Goal: Task Accomplishment & Management: Manage account settings

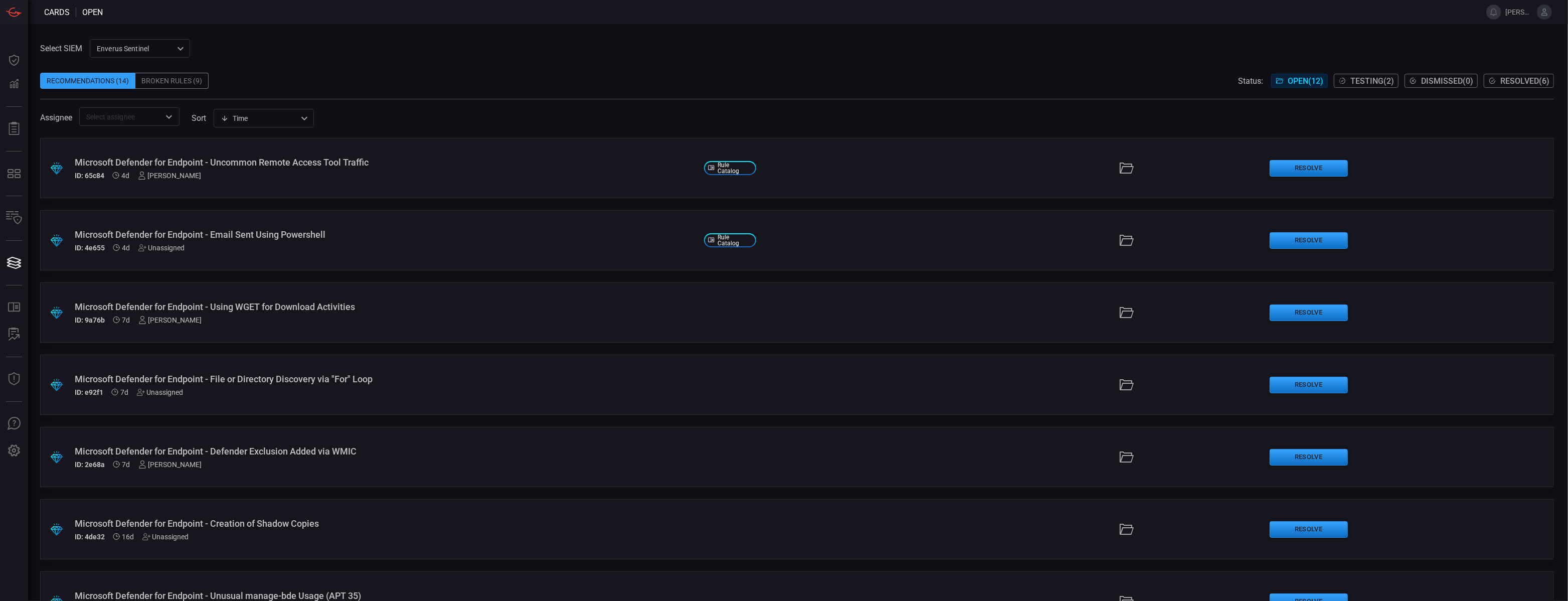
click at [178, 78] on div "Broken Rules (9)" at bounding box center [171, 80] width 73 height 16
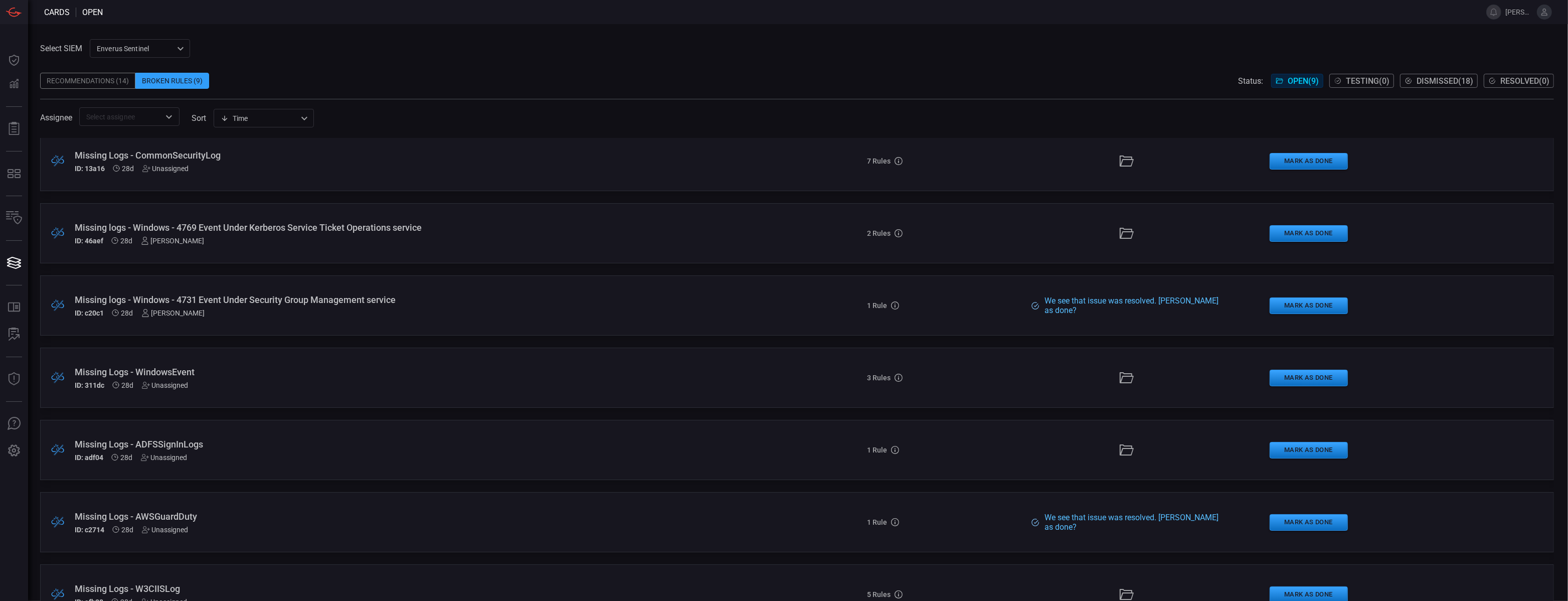
scroll to position [187, 0]
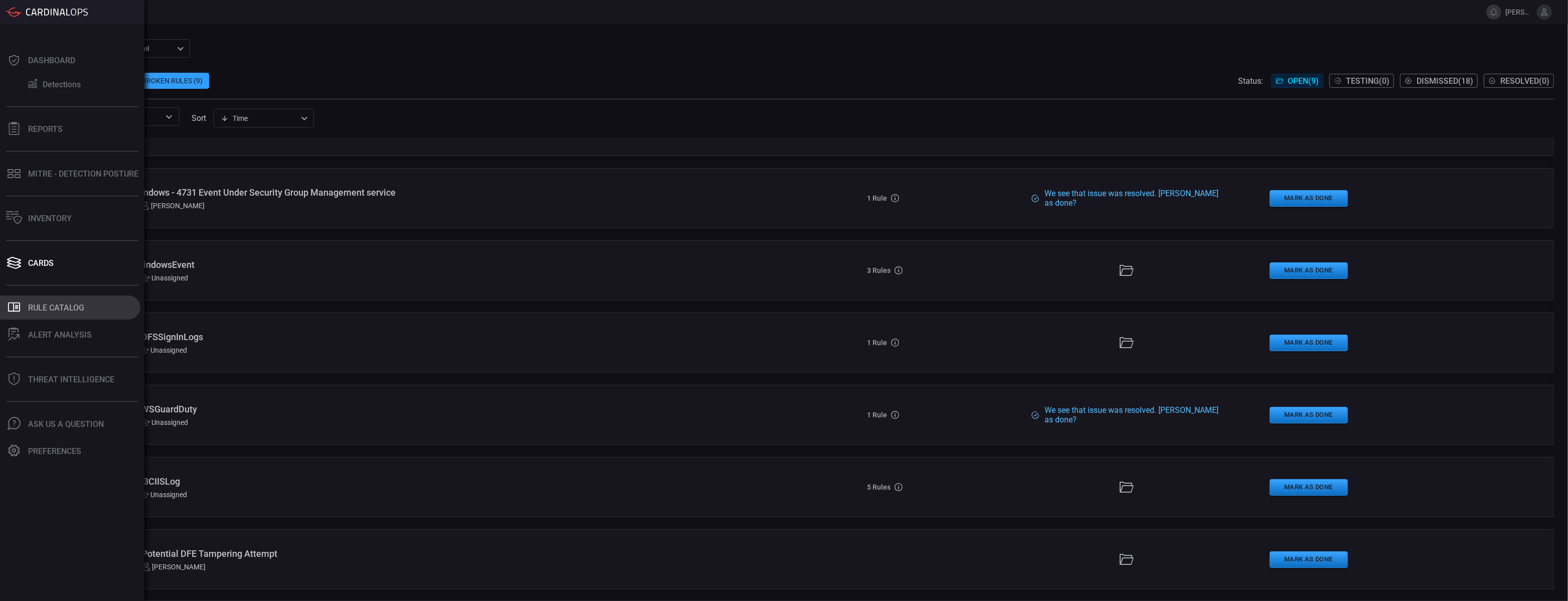
click at [67, 309] on div "Rule Catalog" at bounding box center [55, 308] width 56 height 9
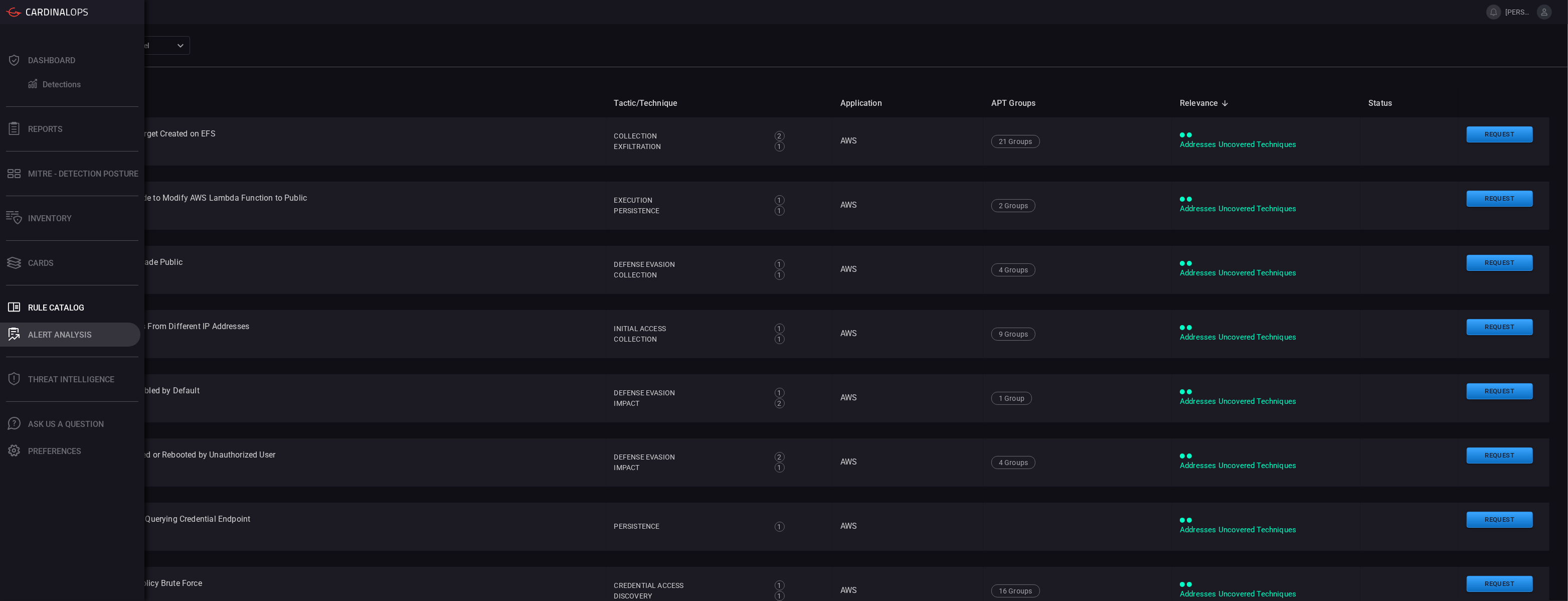
click at [81, 339] on button "ALERT ANALYSIS" at bounding box center [70, 335] width 140 height 24
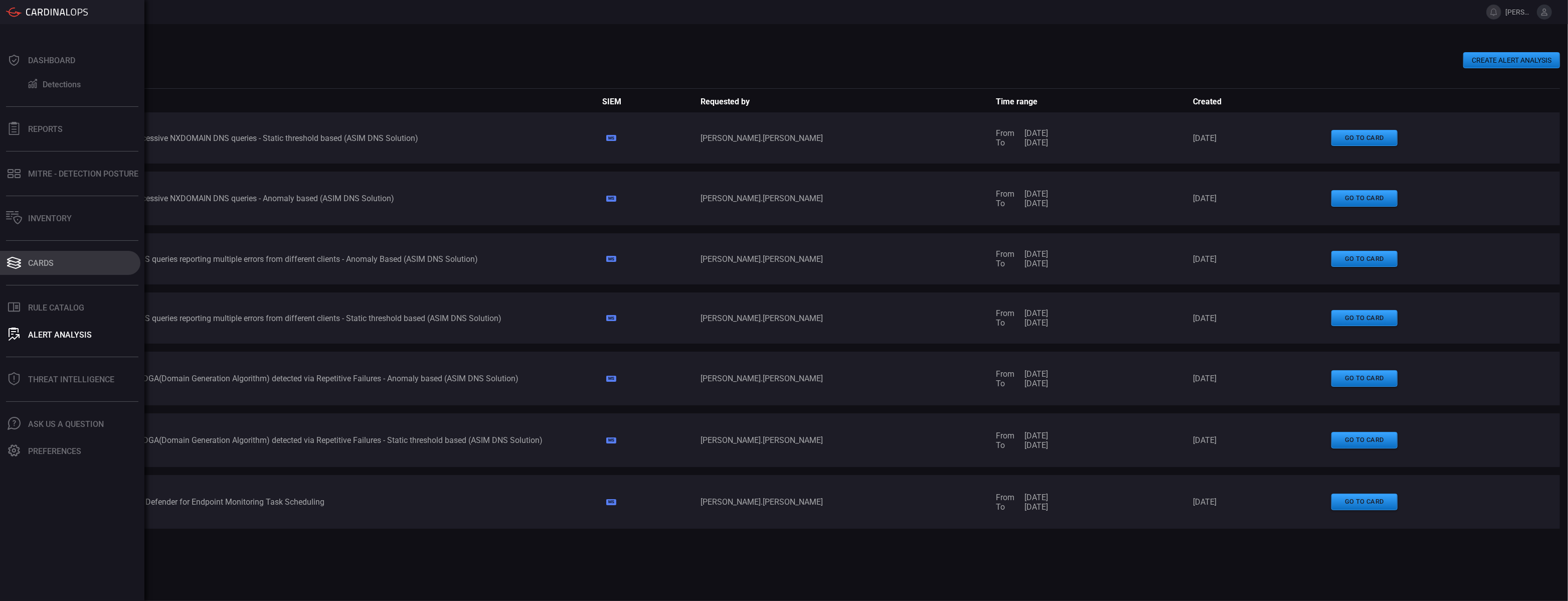
click at [61, 265] on button "Cards" at bounding box center [70, 263] width 140 height 24
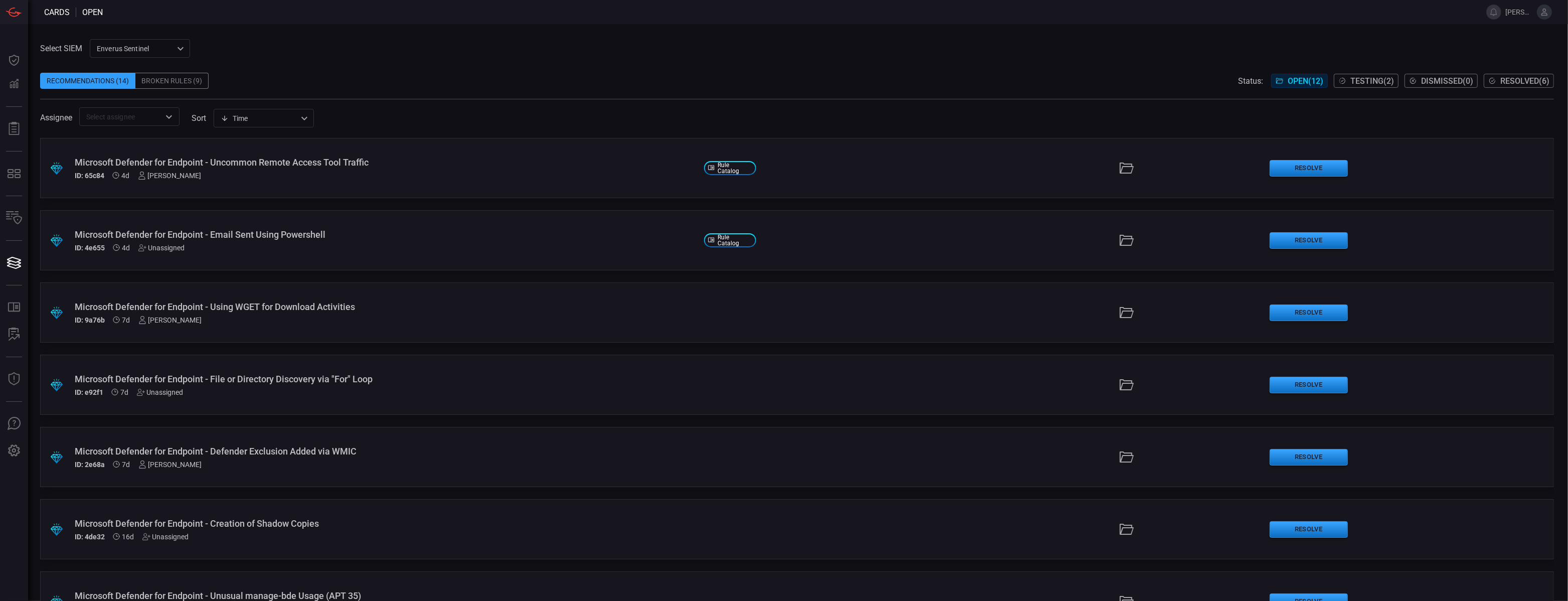
click at [173, 75] on div "Broken Rules (9)" at bounding box center [171, 80] width 73 height 16
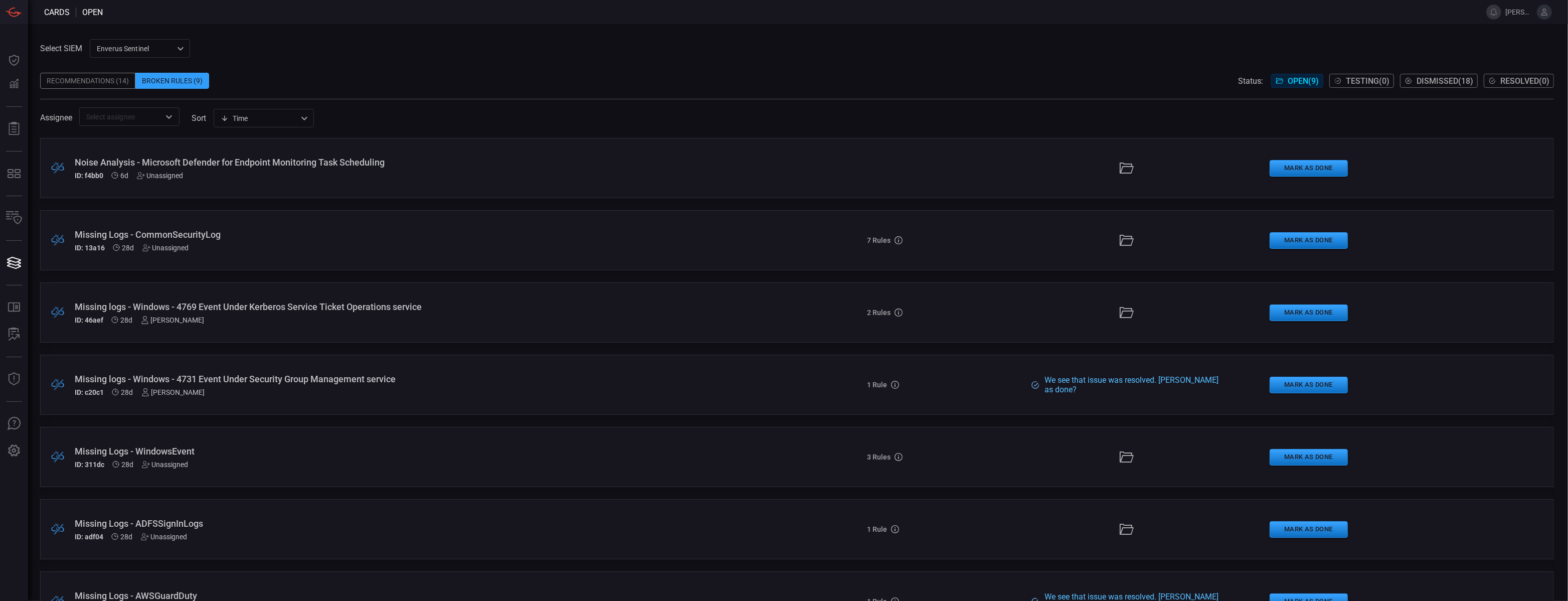
scroll to position [187, 0]
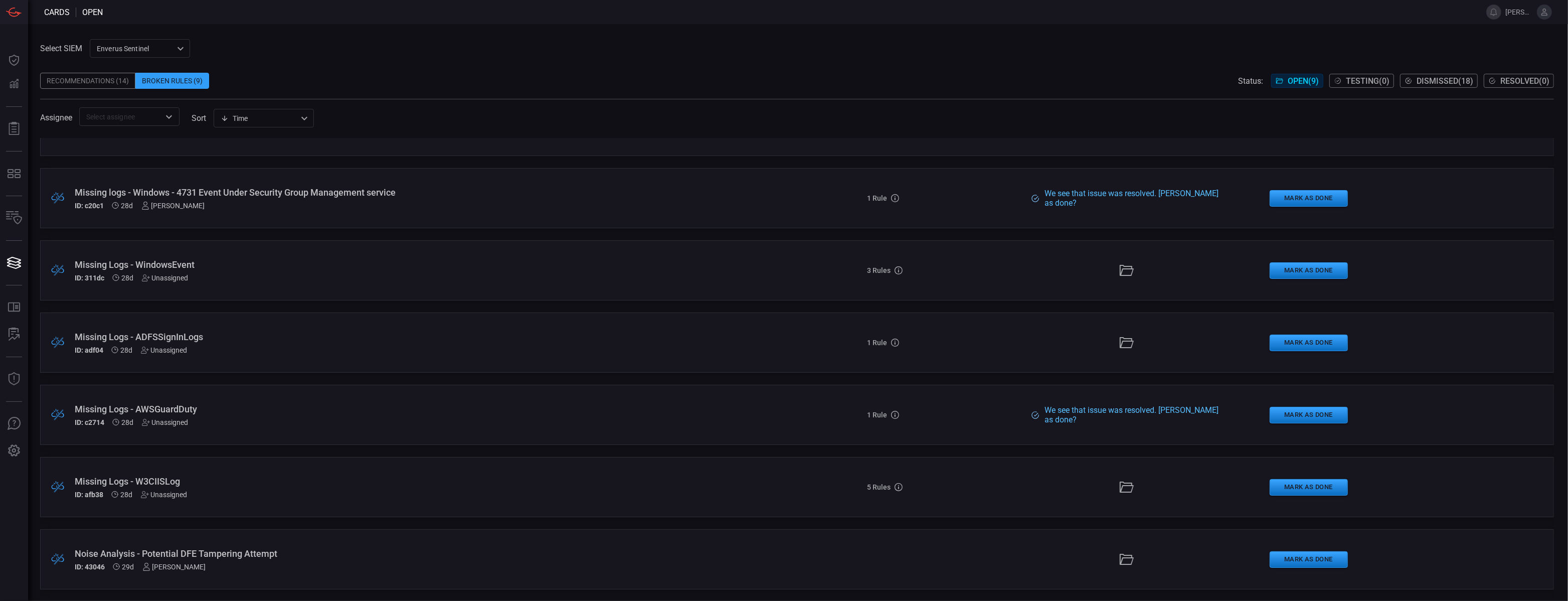
click at [141, 531] on div ".broken_cards_icon_0{fill:#39A4FF;} .broken_cards_icon_1{fill:none;stroke:#1918…" at bounding box center [796, 558] width 1513 height 60
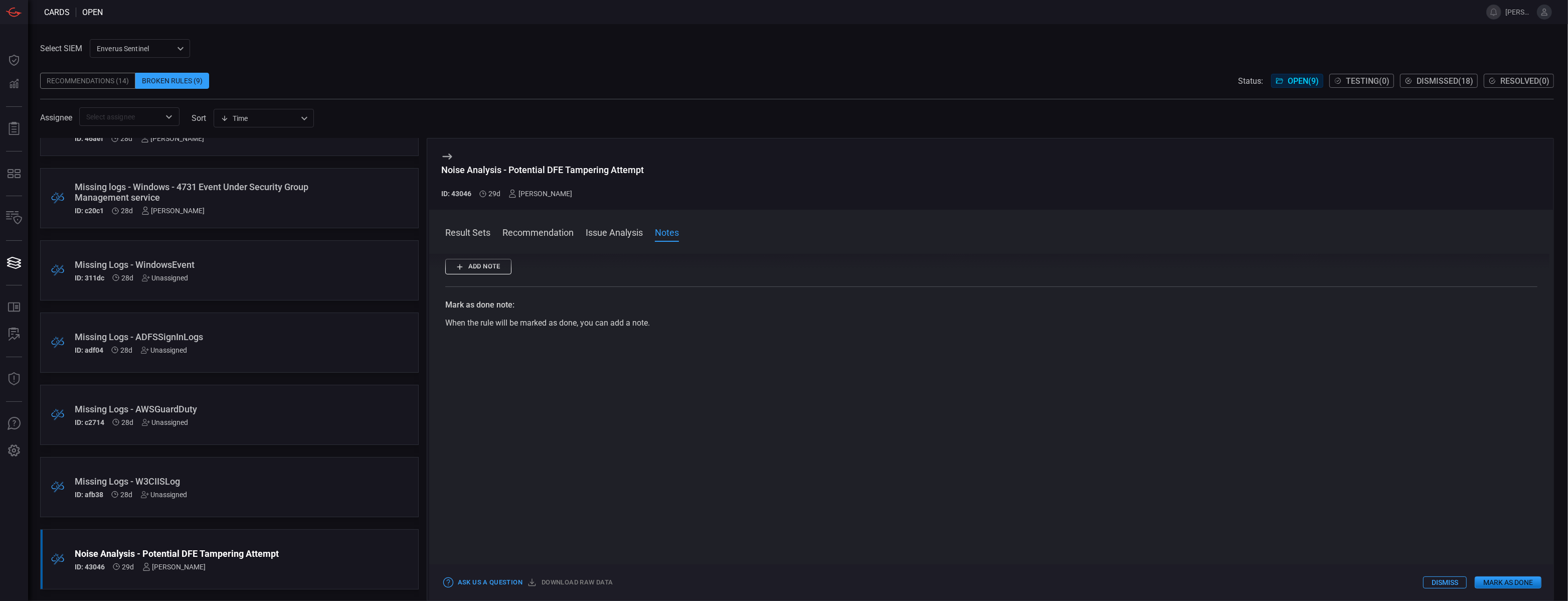
scroll to position [259, 0]
click at [544, 229] on button "Recommendation" at bounding box center [538, 231] width 71 height 12
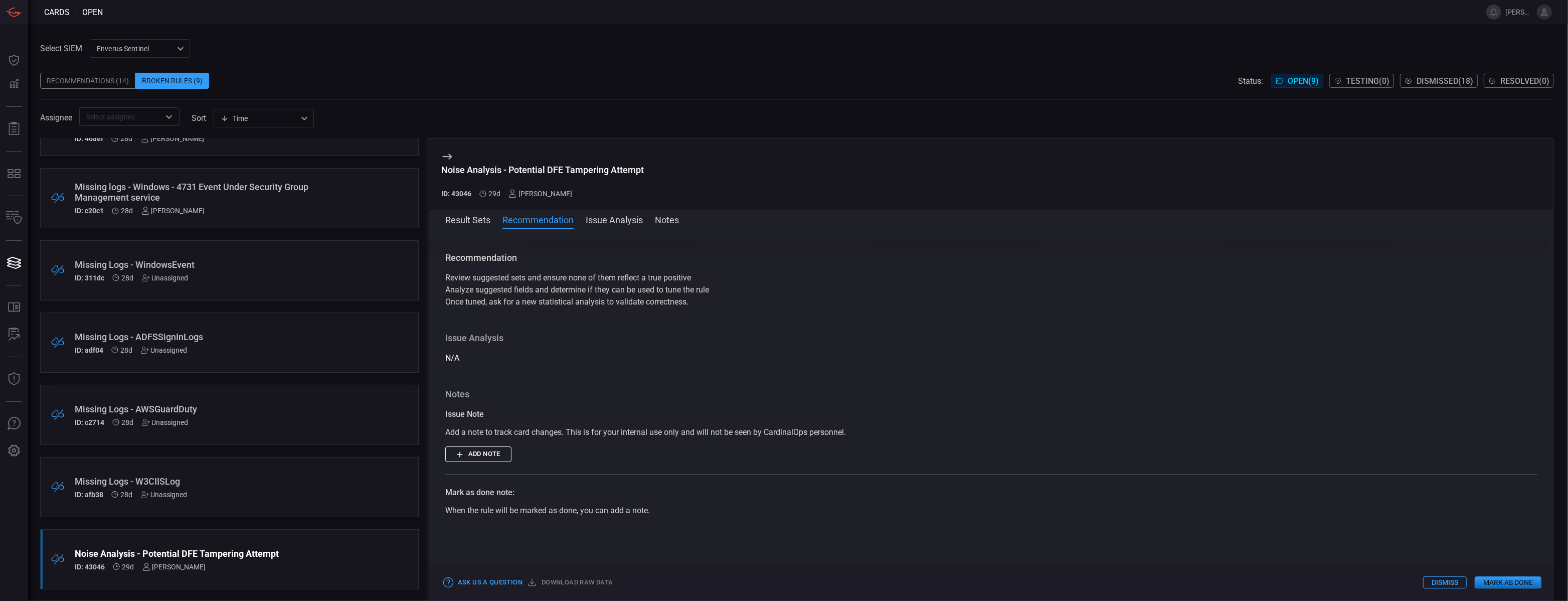
scroll to position [0, 0]
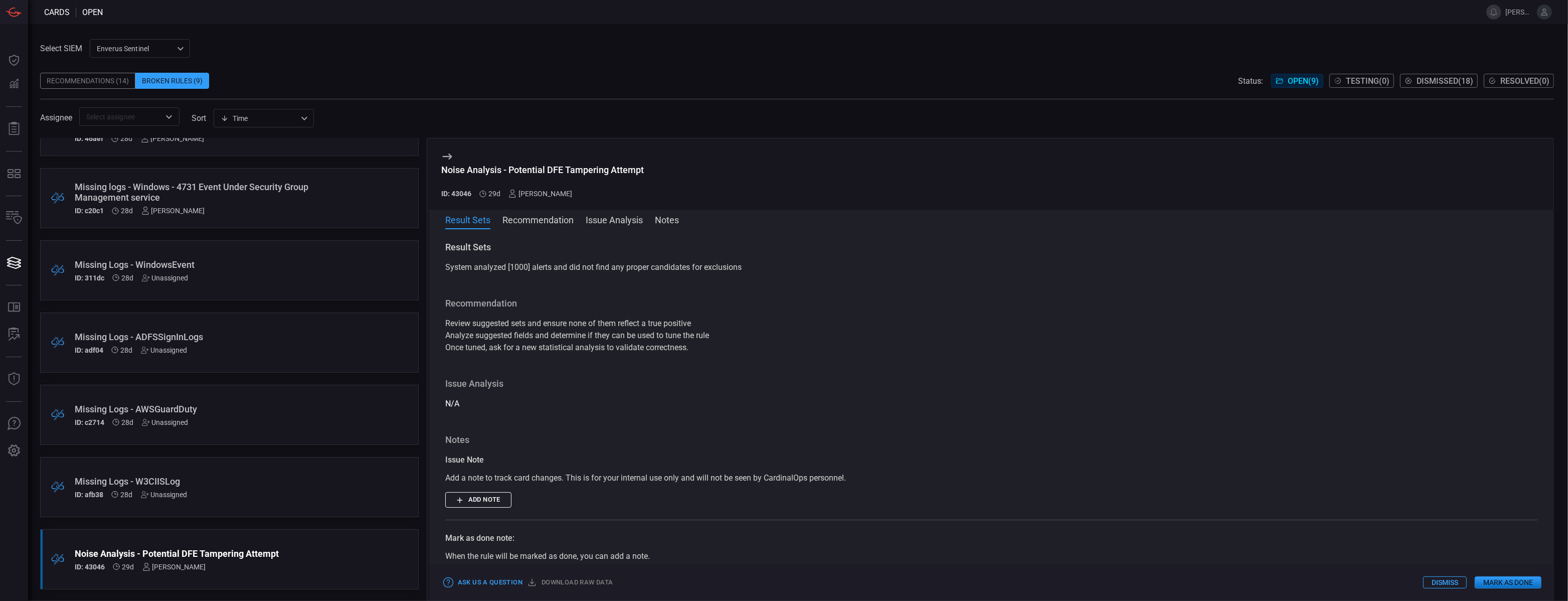
click at [544, 218] on button "Recommendation" at bounding box center [538, 219] width 71 height 12
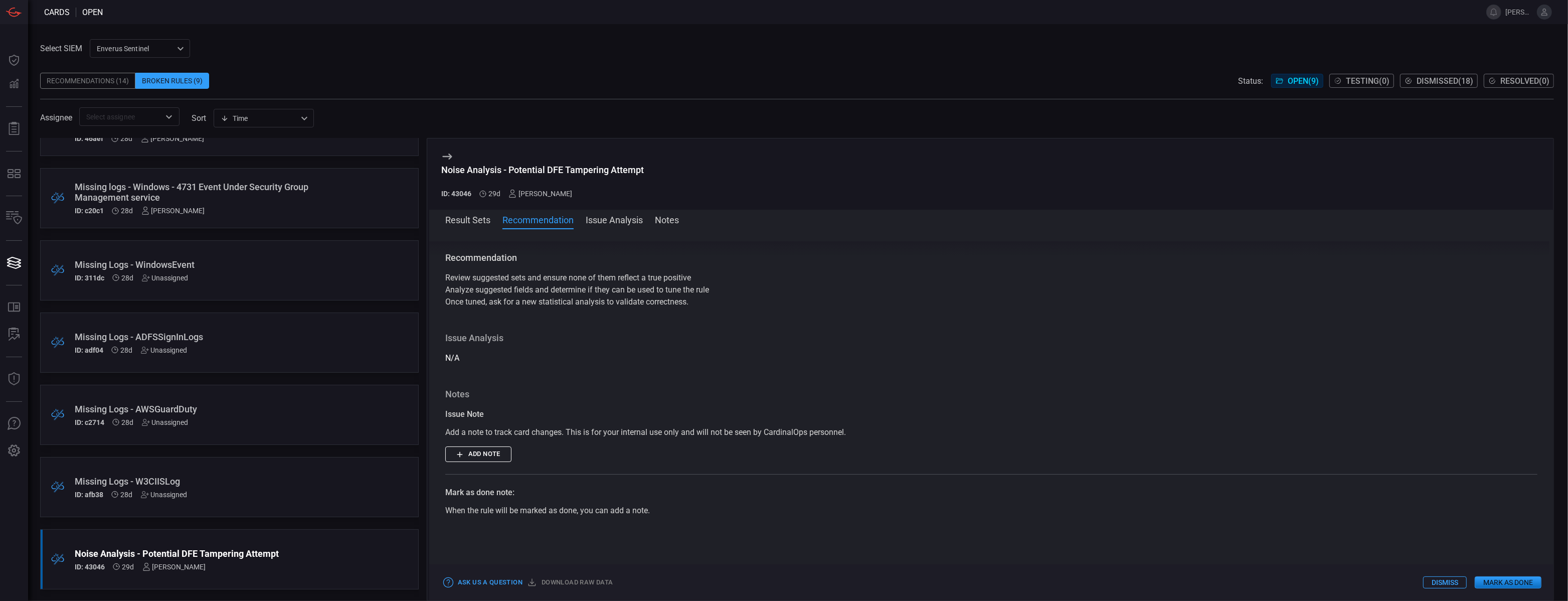
click at [605, 216] on button "Issue Analysis" at bounding box center [614, 219] width 57 height 12
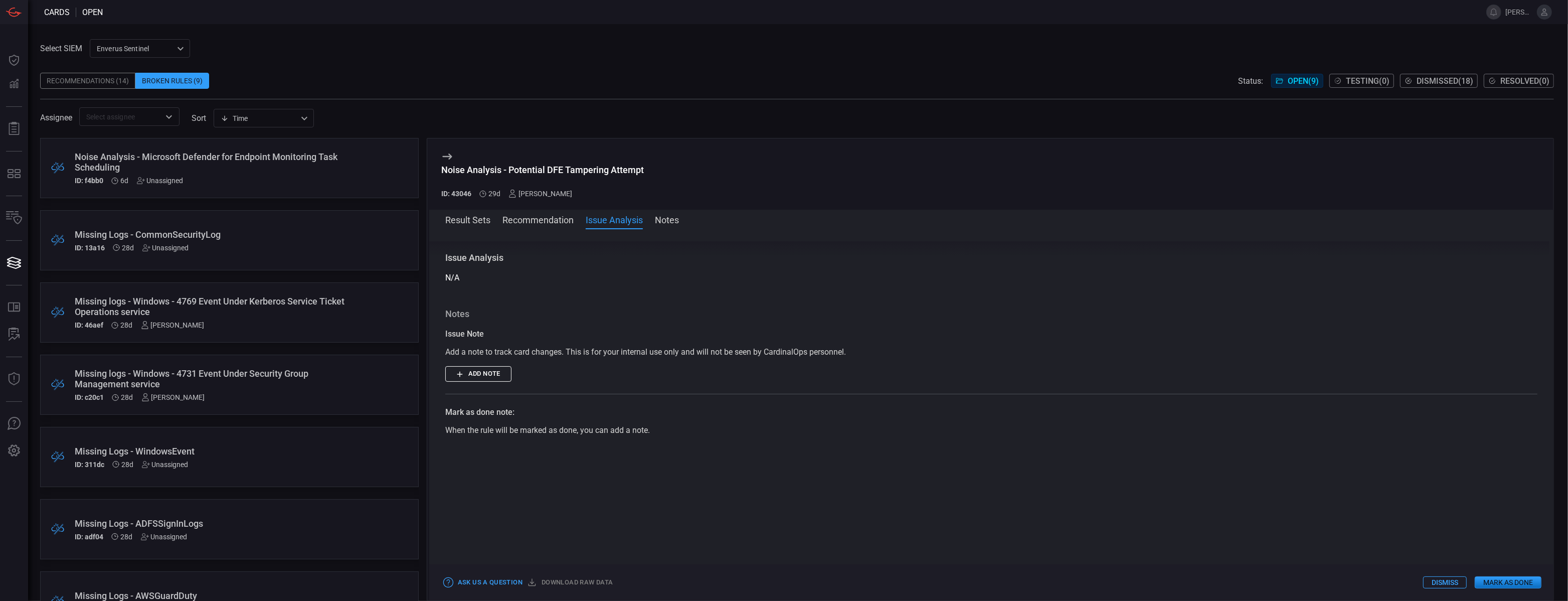
scroll to position [187, 0]
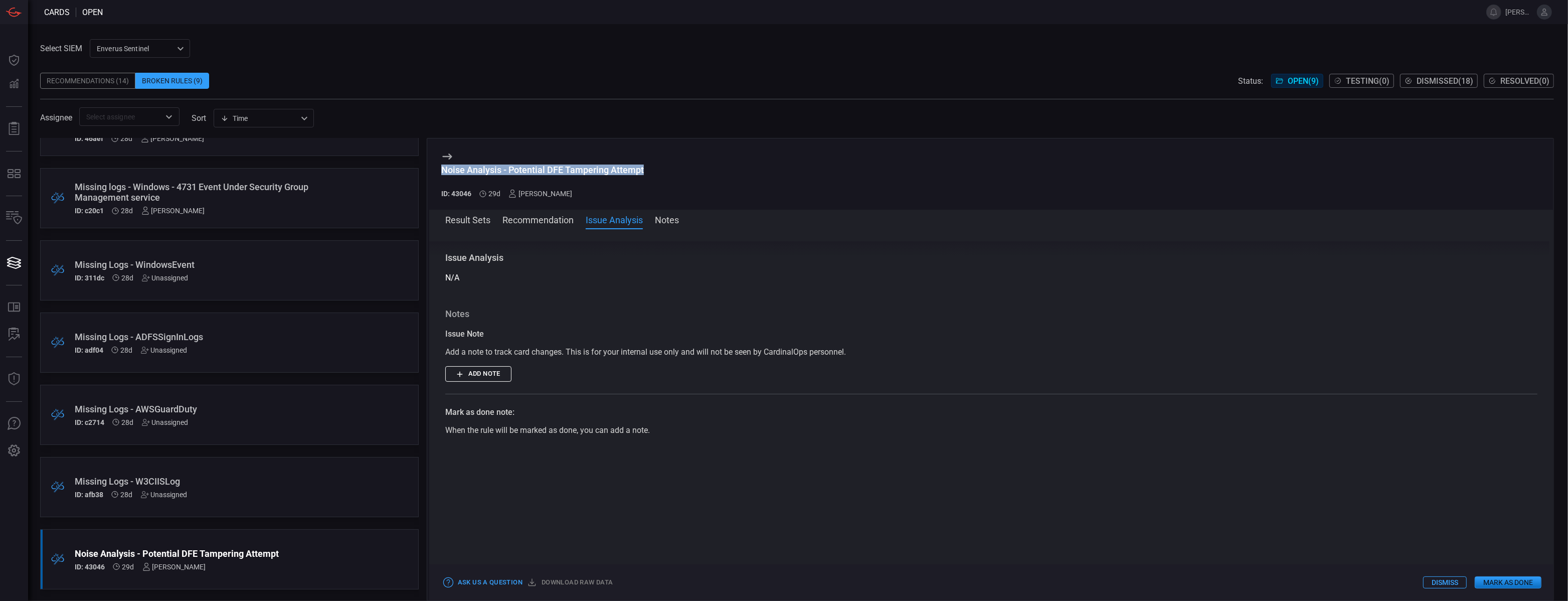
drag, startPoint x: 647, startPoint y: 170, endPoint x: 429, endPoint y: 172, distance: 218.0
click at [429, 172] on div "Noise Analysis - Potential DFE Tampering Attempt ID: 43046 29d [PERSON_NAME]" at bounding box center [991, 174] width 1124 height 71
copy div "Noise Analysis - Potential DFE Tampering Attempt"
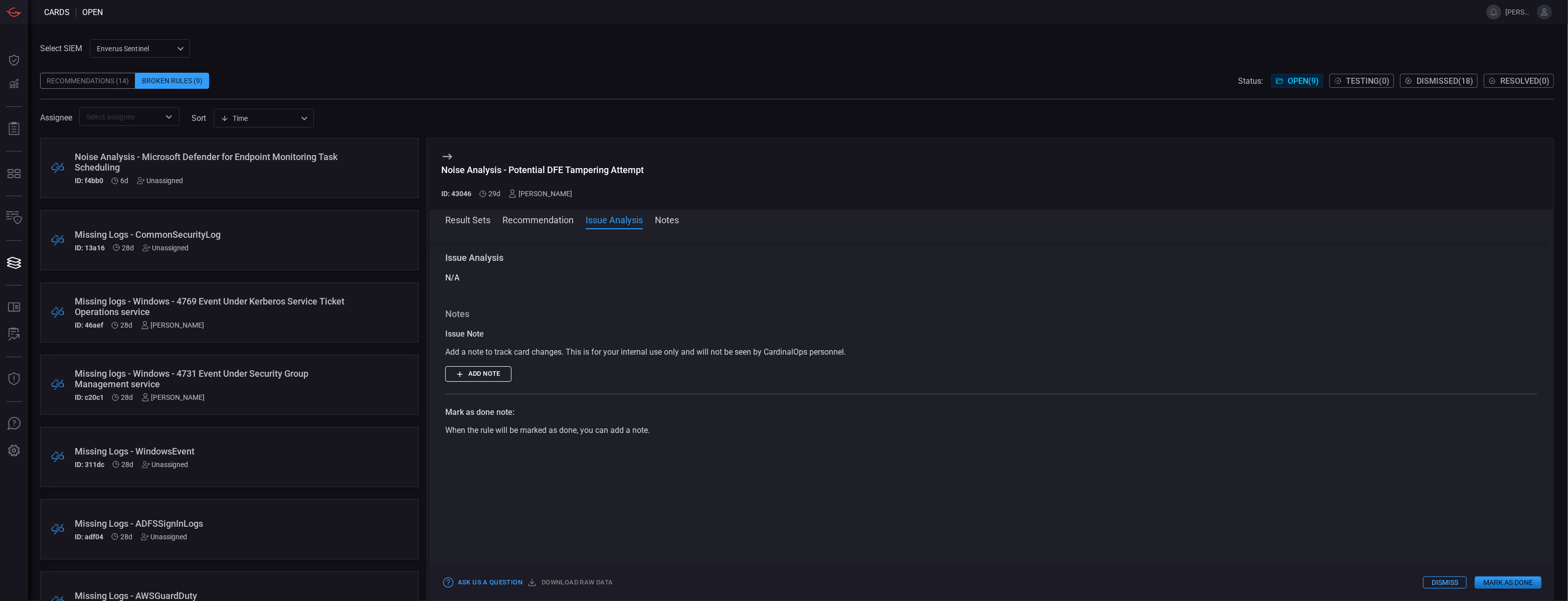
click at [227, 156] on div "Noise Analysis - Microsoft Defender for Endpoint Monitoring Task Scheduling" at bounding box center [211, 162] width 272 height 21
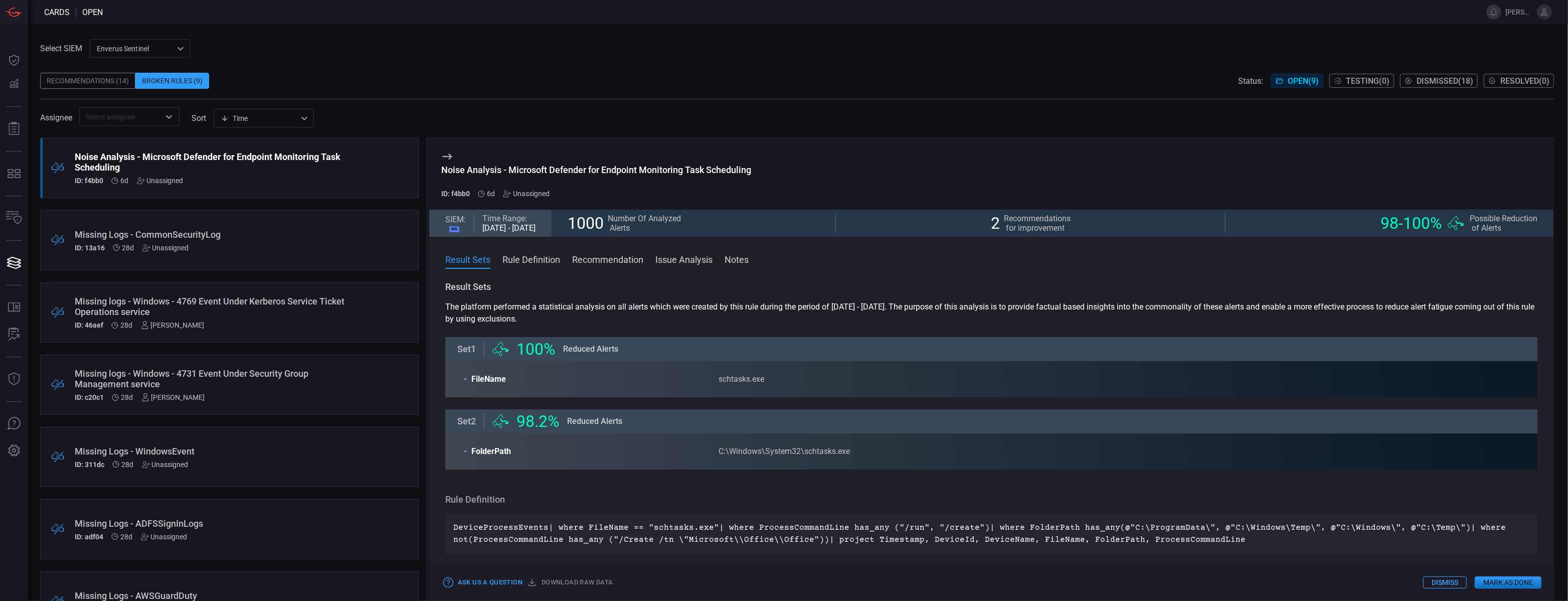
click at [603, 168] on div "Noise Analysis - Microsoft Defender for Endpoint Monitoring Task Scheduling" at bounding box center [595, 169] width 310 height 10
copy div "Noise Analysis - Microsoft Defender for Endpoint Monitoring Task Scheduling"
click at [85, 84] on div "Recommendations (14)" at bounding box center [87, 80] width 95 height 16
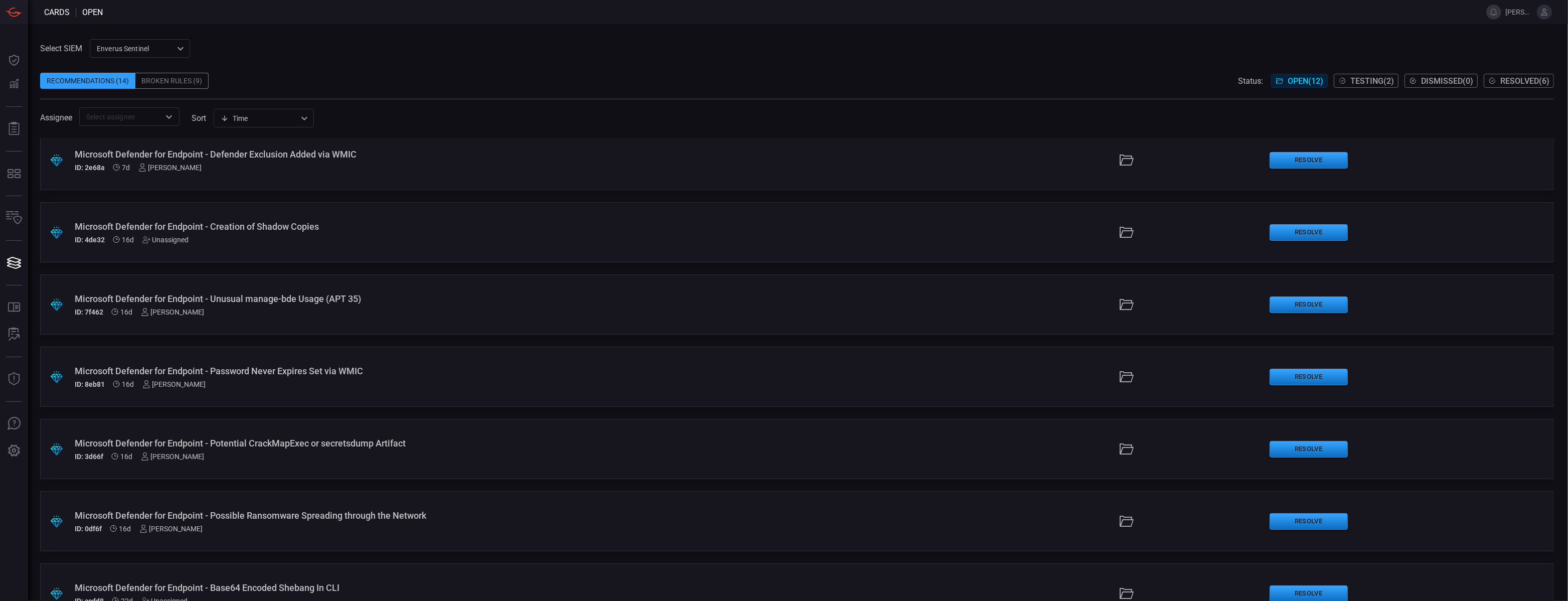
scroll to position [403, 0]
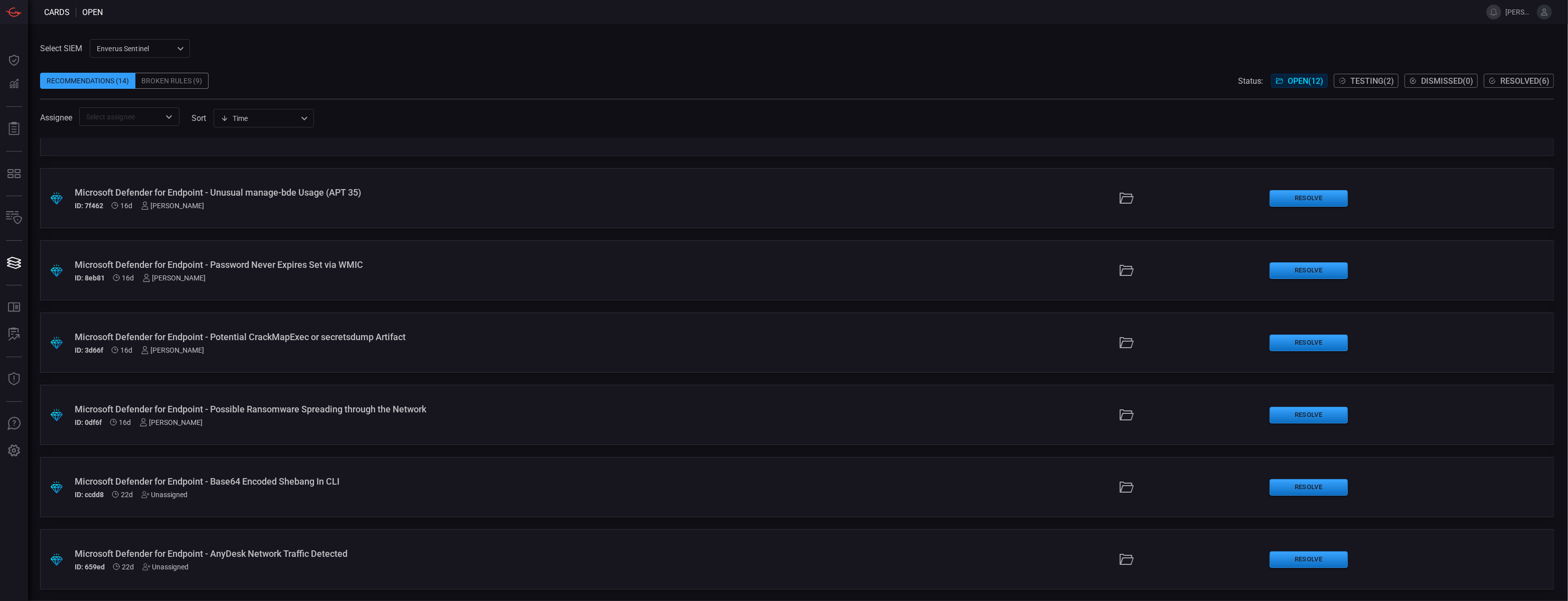
click at [160, 81] on div "Broken Rules (9)" at bounding box center [171, 80] width 73 height 16
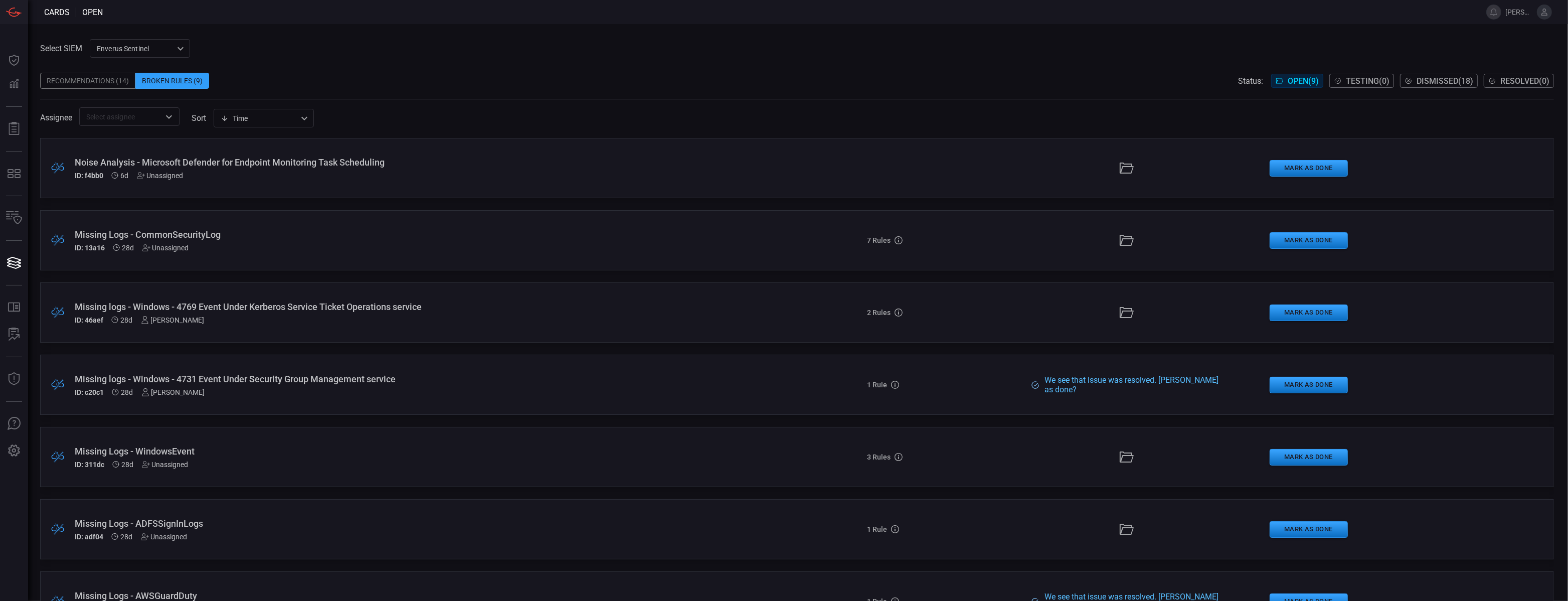
click at [303, 161] on div "Noise Analysis - Microsoft Defender for Endpoint Monitoring Task Scheduling" at bounding box center [385, 162] width 621 height 10
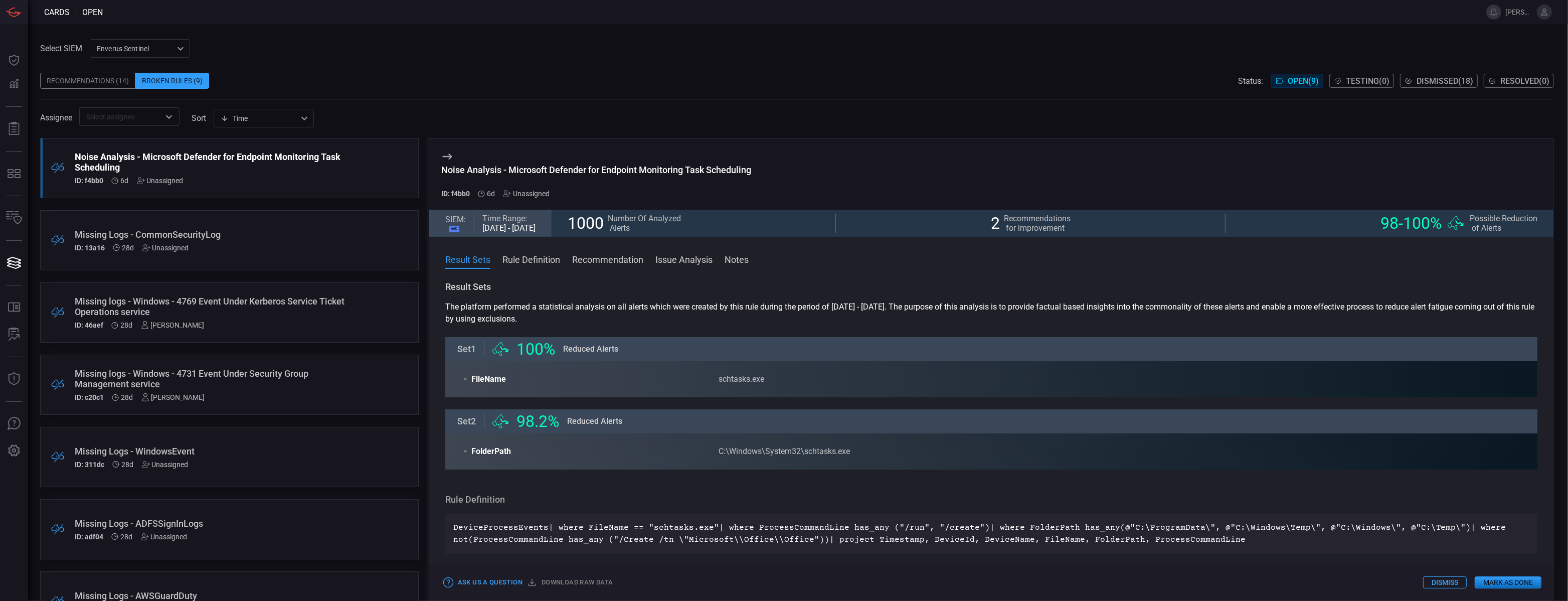
click at [737, 382] on div "schtasks.exe" at bounding box center [843, 379] width 248 height 12
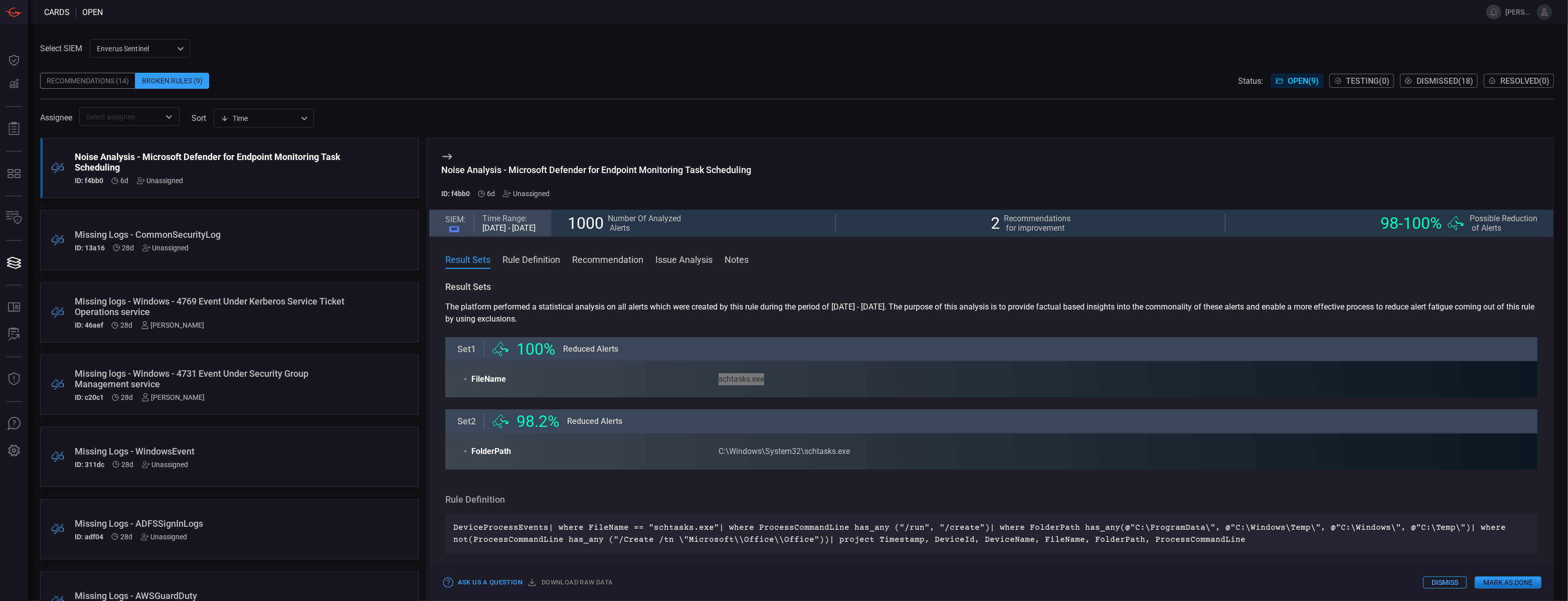
scroll to position [187, 0]
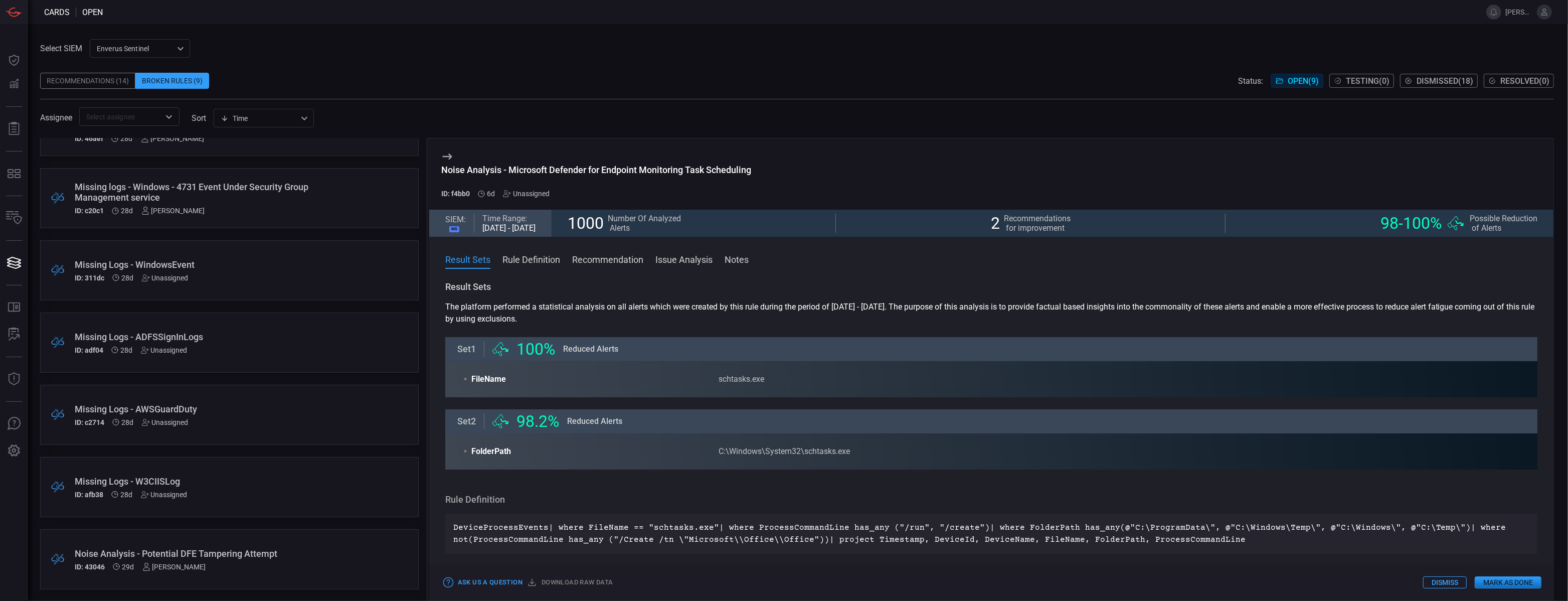
click at [263, 561] on div "Noise Analysis - Potential DFE Tampering Attempt ID: 43046 29d [PERSON_NAME]" at bounding box center [211, 559] width 272 height 22
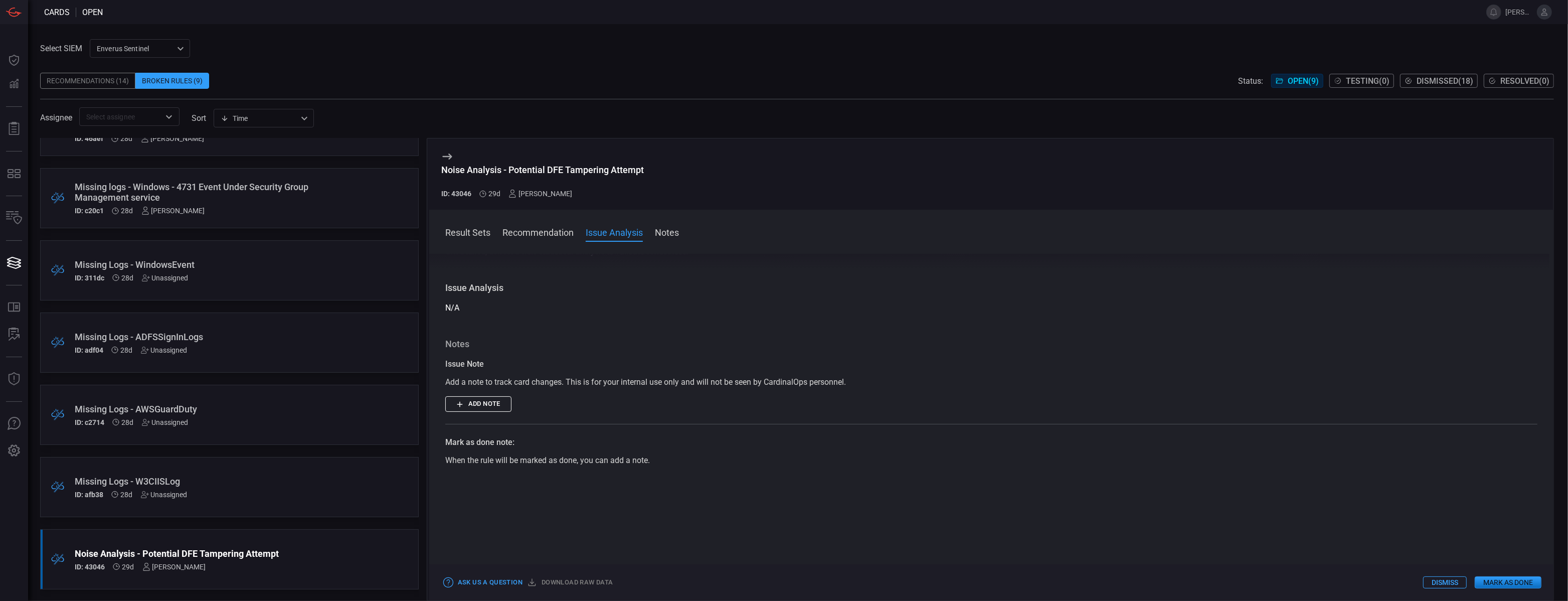
scroll to position [128, 0]
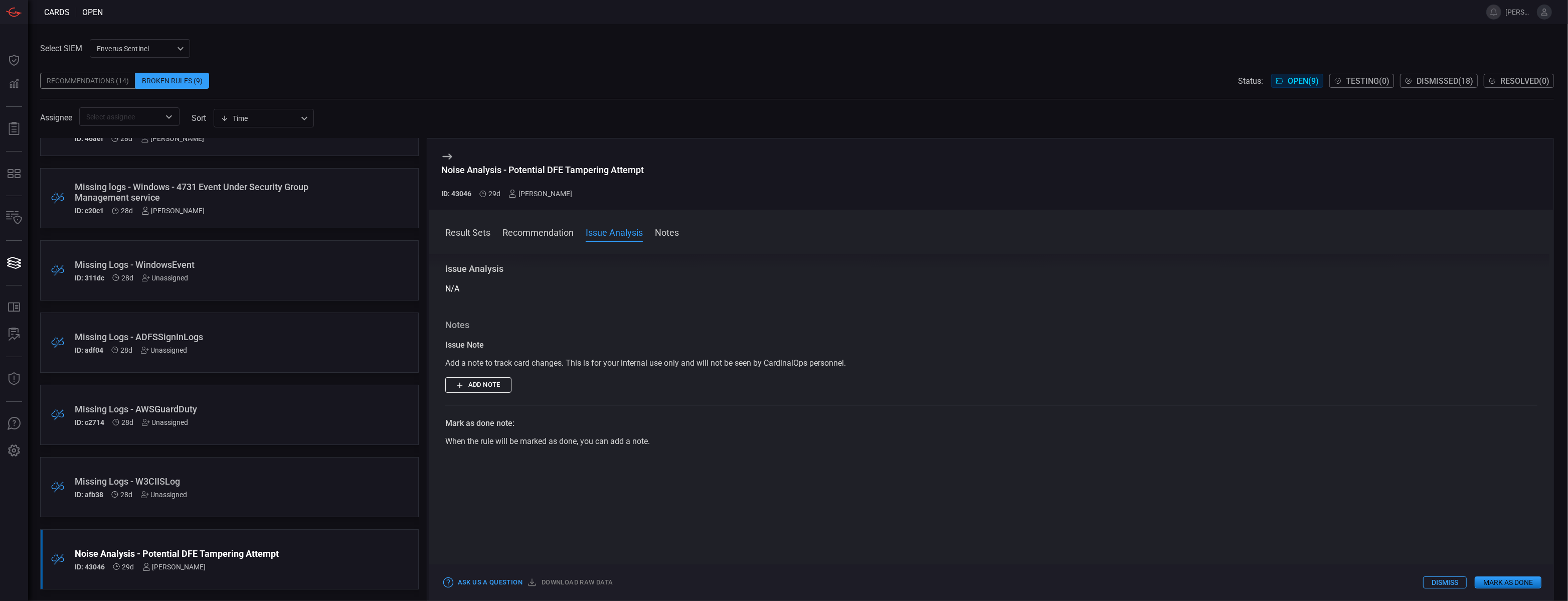
click at [1442, 581] on button "Dismiss" at bounding box center [1444, 582] width 43 height 12
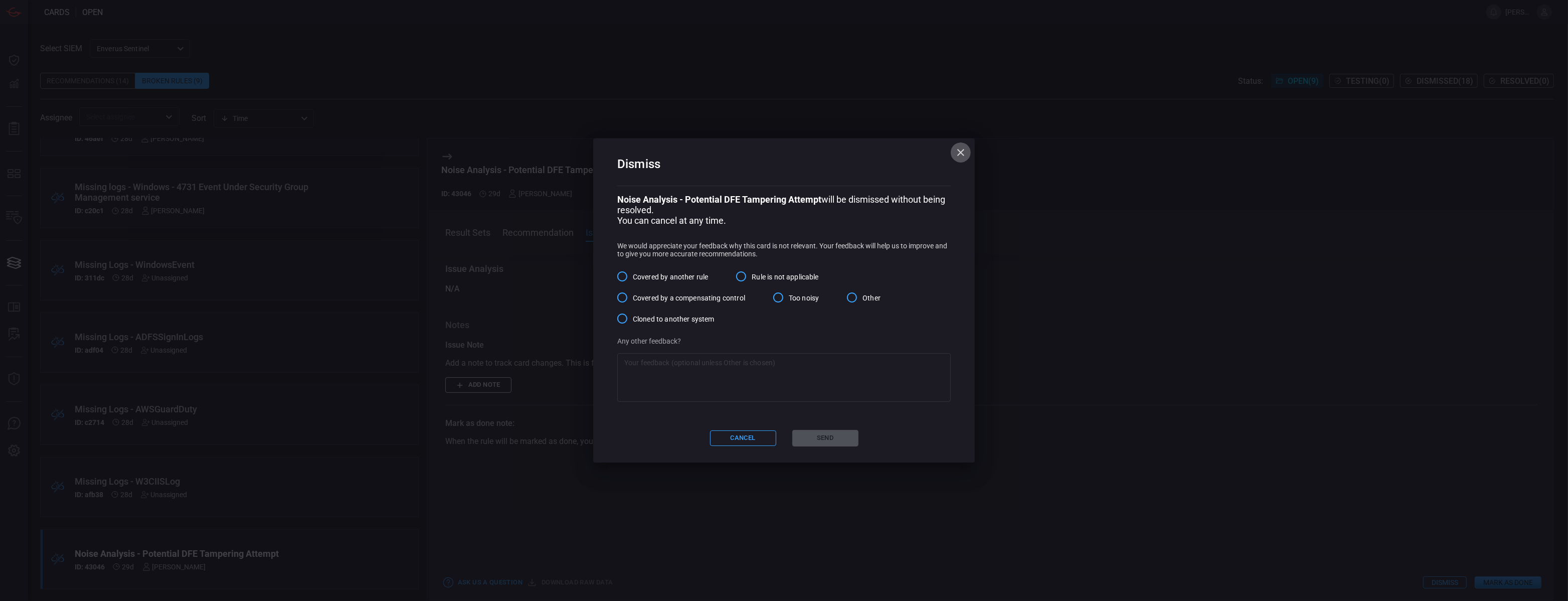
click at [954, 156] on icon "button" at bounding box center [960, 152] width 12 height 12
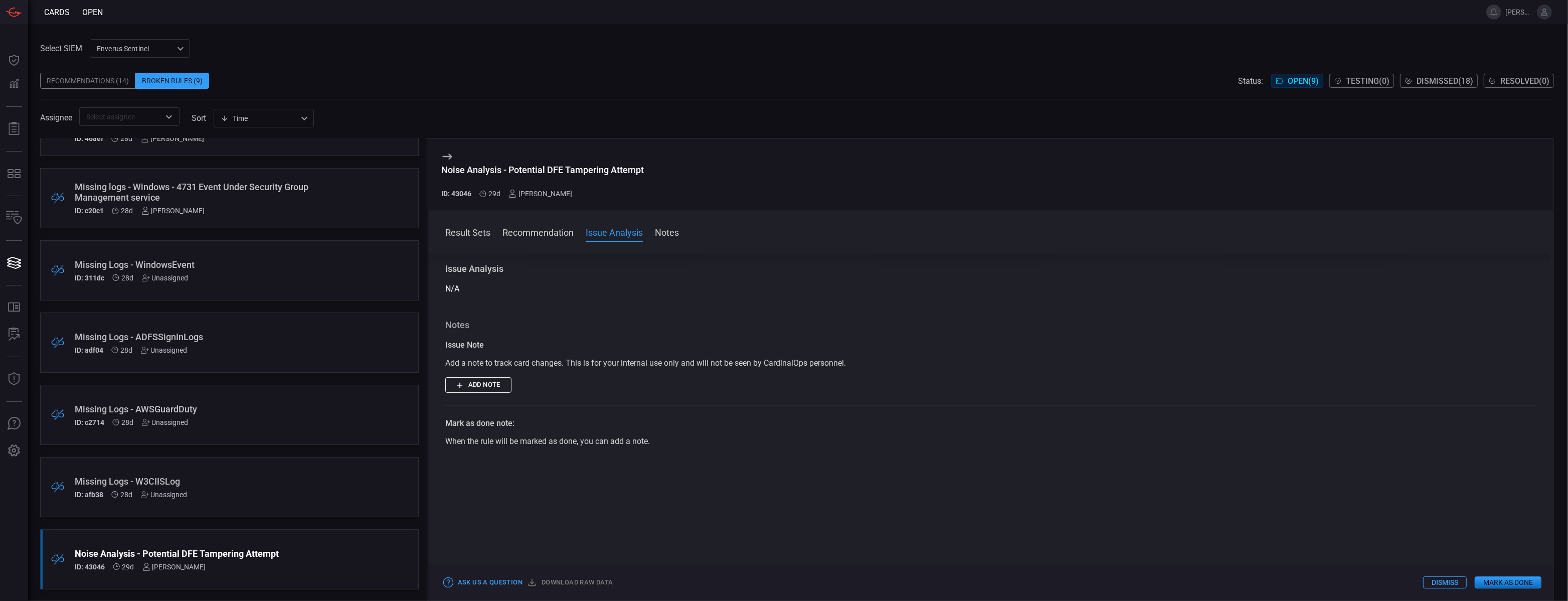
scroll to position [138, 0]
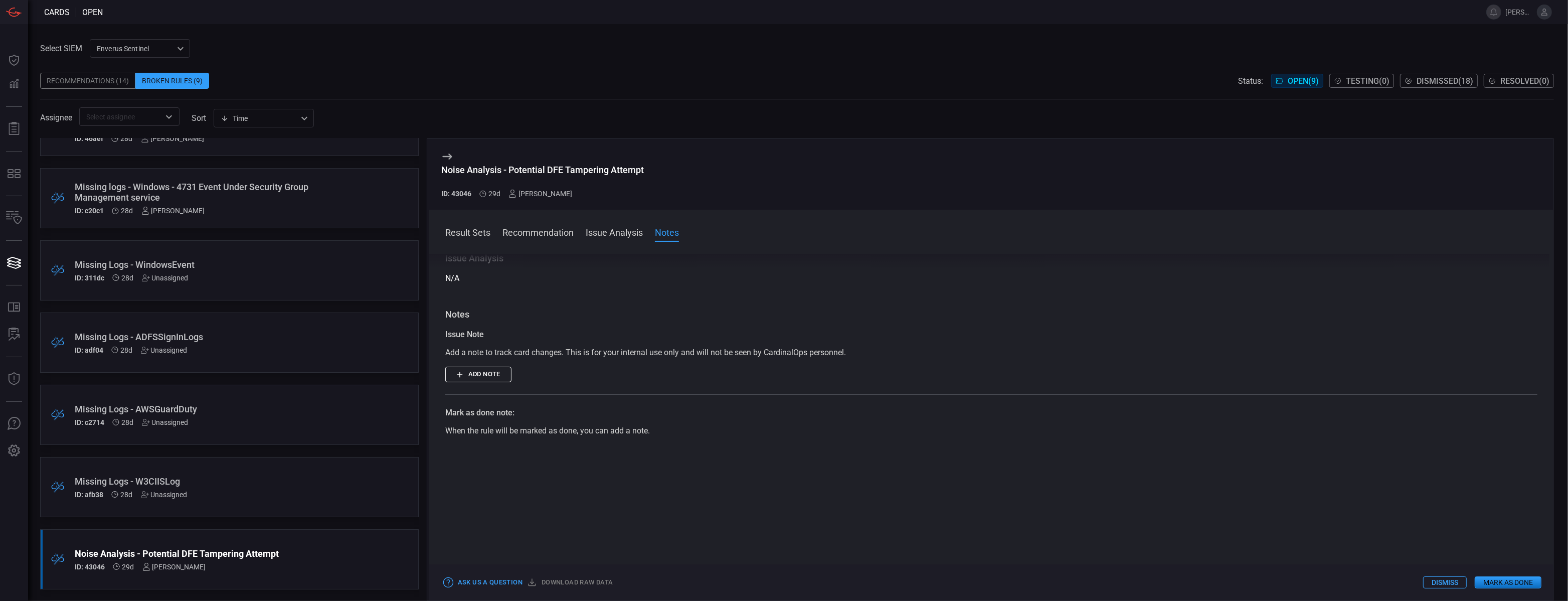
click at [535, 193] on div "[PERSON_NAME]" at bounding box center [540, 193] width 64 height 8
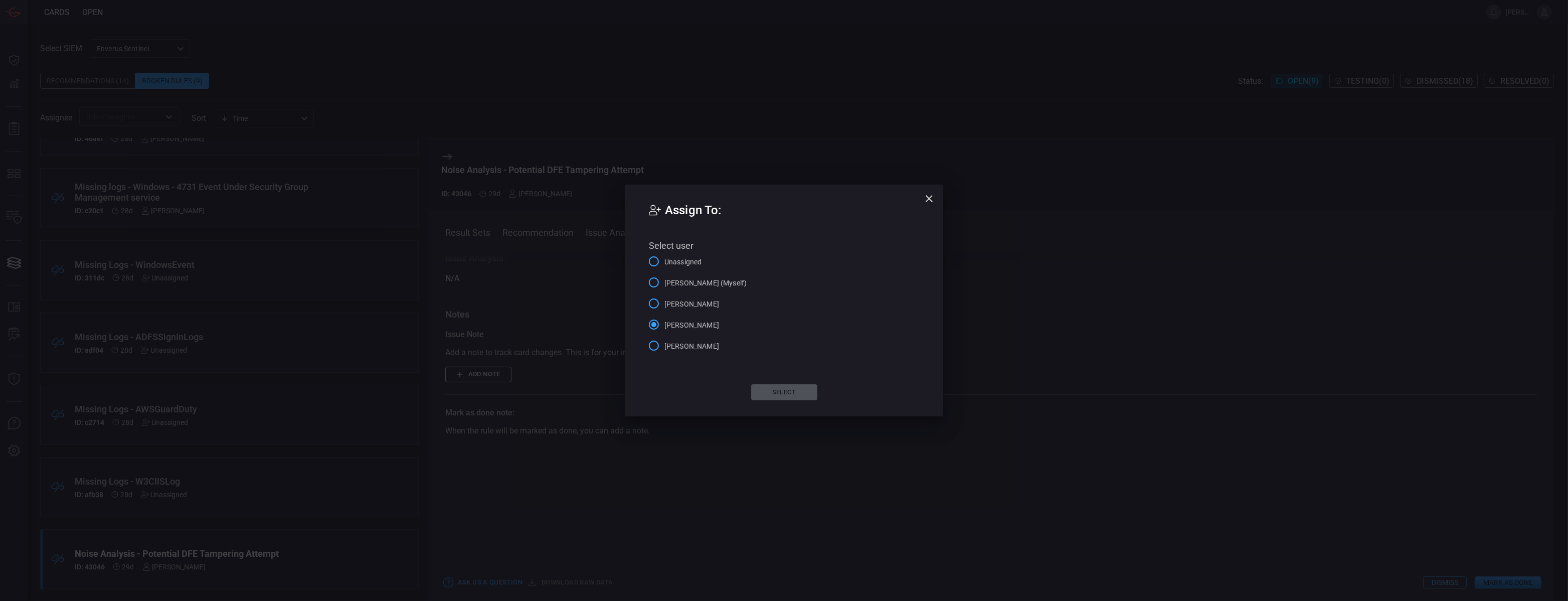
click at [665, 283] on span "[PERSON_NAME] (Myself)" at bounding box center [705, 283] width 82 height 10
click at [664, 283] on input "[PERSON_NAME] (Myself)" at bounding box center [653, 282] width 21 height 21
click at [797, 396] on button "Select" at bounding box center [784, 392] width 67 height 16
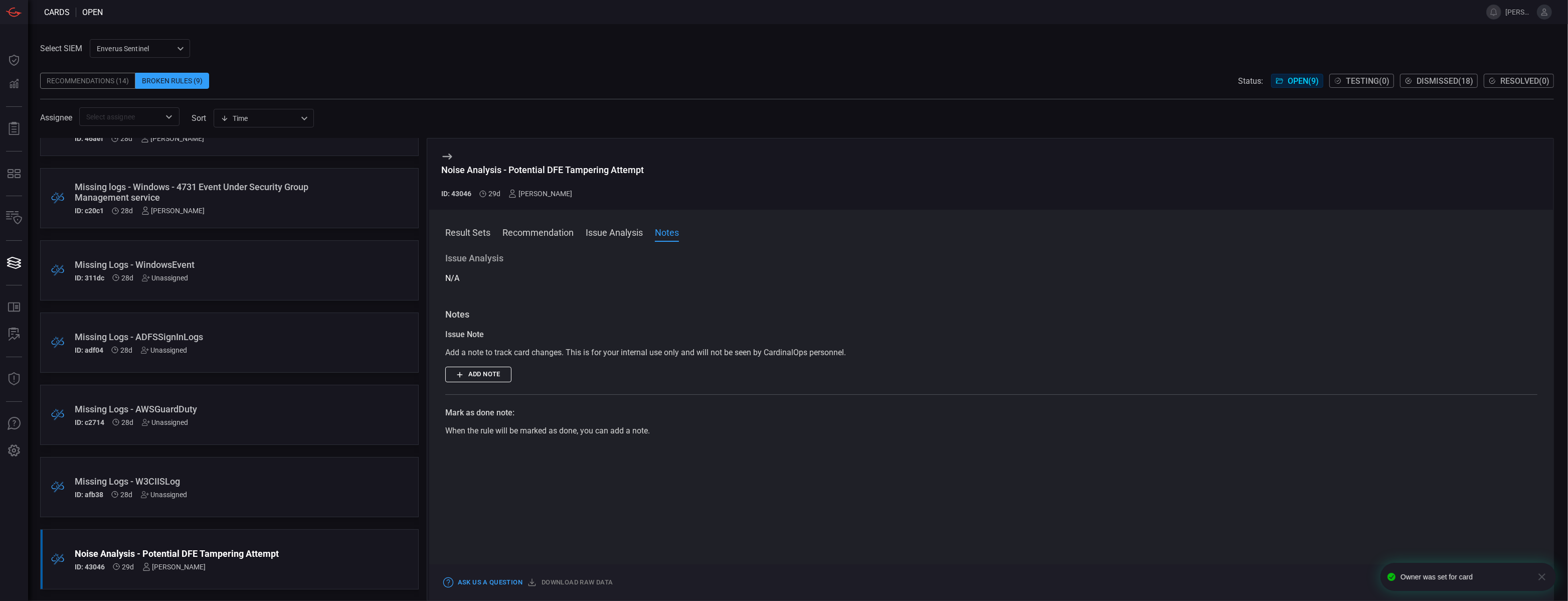
scroll to position [0, 0]
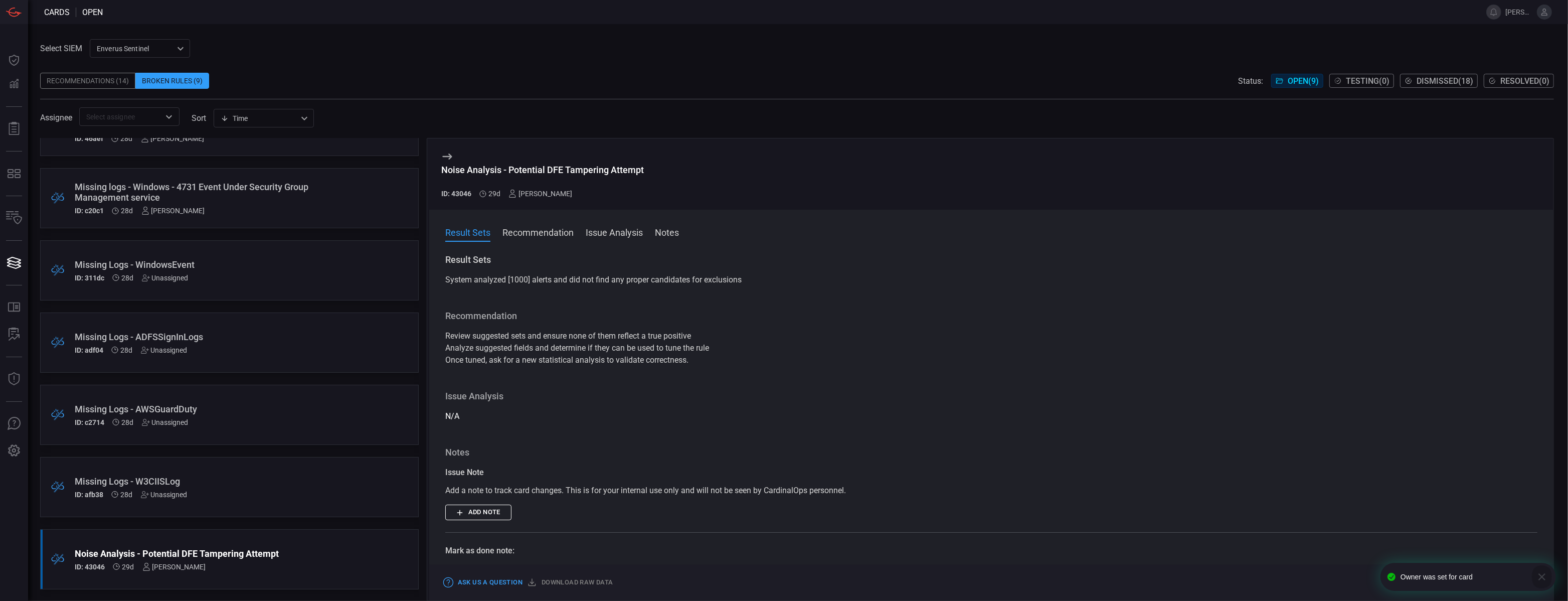
click at [1541, 575] on icon "button" at bounding box center [1541, 576] width 12 height 12
click at [1447, 586] on button "Dismiss" at bounding box center [1444, 582] width 43 height 12
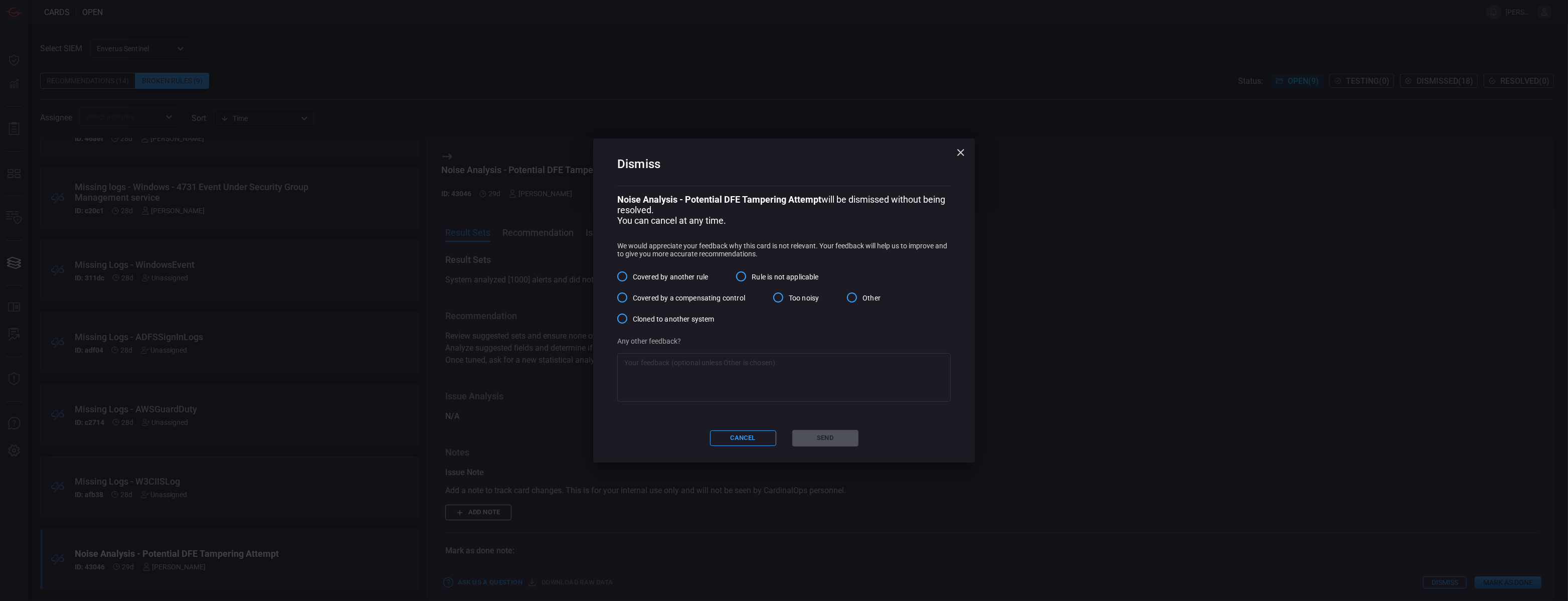
click at [852, 298] on input "Other" at bounding box center [851, 297] width 21 height 21
click at [769, 373] on textarea at bounding box center [784, 377] width 320 height 40
paste textarea "recommendations"
type textarea "No actionable recommendations"
click at [827, 435] on button "Send" at bounding box center [825, 438] width 67 height 17
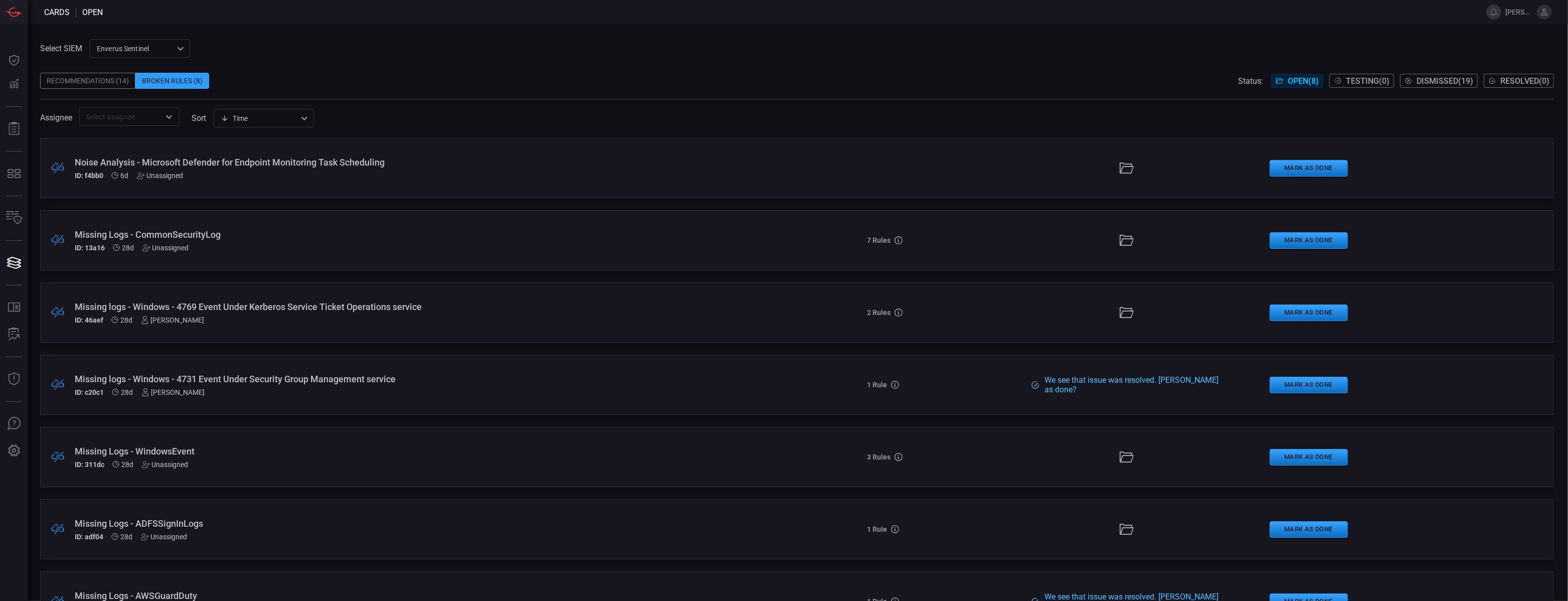
click at [87, 78] on div "Recommendations (14)" at bounding box center [87, 80] width 95 height 16
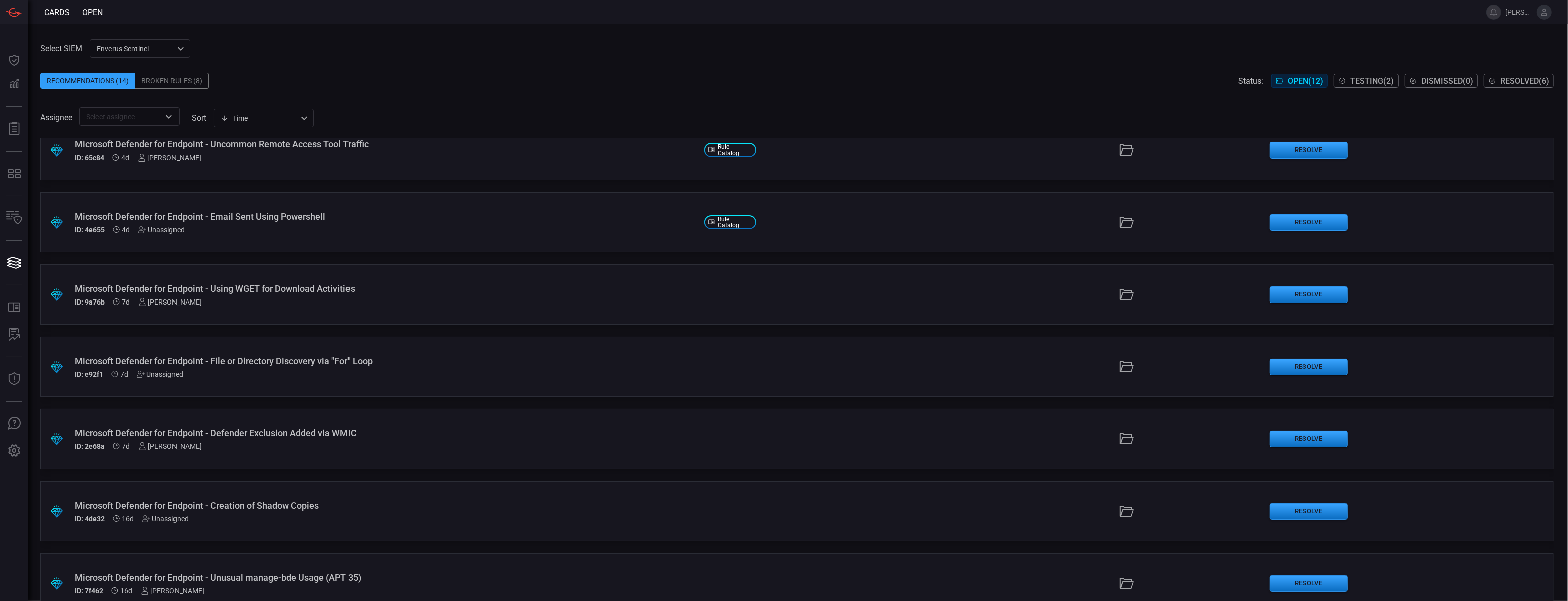
scroll to position [19, 0]
click at [306, 227] on div "ID: 4e655 4d Unassigned" at bounding box center [385, 228] width 621 height 8
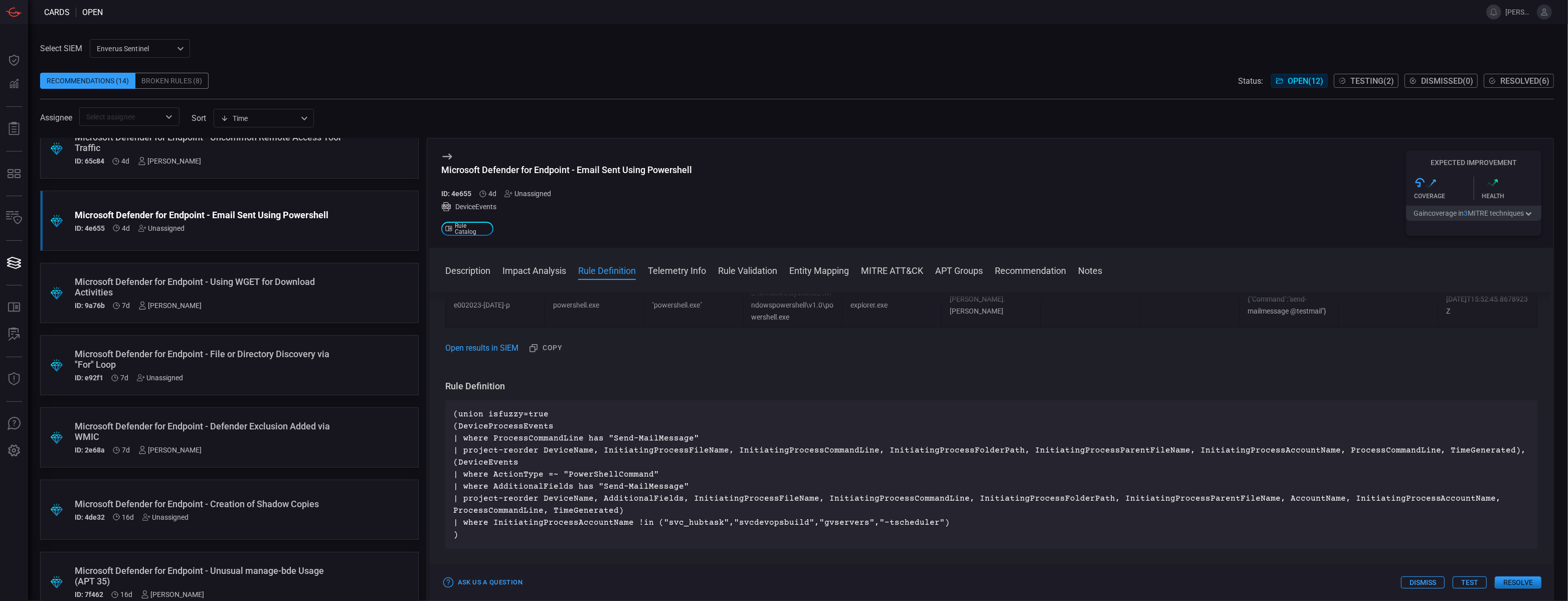
scroll to position [681, 0]
click at [550, 345] on button "Copy" at bounding box center [545, 349] width 40 height 17
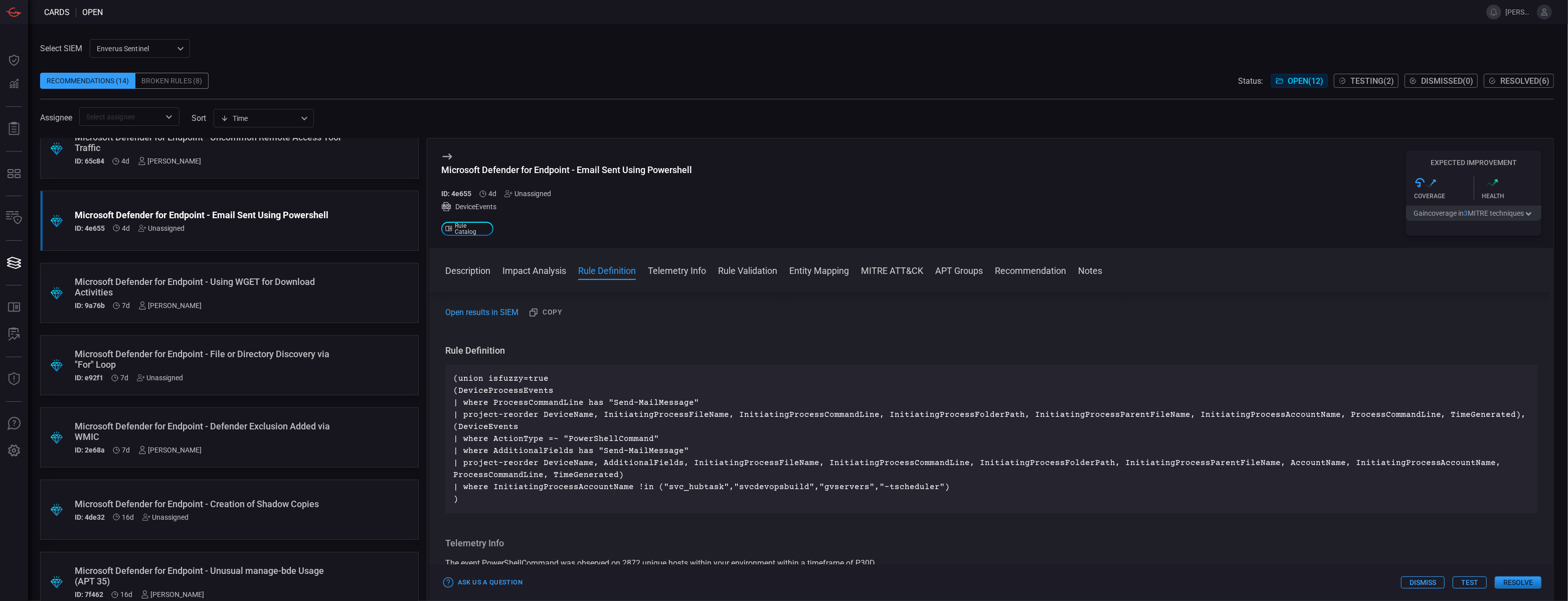
scroll to position [718, 0]
click at [486, 412] on p "(union isfuzzy=true (DeviceProcessEvents | where ProcessCommandLine has "Send-M…" at bounding box center [991, 439] width 1076 height 132
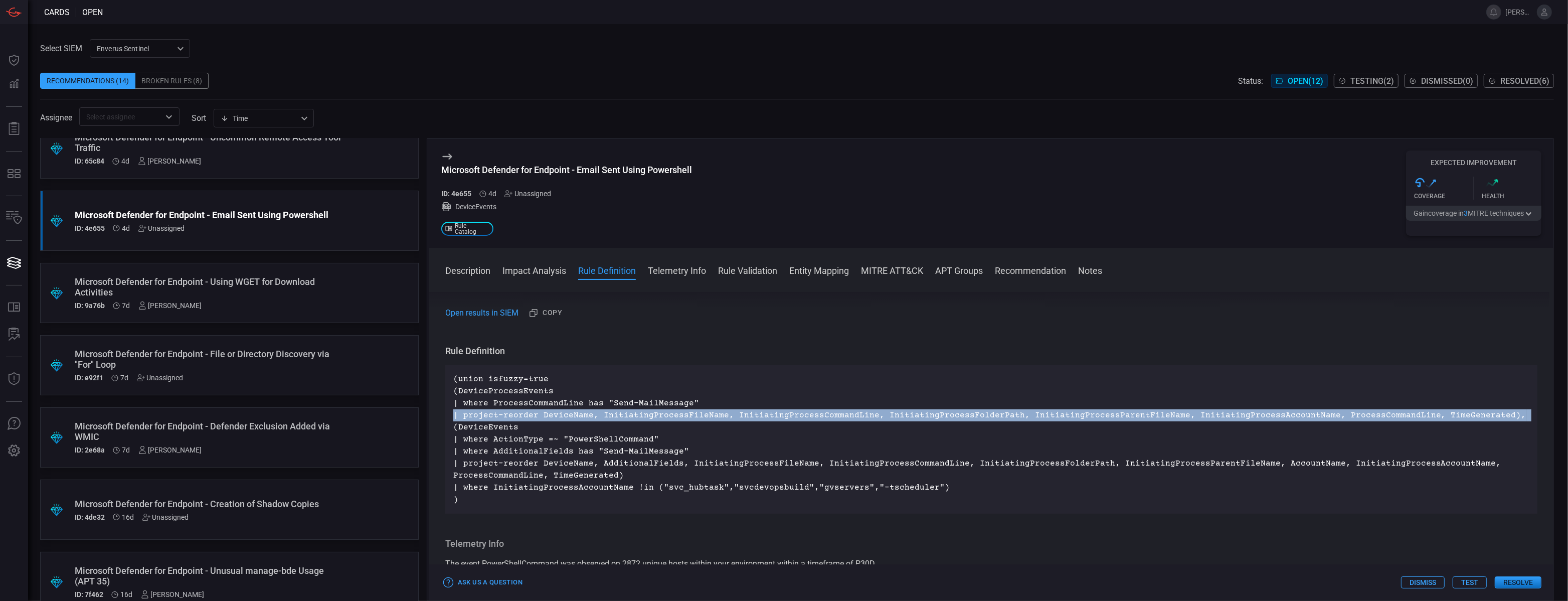
click at [486, 412] on p "(union isfuzzy=true (DeviceProcessEvents | where ProcessCommandLine has "Send-M…" at bounding box center [991, 439] width 1076 height 132
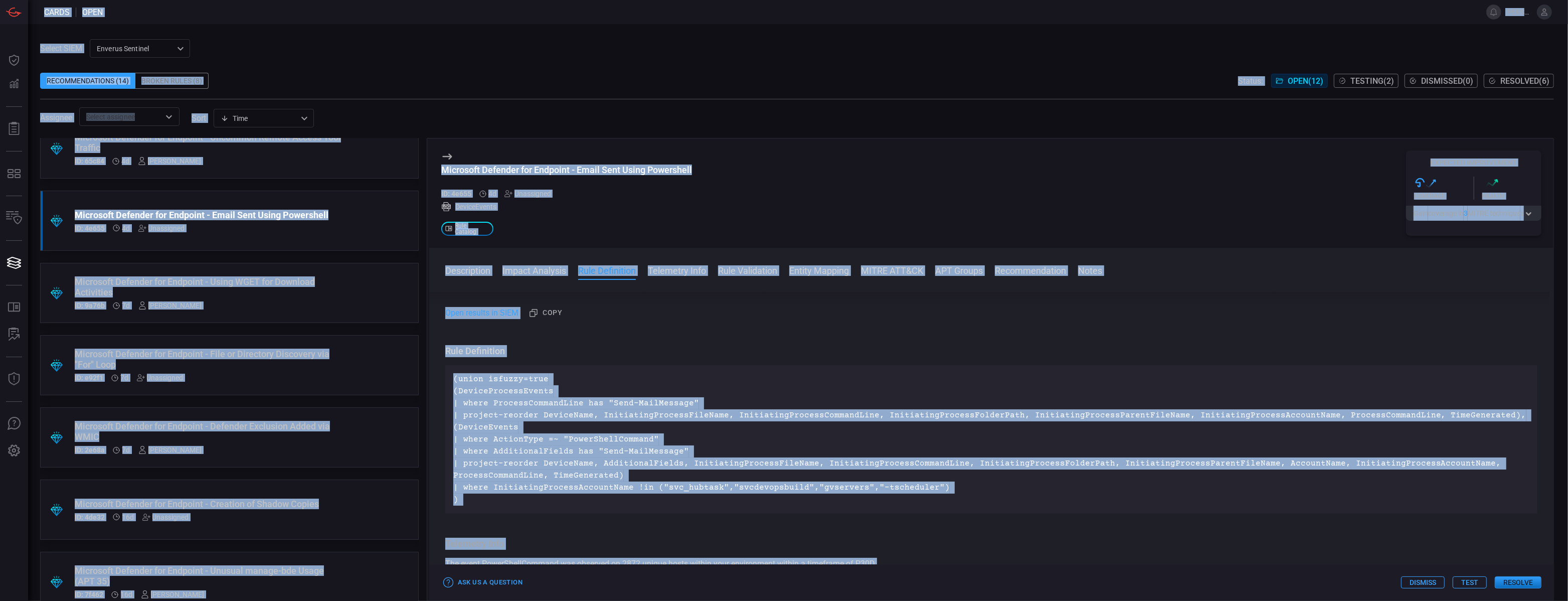
click at [486, 412] on p "(union isfuzzy=true (DeviceProcessEvents | where ProcessCommandLine has "Send-M…" at bounding box center [991, 439] width 1076 height 132
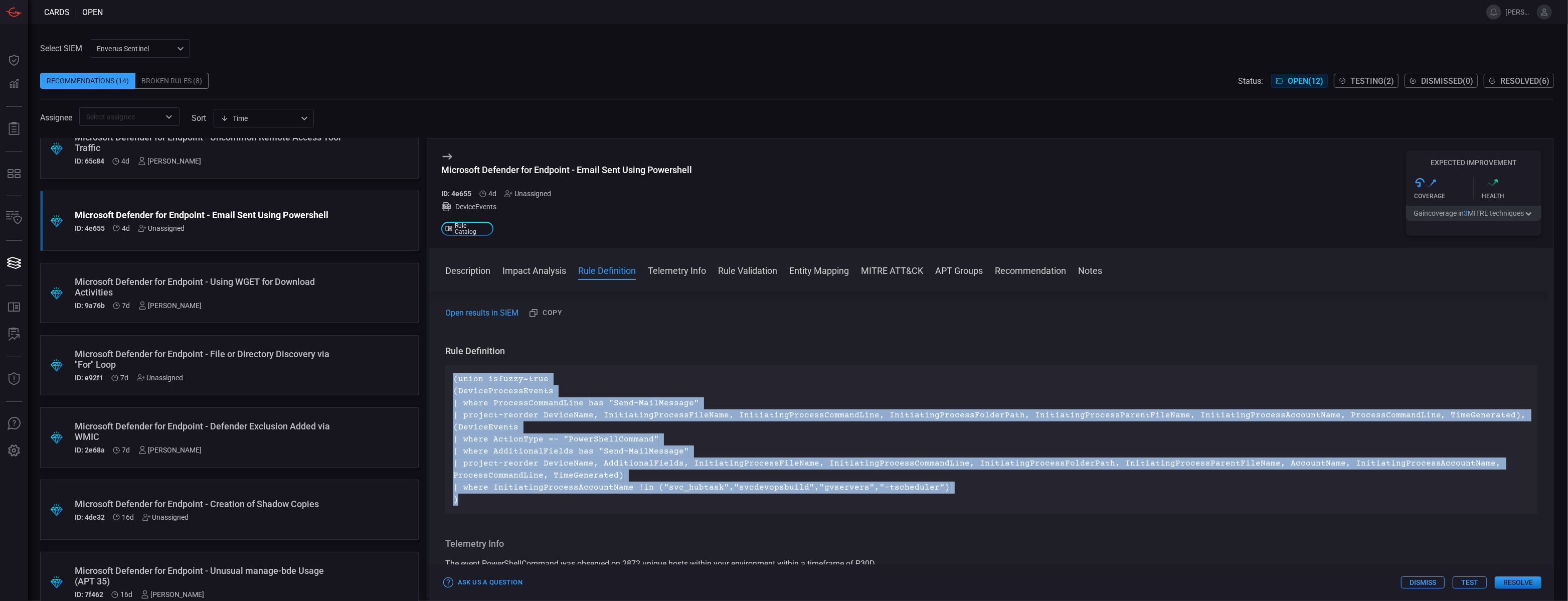
drag, startPoint x: 464, startPoint y: 504, endPoint x: 436, endPoint y: 373, distance: 134.0
click at [436, 373] on div "Description The Send-MailMessage cmdlet can be used to send an email message fr…" at bounding box center [991, 445] width 1124 height 305
copy p "(union isfuzzy=true (DeviceProcessEvents | where ProcessCommandLine has "Send-M…"
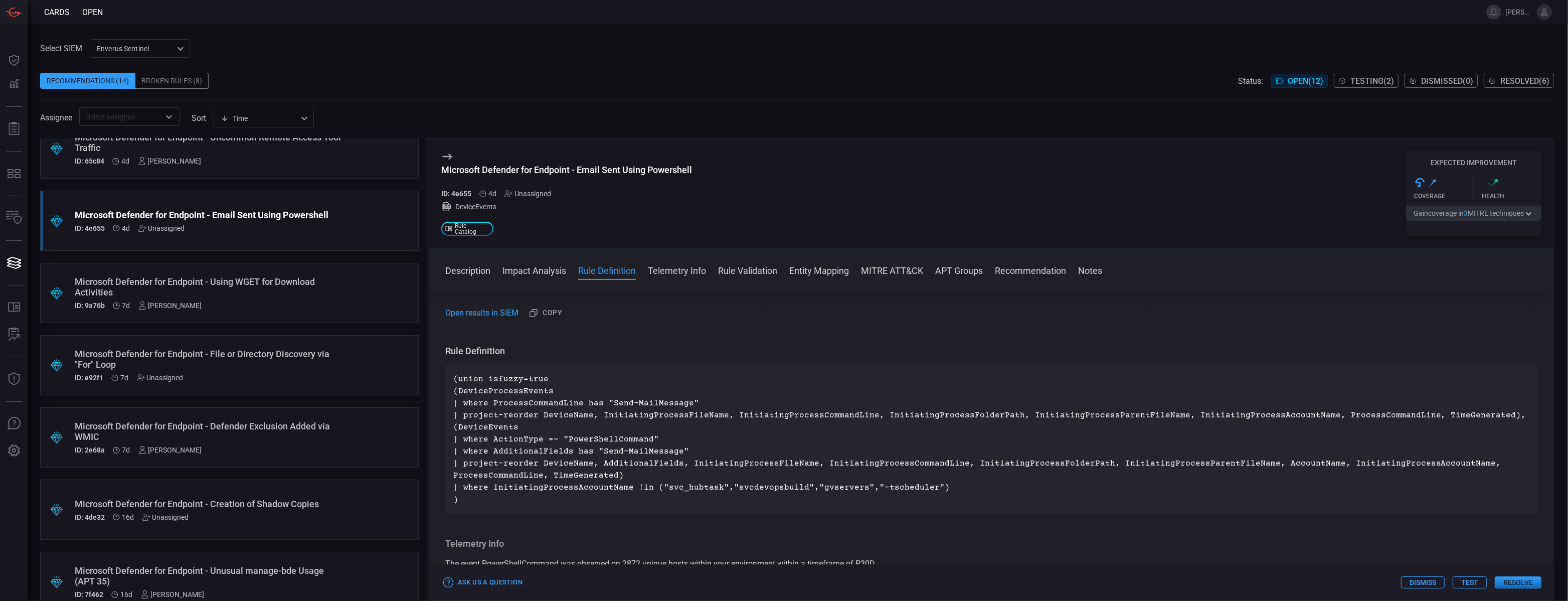
click at [521, 187] on div "Microsoft Defender for Endpoint - Email Sent Using Powershell ID: 4e655 4d Unas…" at bounding box center [565, 181] width 250 height 33
click at [528, 195] on div "Unassigned" at bounding box center [528, 193] width 46 height 8
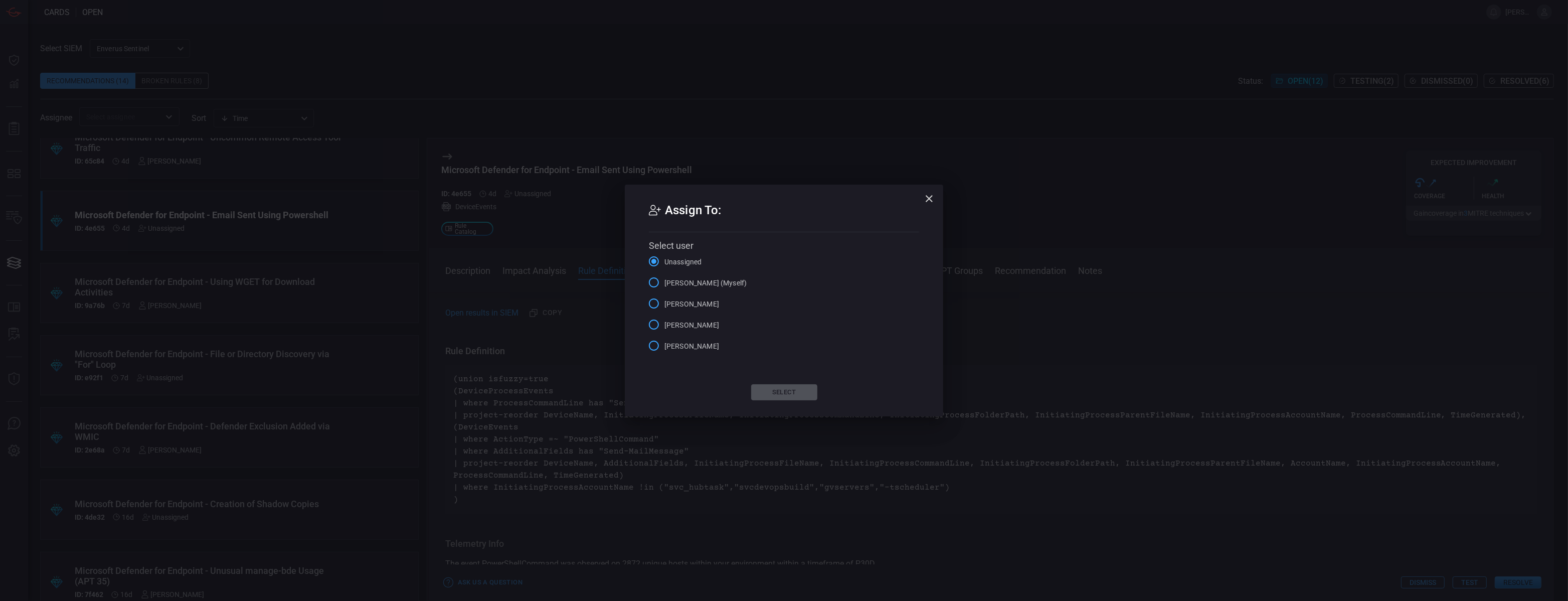
click at [682, 282] on span "[PERSON_NAME] (Myself)" at bounding box center [705, 283] width 82 height 10
click at [664, 282] on input "[PERSON_NAME] (Myself)" at bounding box center [653, 282] width 21 height 21
click at [777, 386] on button "Select" at bounding box center [784, 392] width 67 height 16
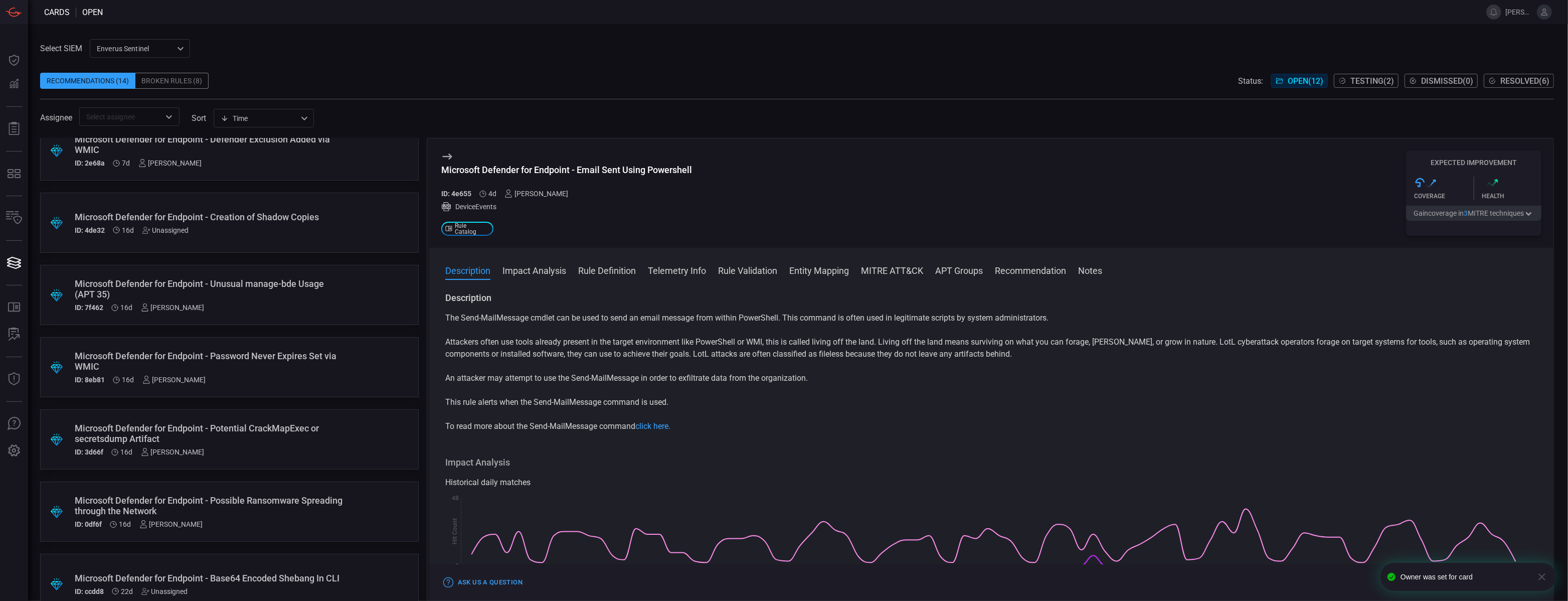
scroll to position [403, 0]
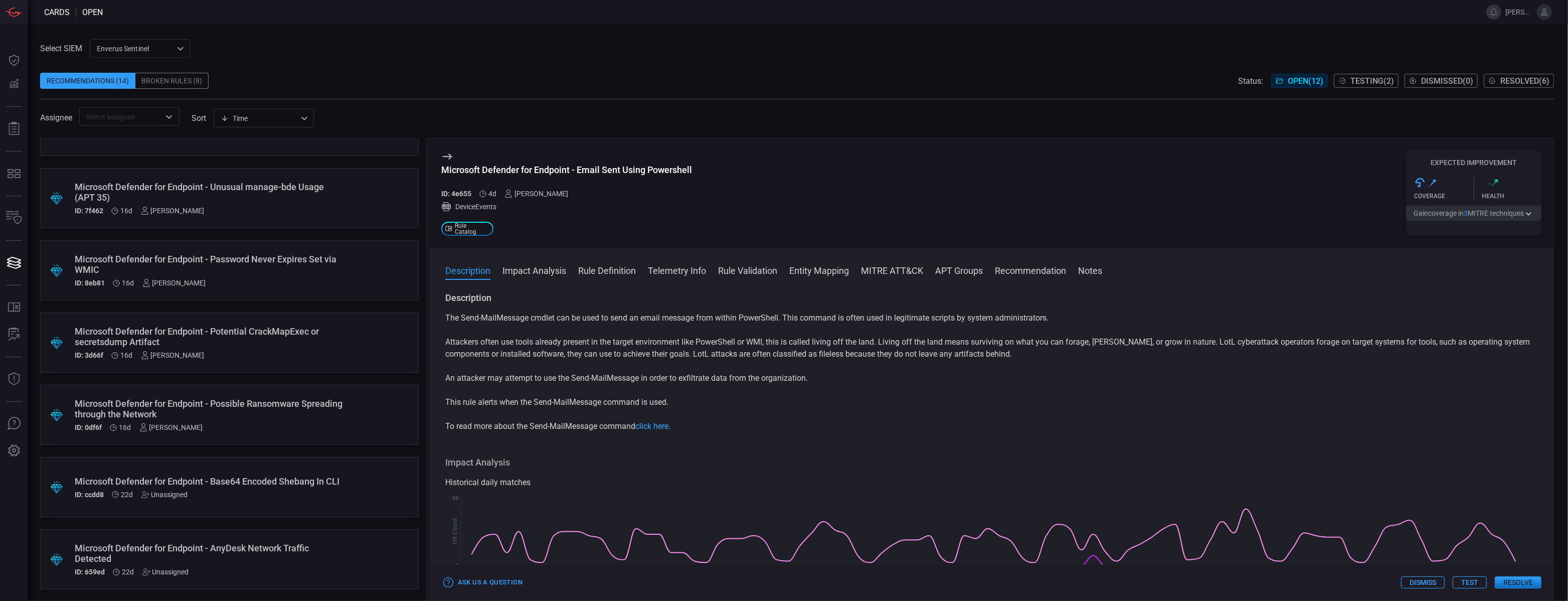
click at [208, 546] on div "Microsoft Defender for Endpoint - AnyDesk Network Traffic Detected" at bounding box center [211, 553] width 272 height 21
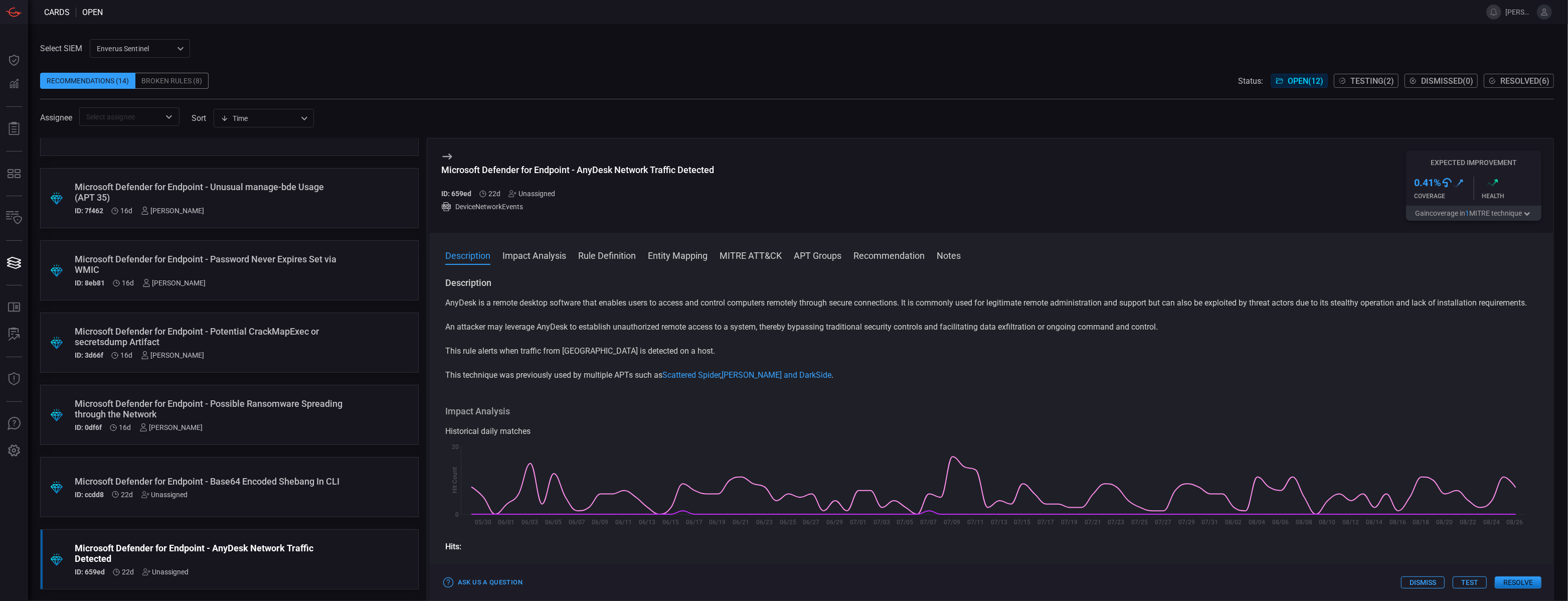
click at [534, 196] on div "Unassigned" at bounding box center [531, 193] width 46 height 8
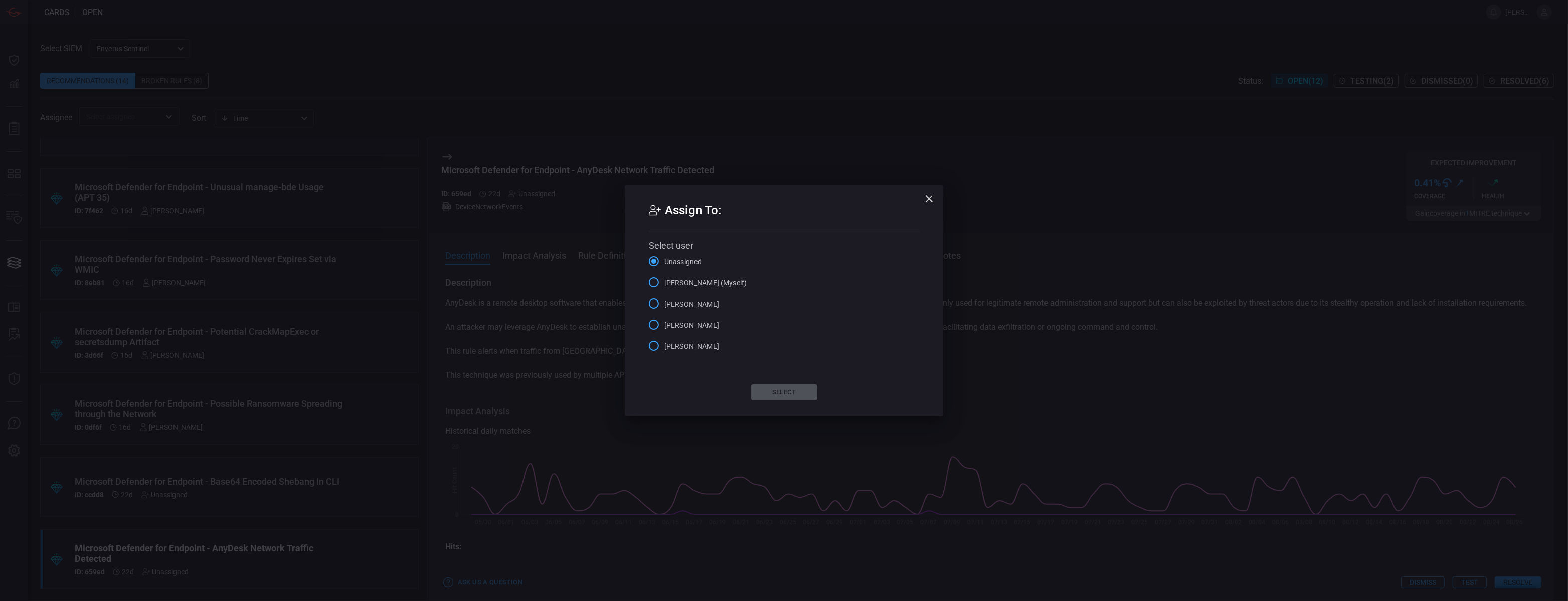
click at [657, 288] on input "[PERSON_NAME] (Myself)" at bounding box center [653, 282] width 21 height 21
click at [772, 397] on button "Select" at bounding box center [784, 392] width 67 height 16
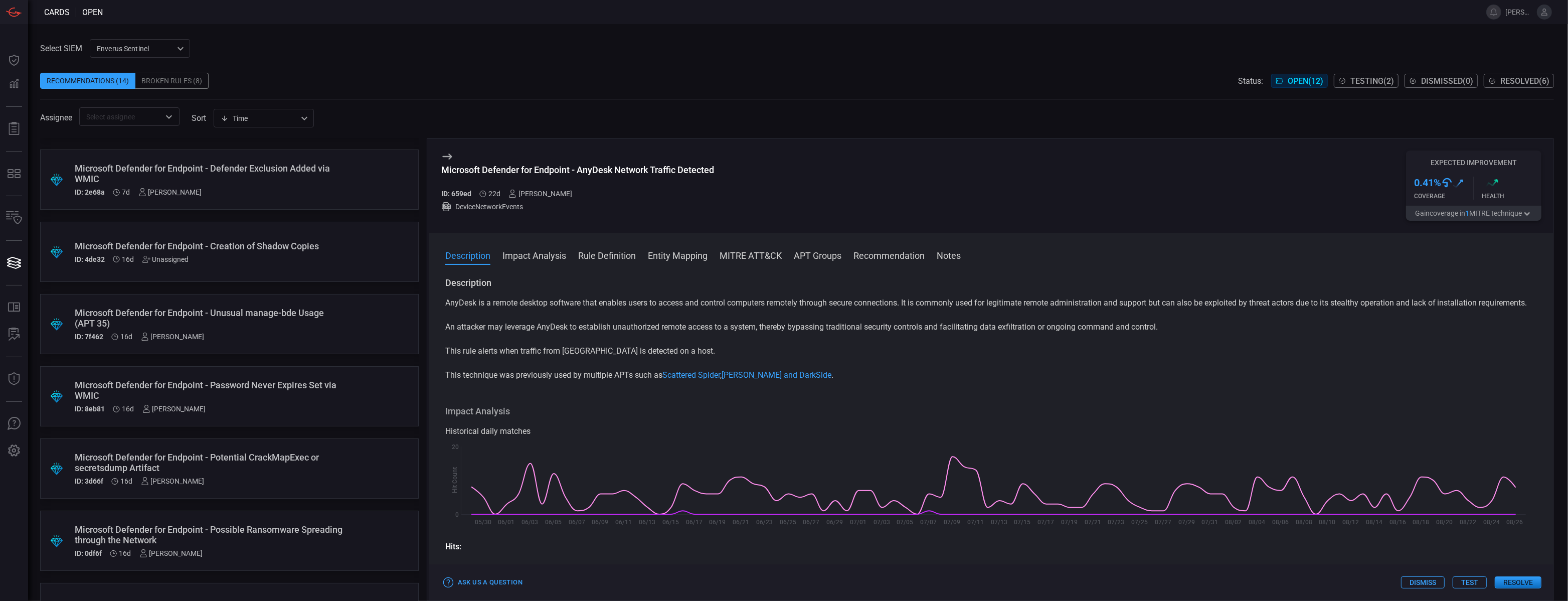
scroll to position [277, 0]
click at [290, 242] on div "Microsoft Defender for Endpoint - Creation of Shadow Copies" at bounding box center [211, 246] width 272 height 10
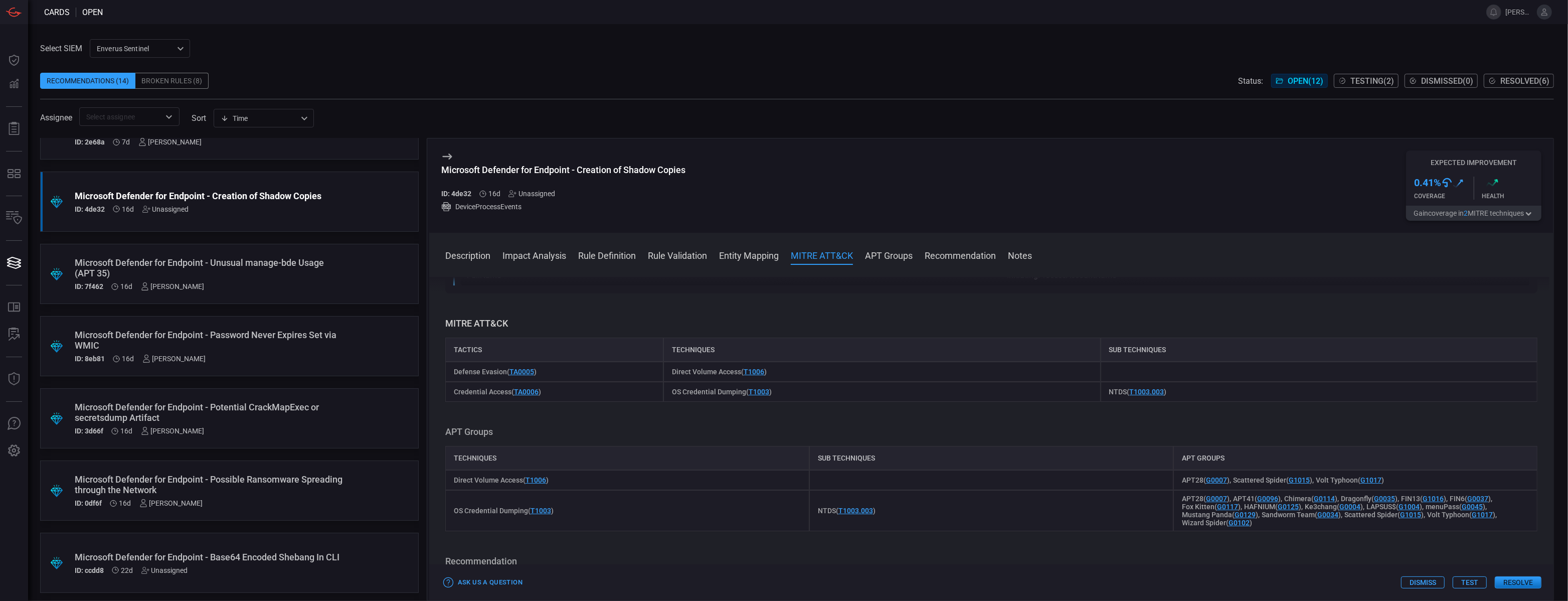
scroll to position [657, 0]
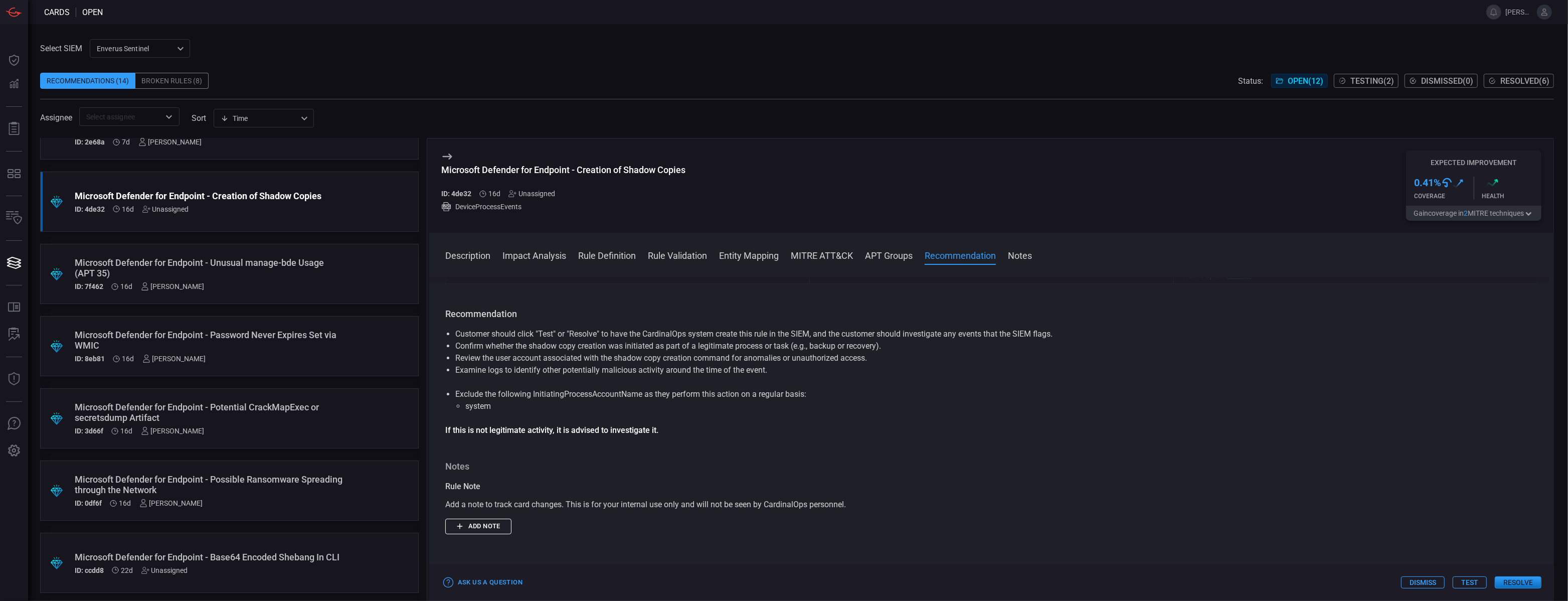
click at [607, 258] on button "Rule Definition" at bounding box center [607, 254] width 57 height 12
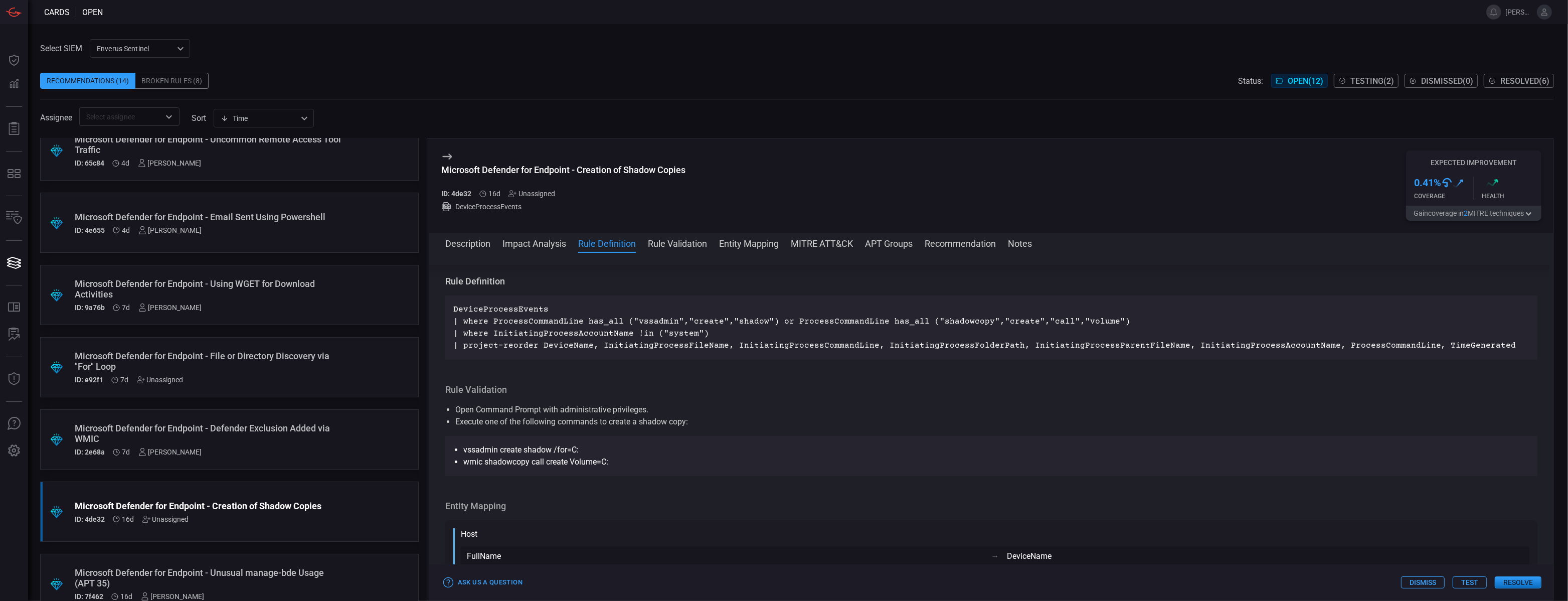
scroll to position [9, 0]
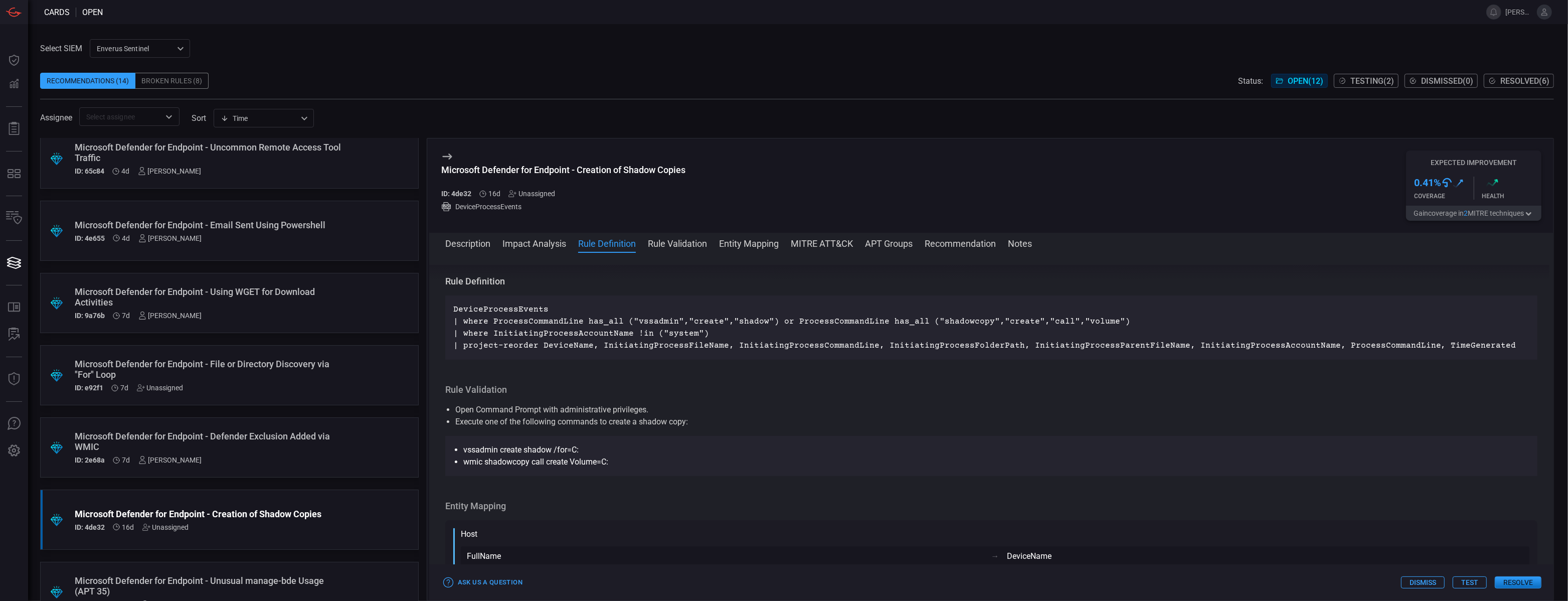
click at [169, 114] on icon "Open" at bounding box center [168, 117] width 12 height 12
click at [160, 145] on icon at bounding box center [162, 144] width 9 height 12
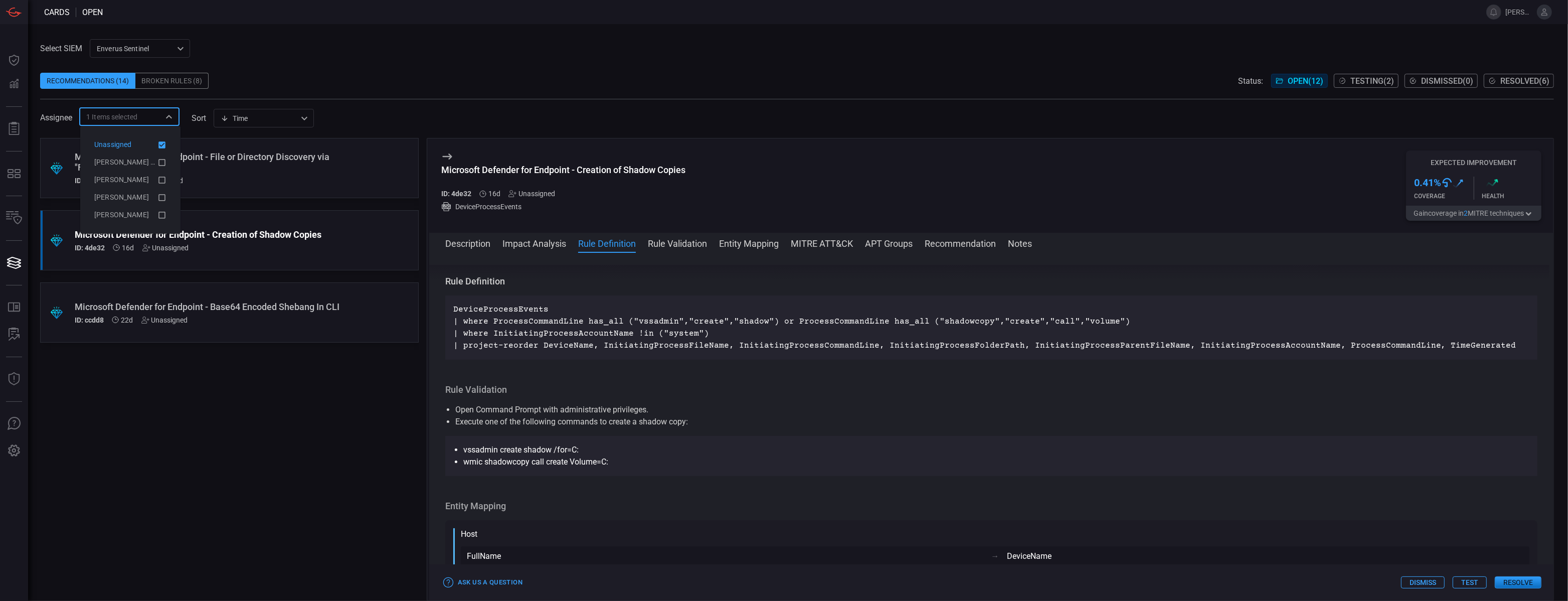
scroll to position [0, 0]
click at [142, 405] on div ".suggested_cards_icon{fill:url(#suggested_cards_icon);} Microsoft Defender for …" at bounding box center [229, 369] width 379 height 463
click at [163, 122] on div at bounding box center [168, 117] width 13 height 14
click at [163, 144] on icon at bounding box center [162, 144] width 9 height 12
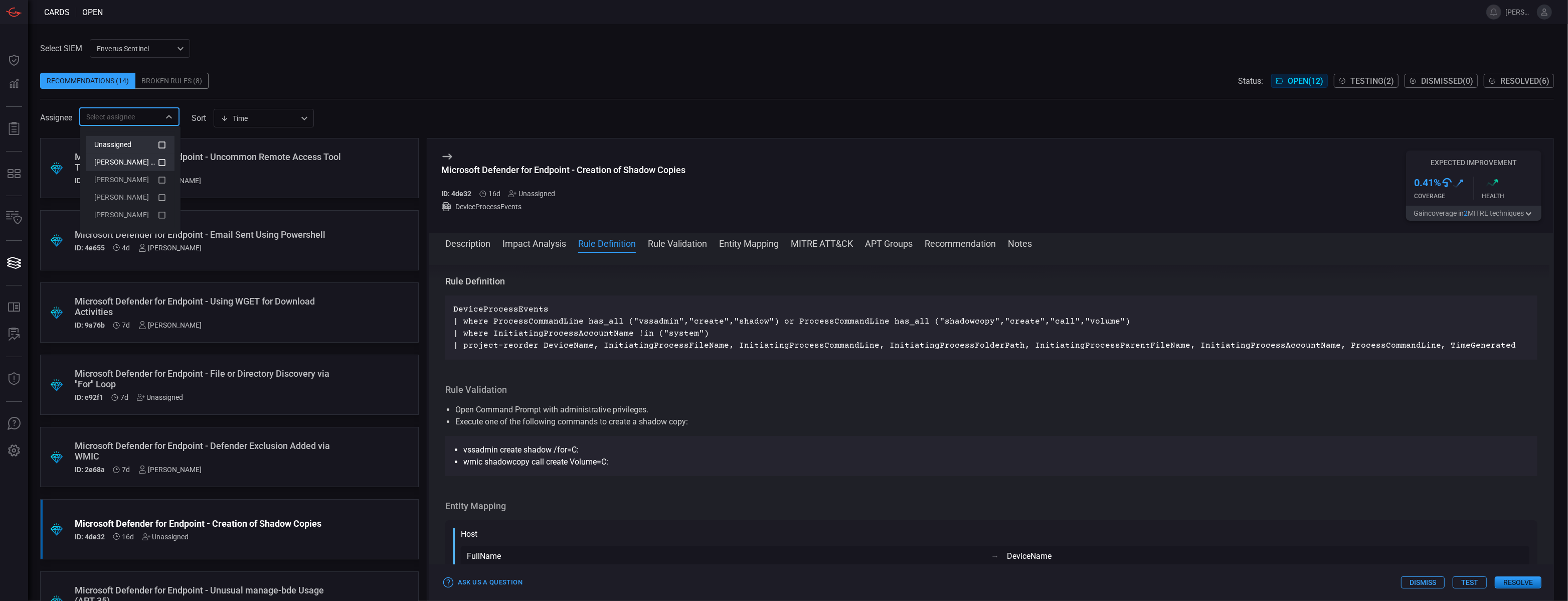
click at [162, 167] on icon at bounding box center [162, 162] width 9 height 12
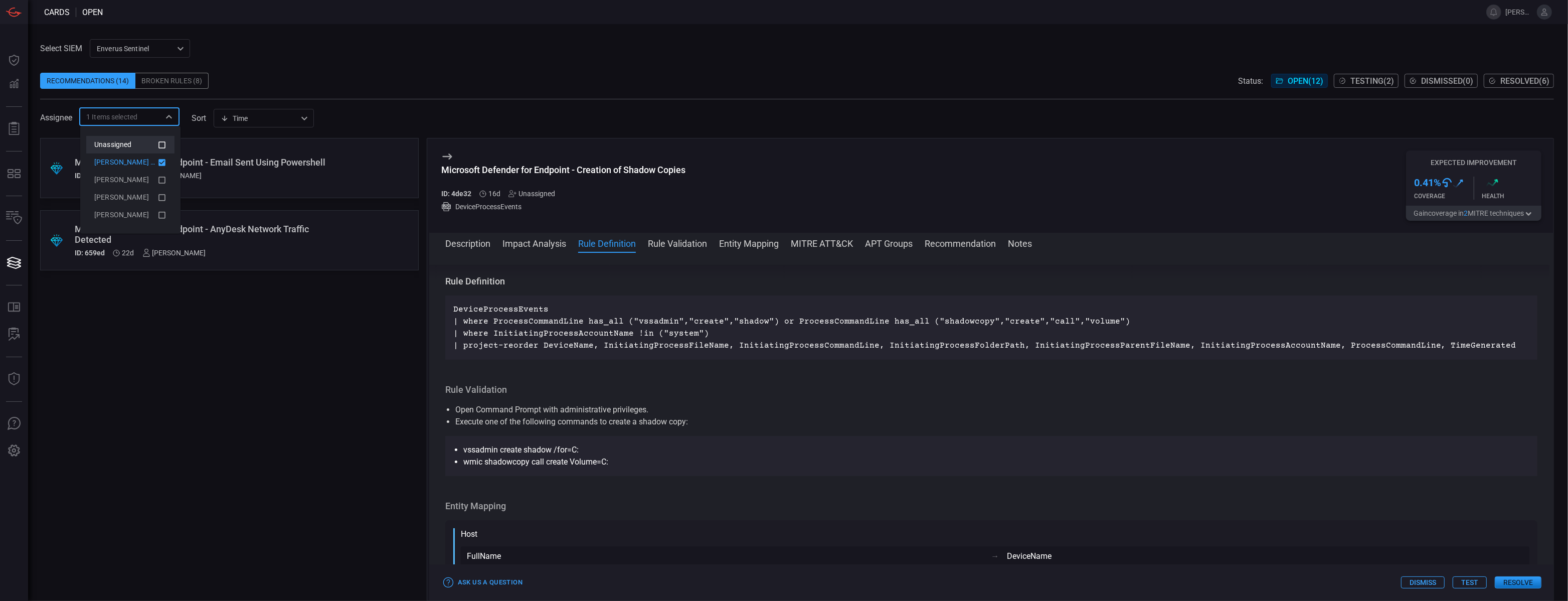
click at [151, 263] on div ".suggested_cards_icon{fill:url(#suggested_cards_icon);} Microsoft Defender for …" at bounding box center [229, 239] width 379 height 60
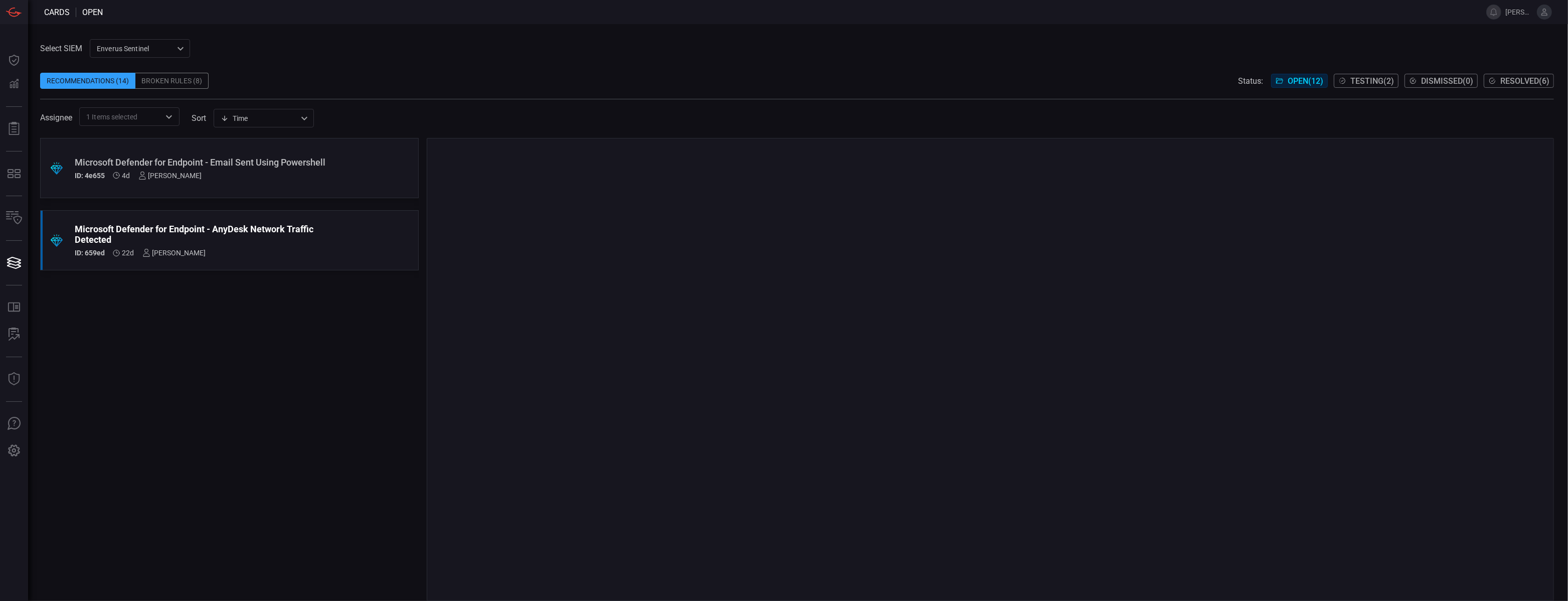
click at [213, 179] on div ".suggested_cards_icon{fill:url(#suggested_cards_icon);} Microsoft Defender for …" at bounding box center [229, 167] width 379 height 60
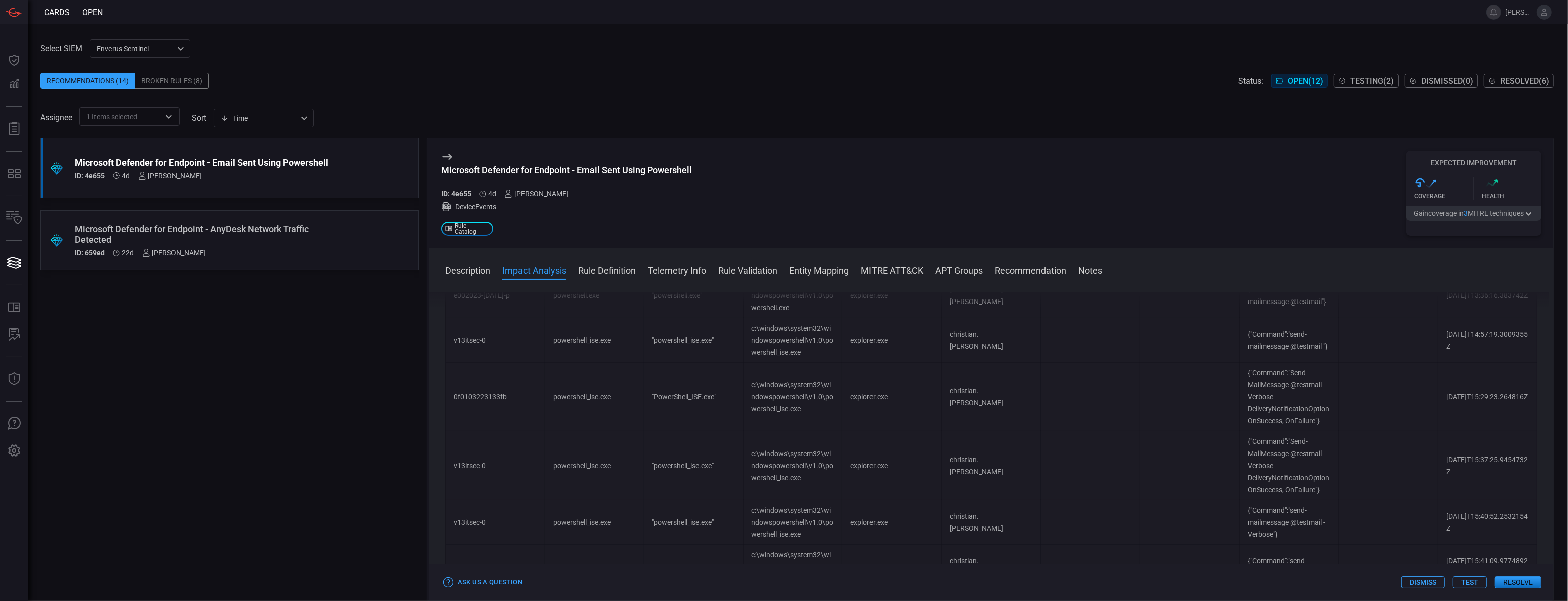
scroll to position [381, 0]
click at [1475, 584] on button "Test" at bounding box center [1469, 582] width 34 height 12
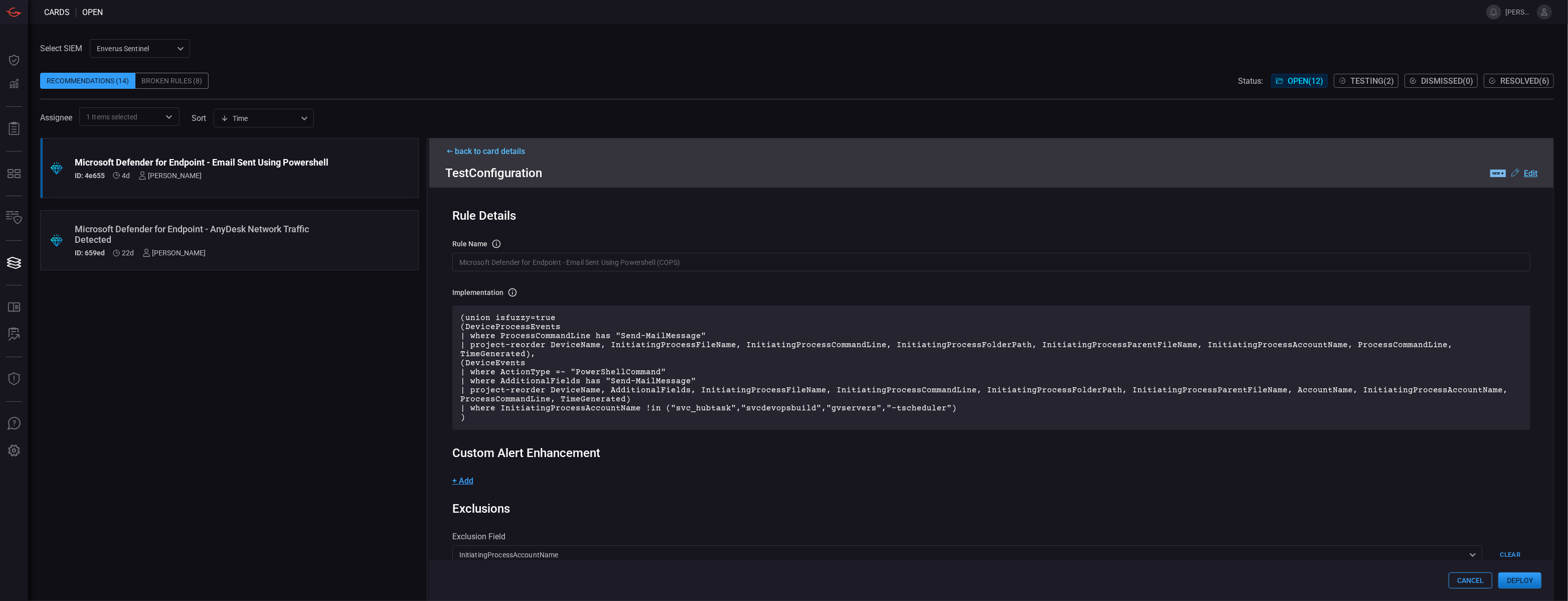
scroll to position [0, 0]
click at [449, 149] on icon at bounding box center [450, 152] width 9 height 6
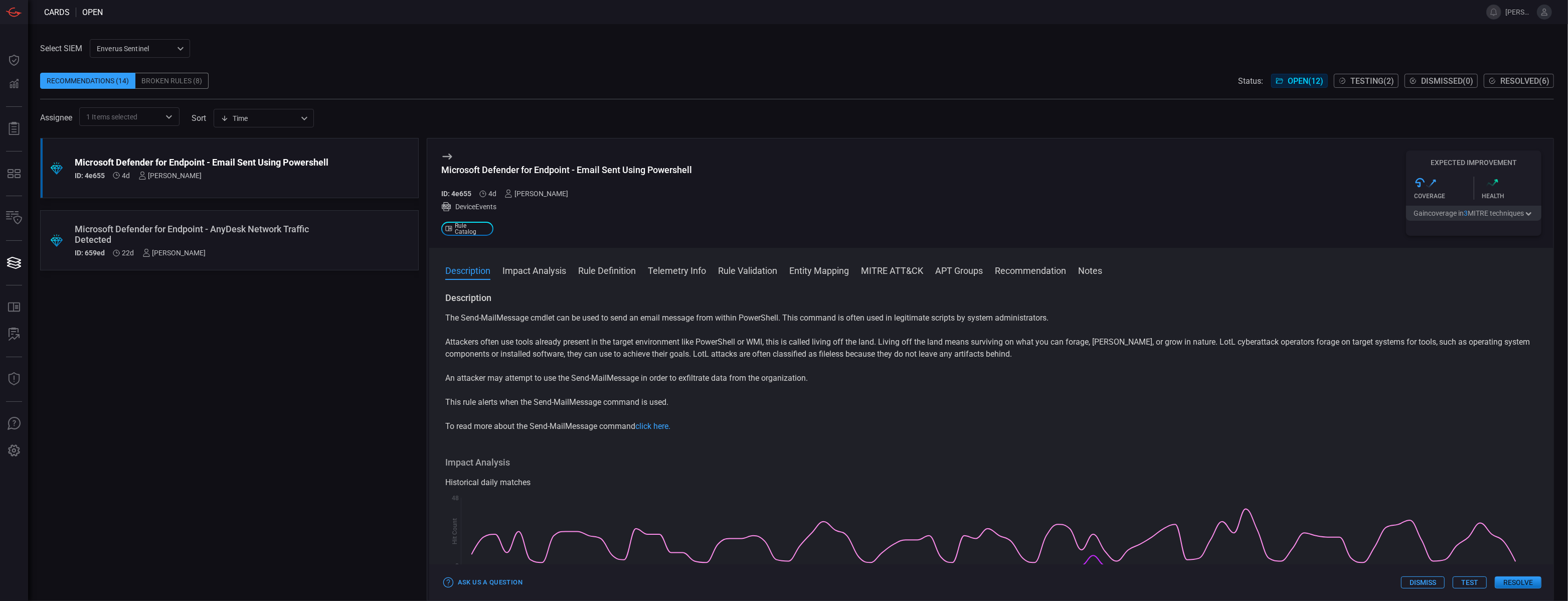
click at [257, 233] on div "Microsoft Defender for Endpoint - AnyDesk Network Traffic Detected" at bounding box center [211, 234] width 272 height 21
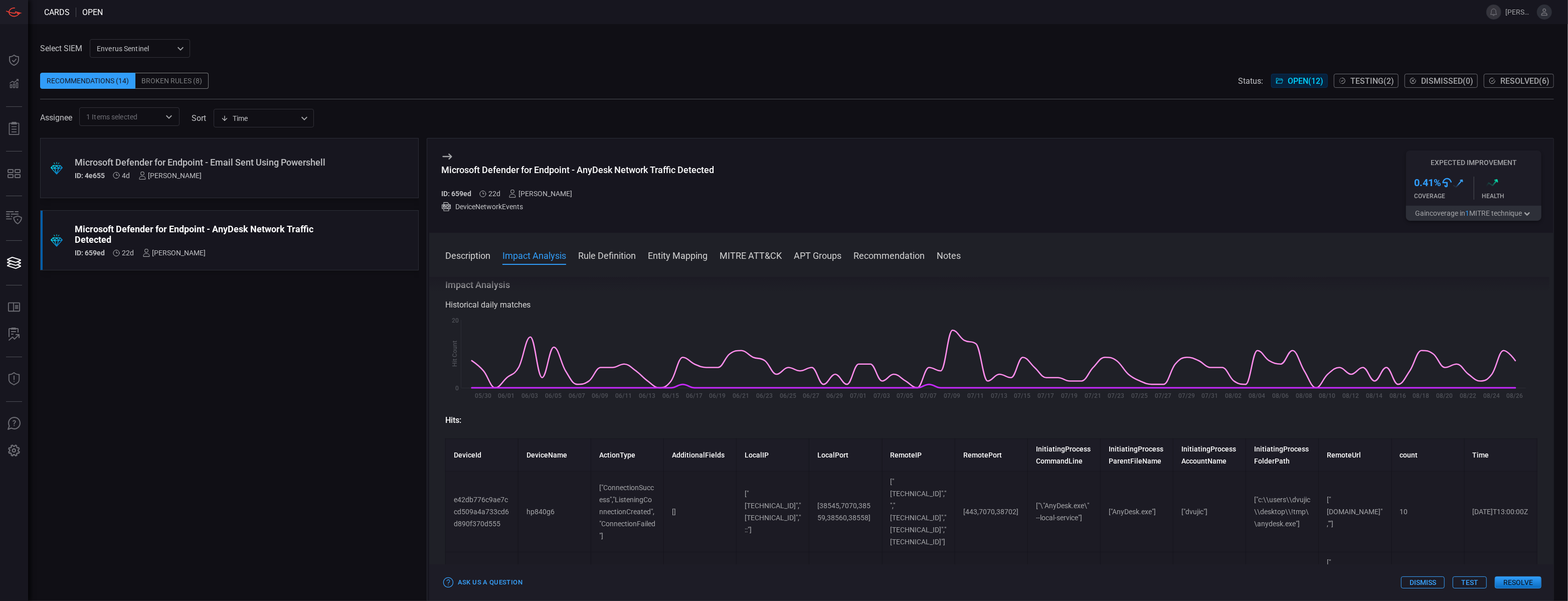
scroll to position [149, 0]
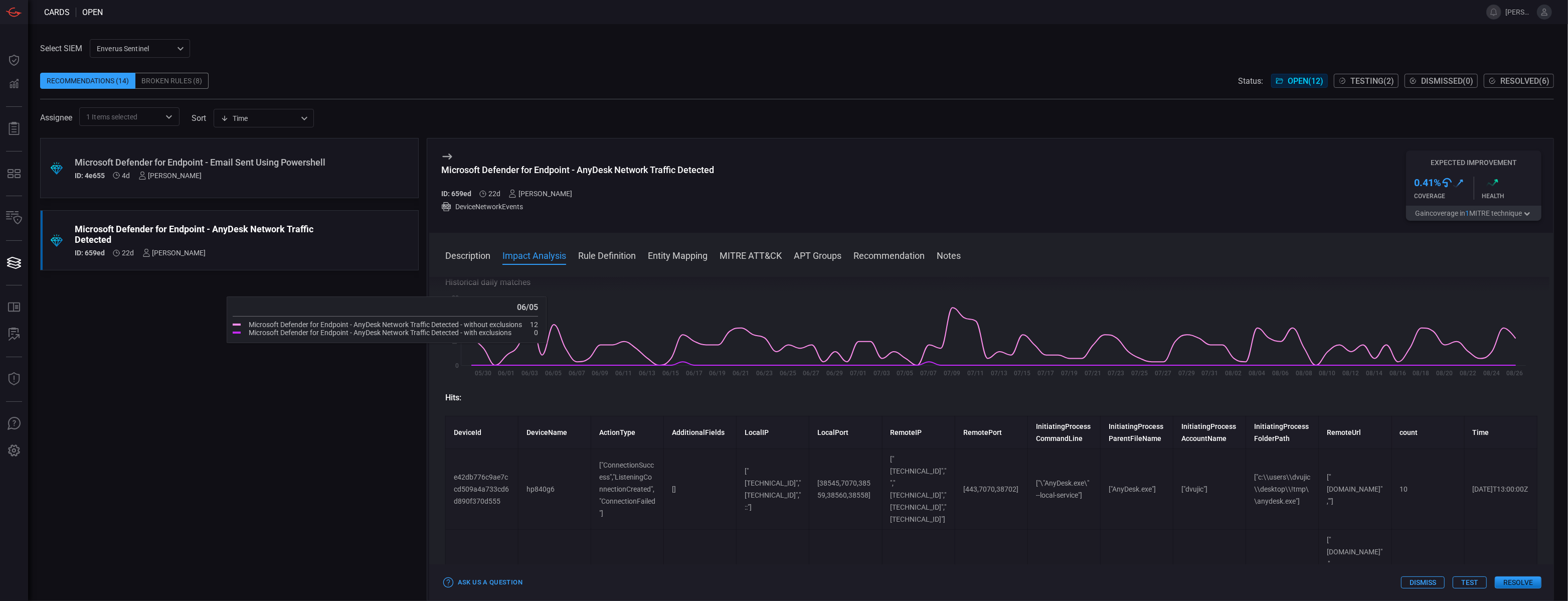
click at [609, 261] on span at bounding box center [991, 268] width 1124 height 16
click at [612, 252] on button "Rule Definition" at bounding box center [607, 254] width 57 height 12
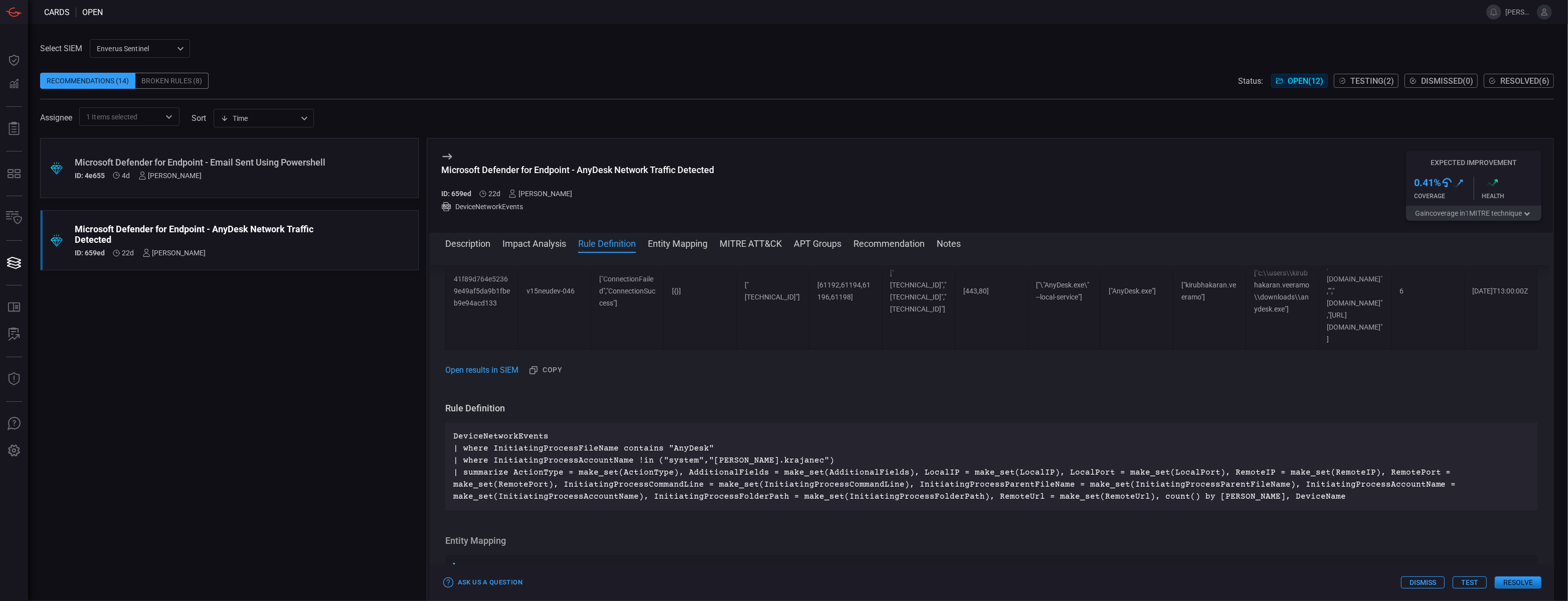
scroll to position [422, 0]
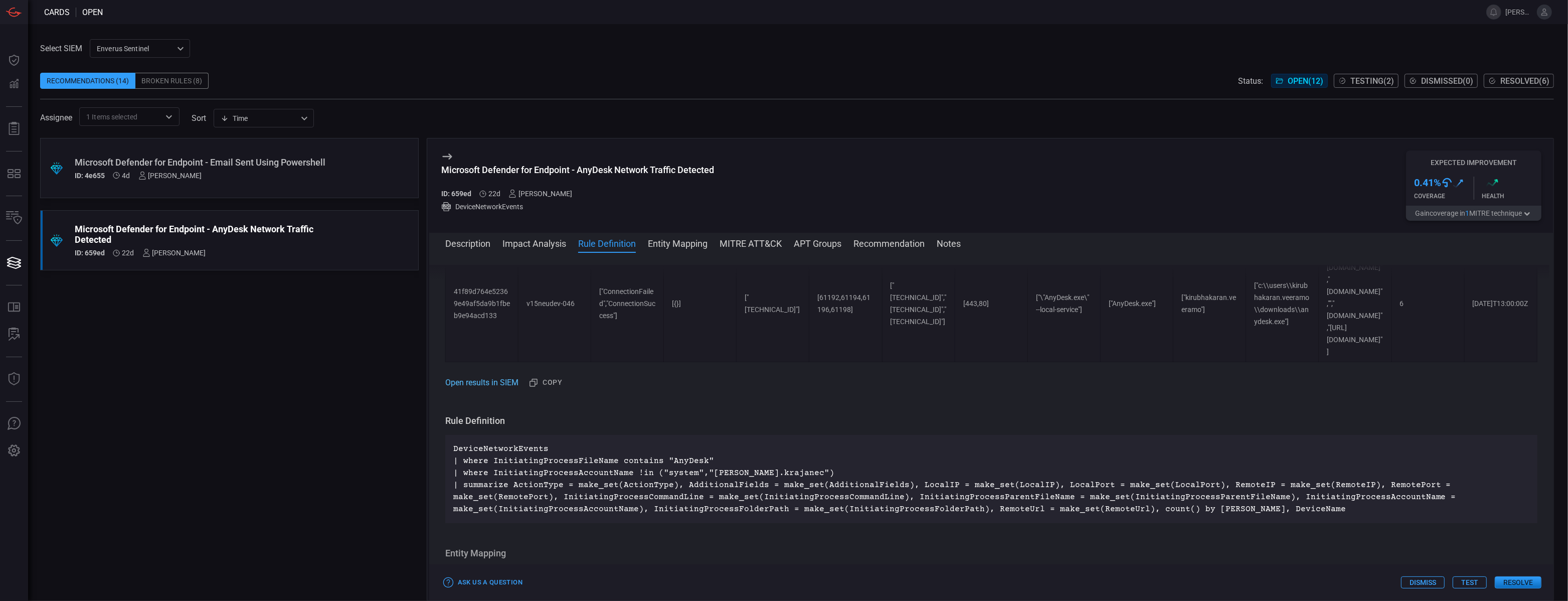
click at [501, 376] on a}/query/H4sIAAAAAAAAA32STWrDMBCF9znFVCsLRG%2FQhWkaMIRgSrMuU3naqJZGRZokuOTwJSF%2FjlPvpPfefJJmNKWNs7Qg2cbUvmyIJU92sF1RIqjYiUNx%2FFWnaCnnmfO0wEBgIws6zqBK7qaUW%2FV%2FUWltXLMc6h4cQ6Fyl4WCMioLfSI%2Ftgm%2FkckqPdlBXoeAyf0SlFZc5Lfuh%2BAJArb0nkmKi6oNlE3j9lv0M0e%2Byb3gjacNzKNFX9XXqaN0MuuYZGDvRW3glUIU6peftLN9C7io2gx78xxDQG7mjntvHMvdw9SYiOU8nTFSP3oPdj2vMdJV7h5mFn1DqUZZjVIusXMLl8kPO7hMXhs4nFho%2BOhgevi4VWOOq%2F09%2FgBP7a8mzQIAAA%3D%3D/isQueryBase64Compressed/true/timespan/P30D"] "Open results in SIEM" at bounding box center [481, 382] width 73 height 12
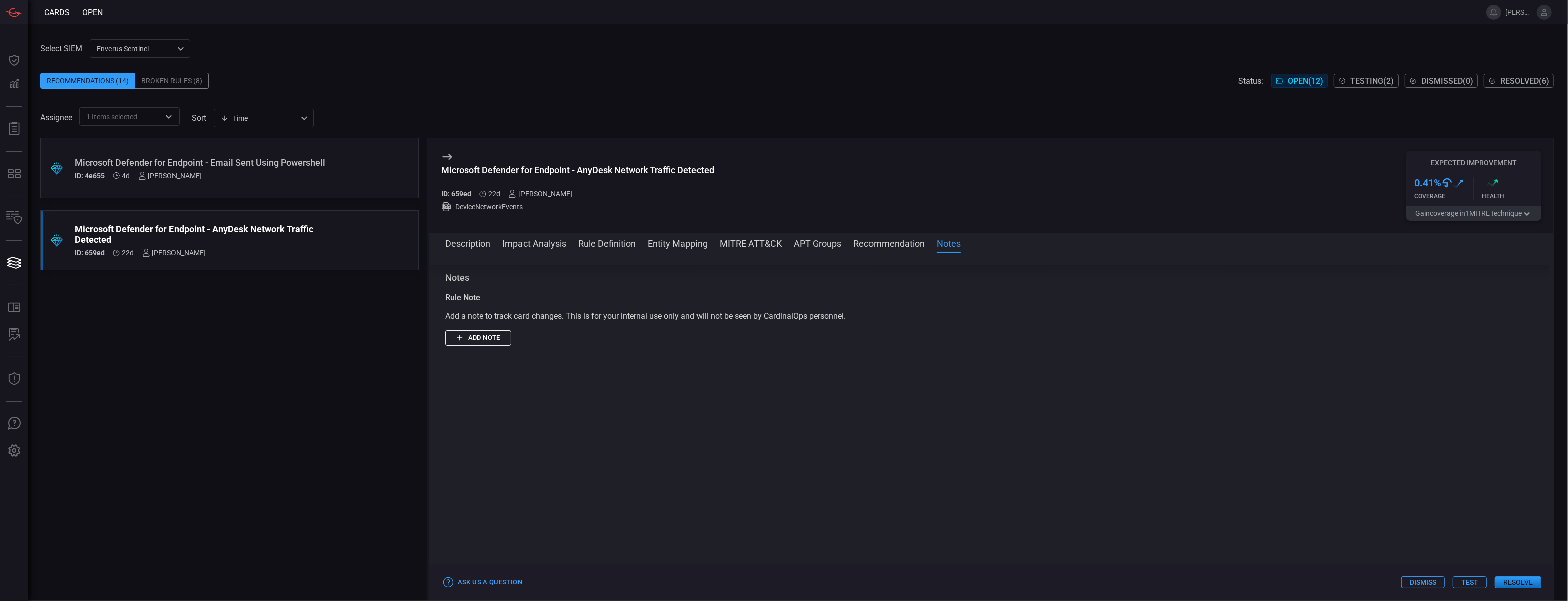
scroll to position [1045, 0]
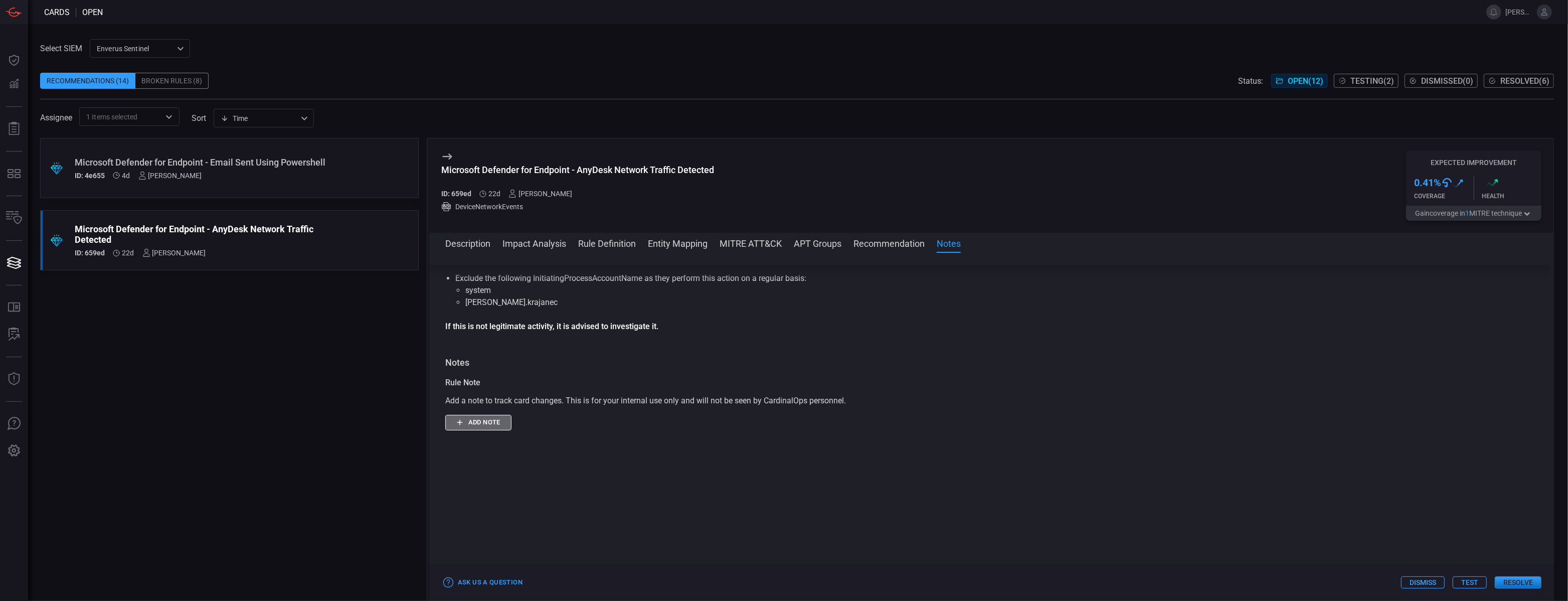
click at [478, 415] on button "Add note" at bounding box center [479, 423] width 67 height 16
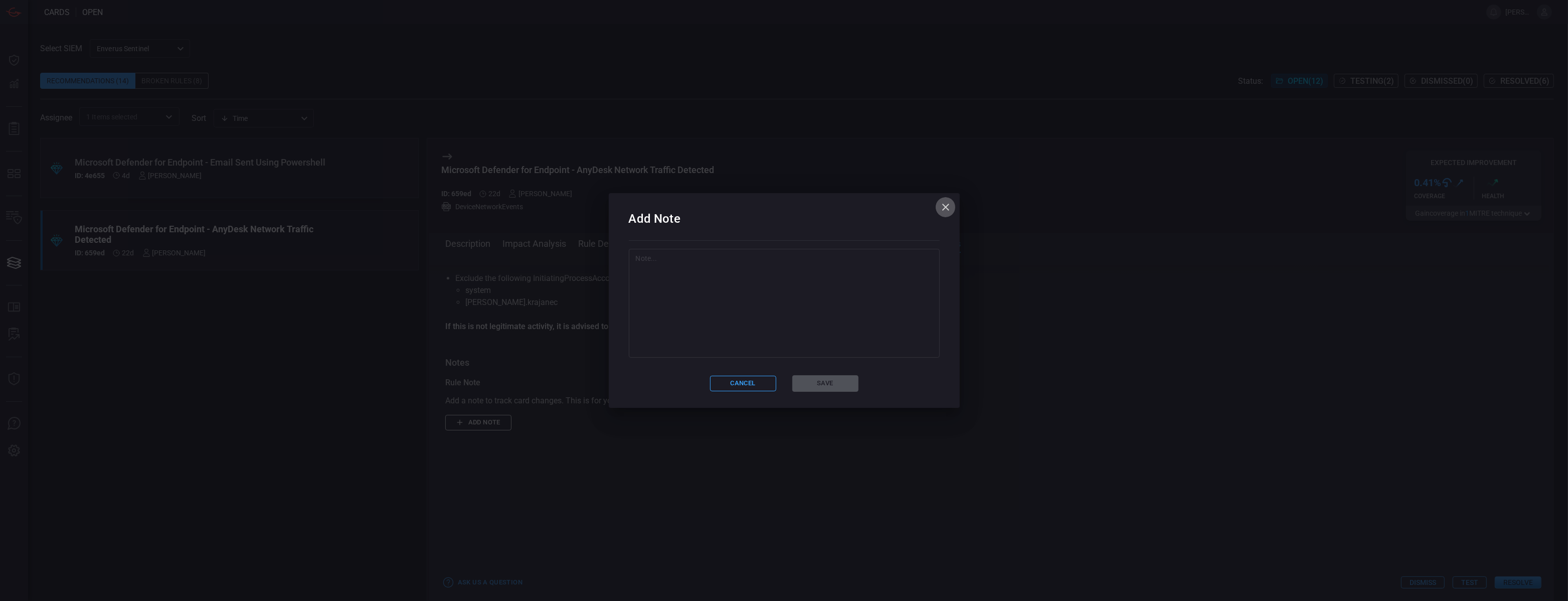
click at [942, 209] on icon "button" at bounding box center [945, 207] width 12 height 12
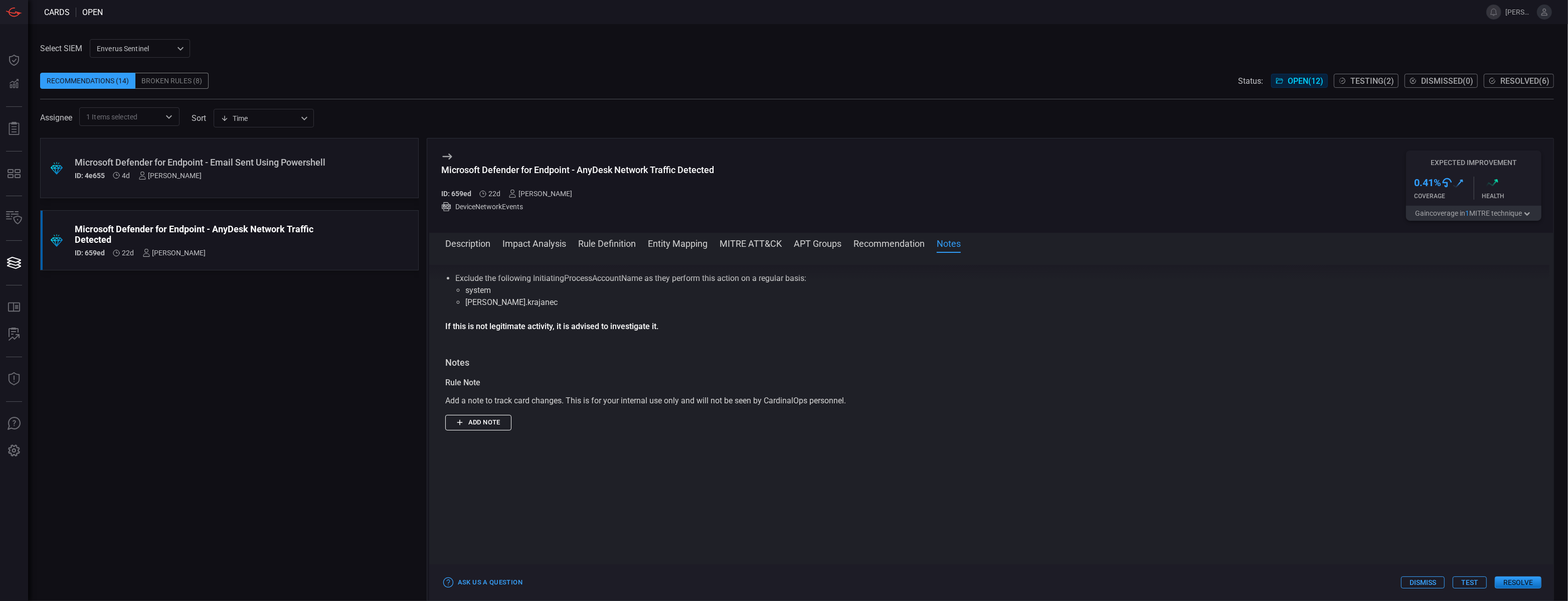
click at [504, 415] on button "Add note" at bounding box center [479, 423] width 67 height 16
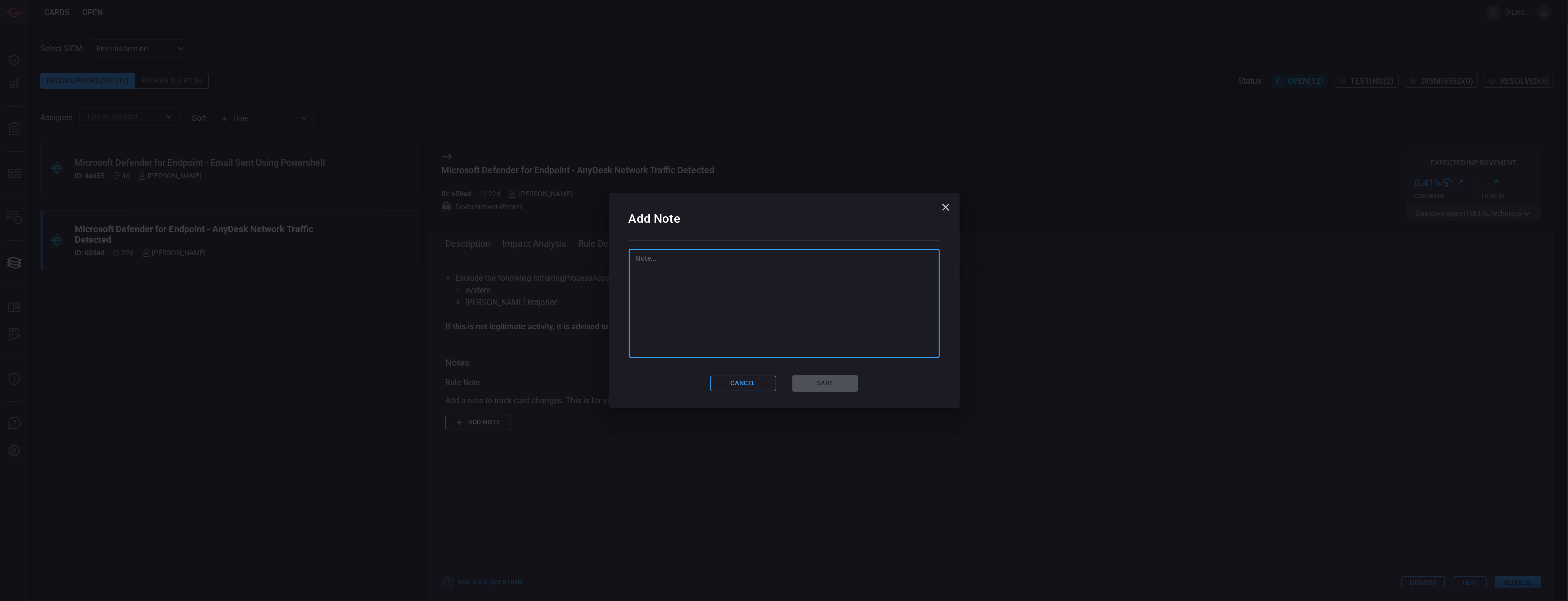
click at [725, 297] on textarea at bounding box center [784, 303] width 297 height 101
paste textarea "desktop-7camk63 desktop-m3otf4s fvfg4m074h ivar-homepc"
click at [636, 267] on textarea "desktop-7camk63 desktop-m3otf4s fvfg4m074h ivar-homepc" at bounding box center [784, 303] width 297 height 101
drag, startPoint x: 712, startPoint y: 287, endPoint x: 590, endPoint y: 288, distance: 122.0
click at [590, 289] on div "Add Note The following devices have been isolated- desktop-7camk63 desktop-m3ot…" at bounding box center [784, 300] width 1568 height 601
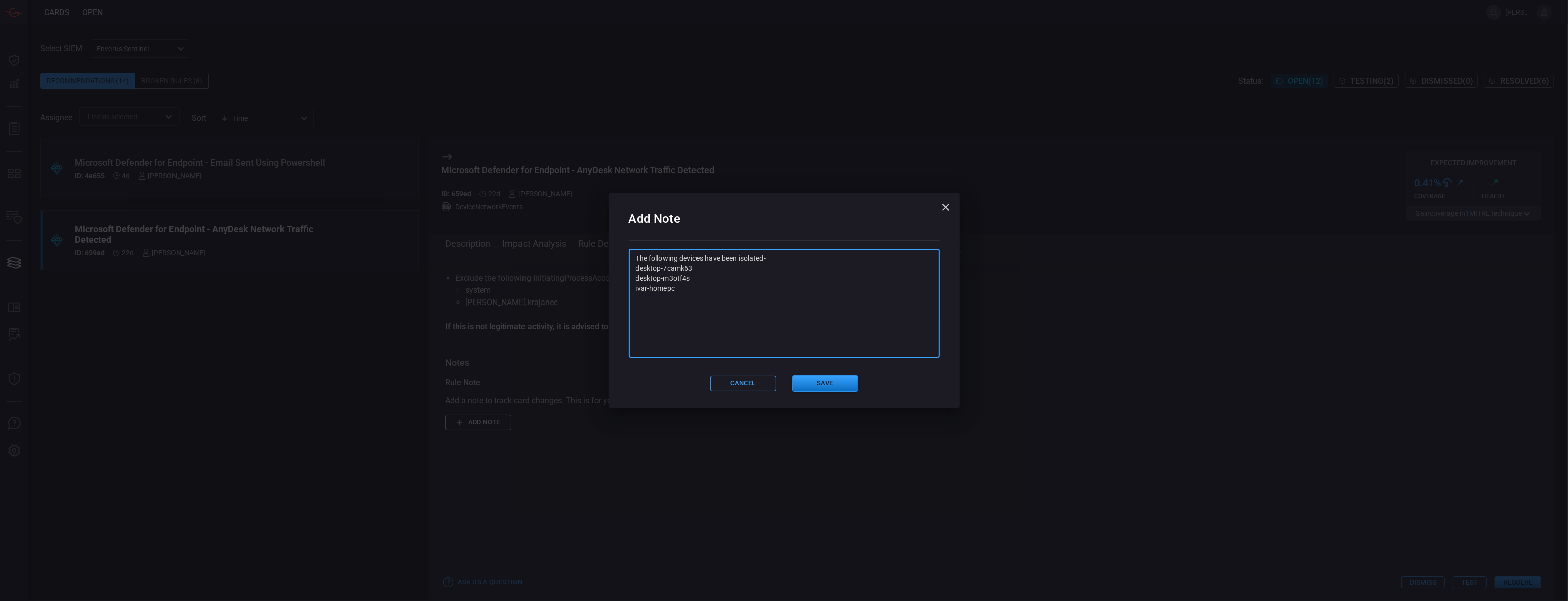
click at [763, 255] on textarea "The following devices have been isolated- desktop-7camk63 desktop-m3otf4s ivar-…" at bounding box center [784, 303] width 297 height 101
click at [886, 258] on textarea "The following devices have been isolated as they are personal devices- desktop-…" at bounding box center [784, 303] width 297 height 101
click at [698, 260] on textarea "The following devices have been isolated as they are personal devices- desktop-…" at bounding box center [784, 303] width 297 height 101
click at [698, 262] on textarea "The following devices have been isolated as they are personal devices- desktop-…" at bounding box center [784, 303] width 297 height 101
click at [785, 290] on textarea "The following devices have been isolated as they are personal devices- desktop-…" at bounding box center [784, 303] width 297 height 101
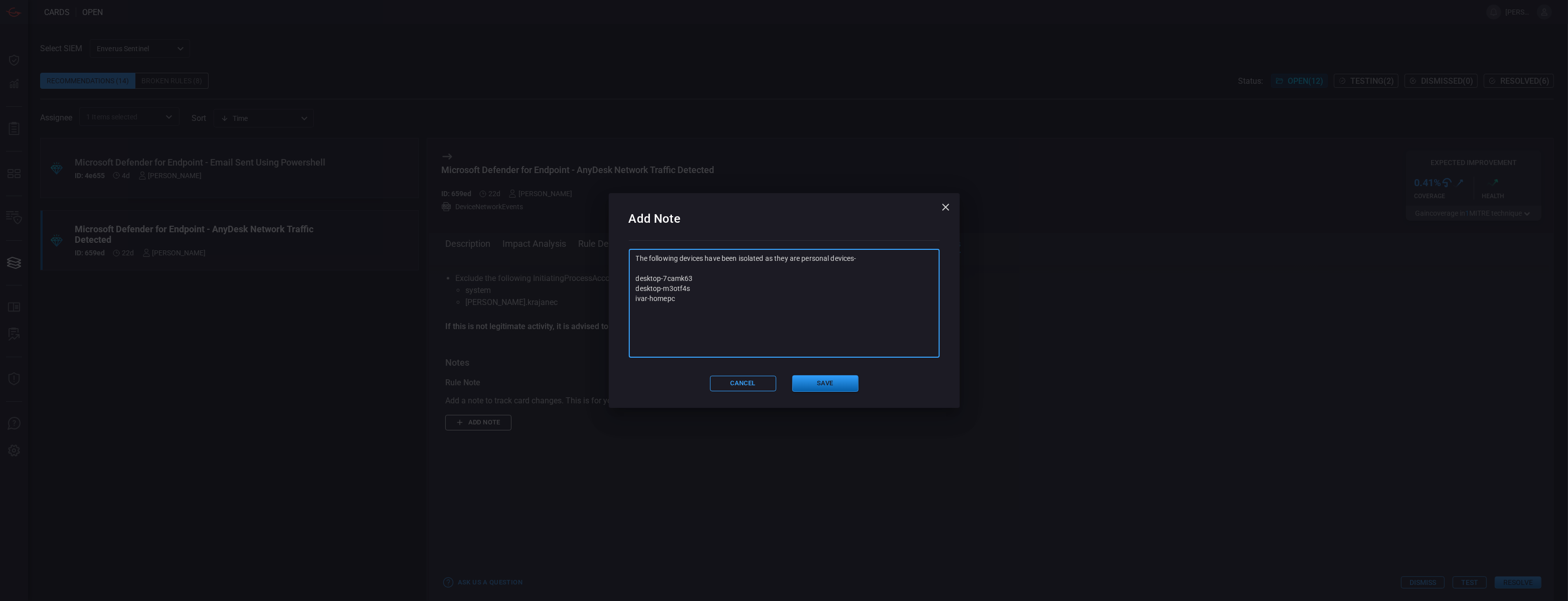
type textarea "The following devices have been isolated as they are personal devices- desktop-…"
click at [829, 386] on button "Save" at bounding box center [825, 384] width 67 height 17
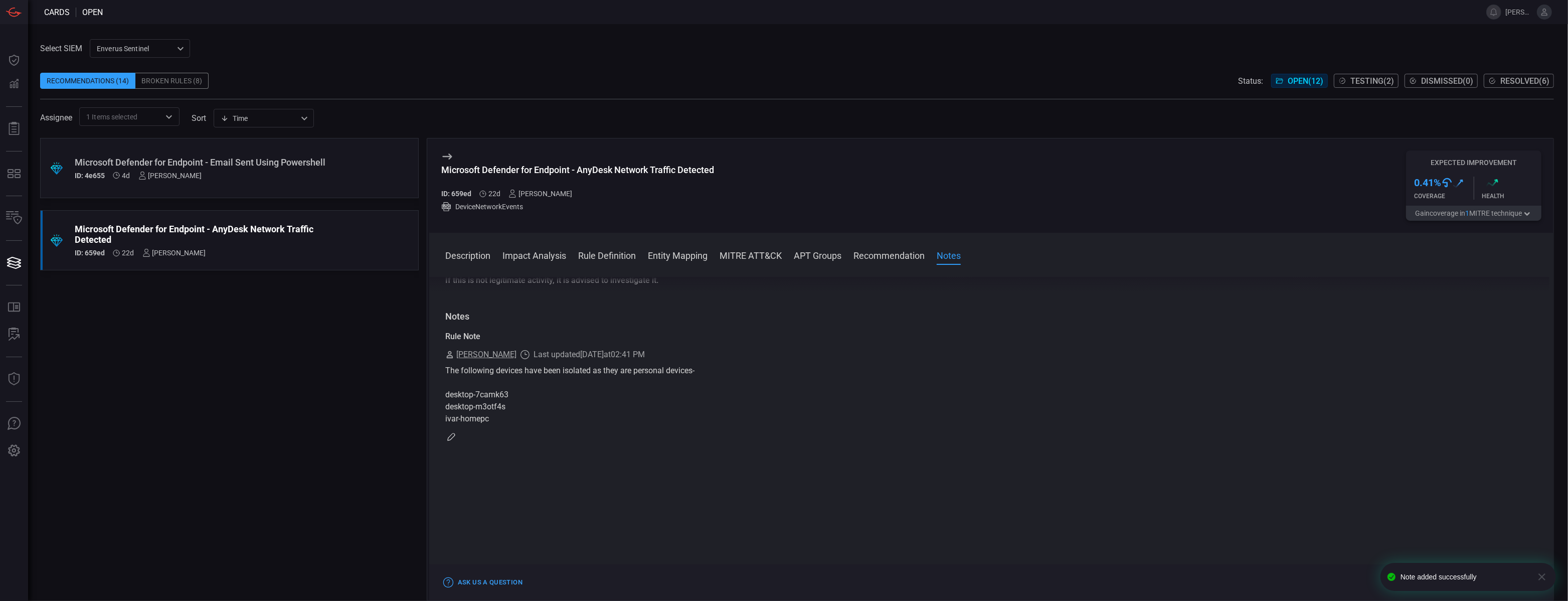
scroll to position [1100, 0]
click at [499, 583] on button "Ask Us a Question" at bounding box center [482, 583] width 84 height 16
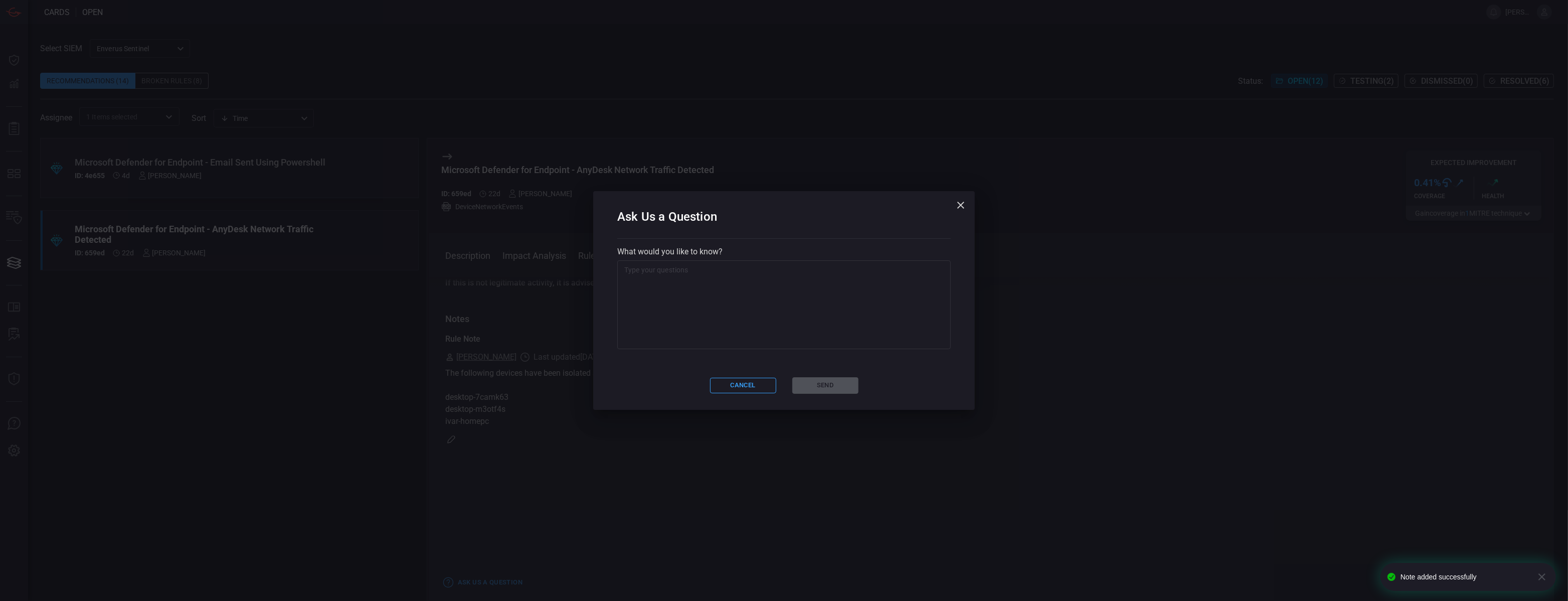
click at [682, 296] on textarea at bounding box center [784, 304] width 320 height 80
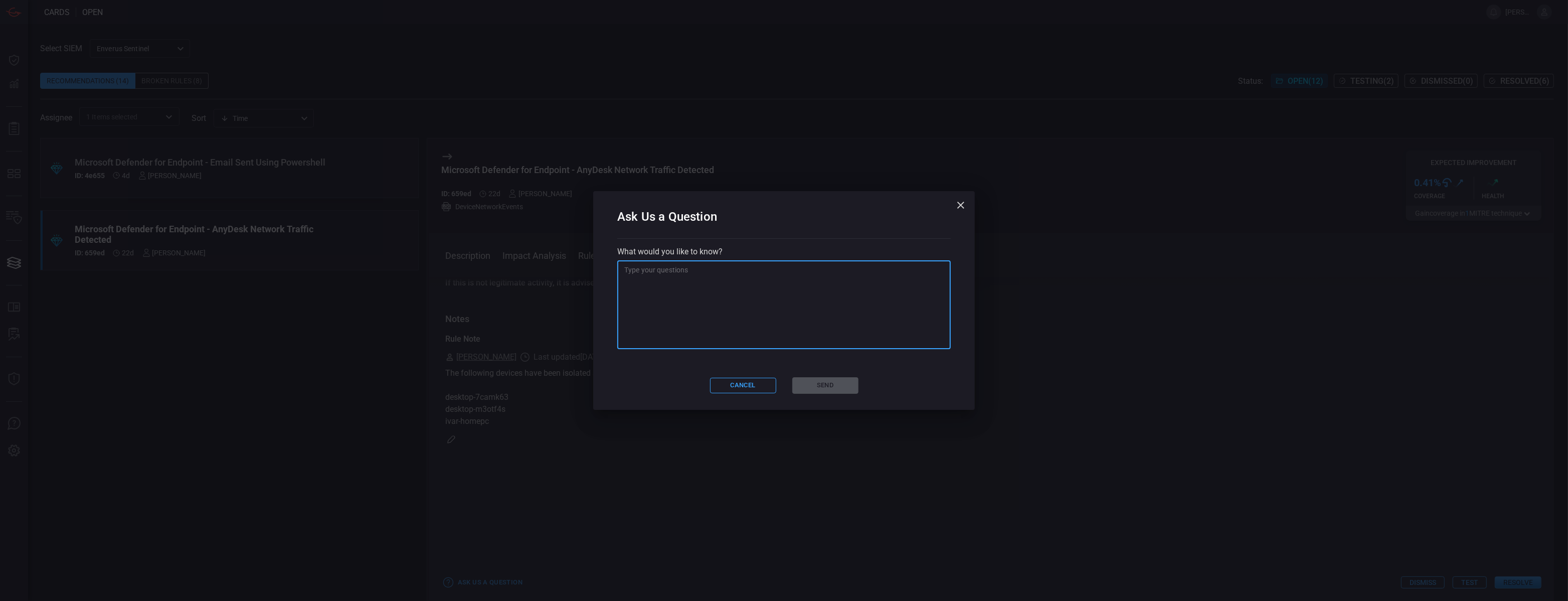
type textarea "f"
paste textarea "desktop-7camk63 desktop-m3otf4s fvfg4m074h ivar-homepc"
drag, startPoint x: 689, startPoint y: 291, endPoint x: 598, endPoint y: 279, distance: 91.8
click at [598, 279] on div "Ask Us a Question What would you like to know? Following up with desktop-7camk6…" at bounding box center [784, 300] width 382 height 219
click at [664, 290] on textarea "Following up with [PERSON_NAME]- fvfg4m074h [PERSON_NAME]-homepc" at bounding box center [784, 304] width 320 height 80
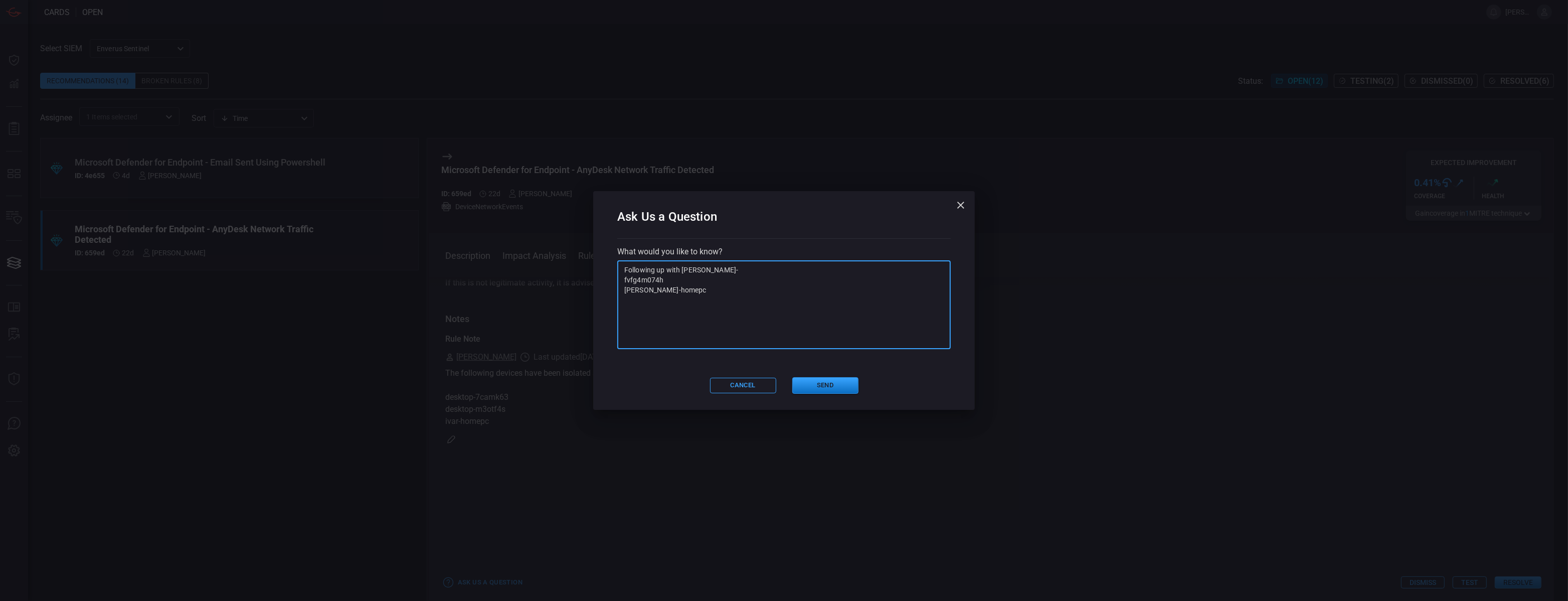
click at [664, 290] on textarea "Following up with [PERSON_NAME]- fvfg4m074h [PERSON_NAME]-homepc" at bounding box center [784, 304] width 320 height 80
click at [626, 278] on textarea "Following up with [PERSON_NAME]- fvfg4m074h" at bounding box center [784, 304] width 320 height 80
click at [807, 269] on textarea "Following up with [PERSON_NAME]- fvfg4m074h" at bounding box center [784, 304] width 320 height 80
click at [707, 269] on textarea "Following up with [PERSON_NAME]- fvfg4m074h, before implementing rule." at bounding box center [784, 304] width 320 height 80
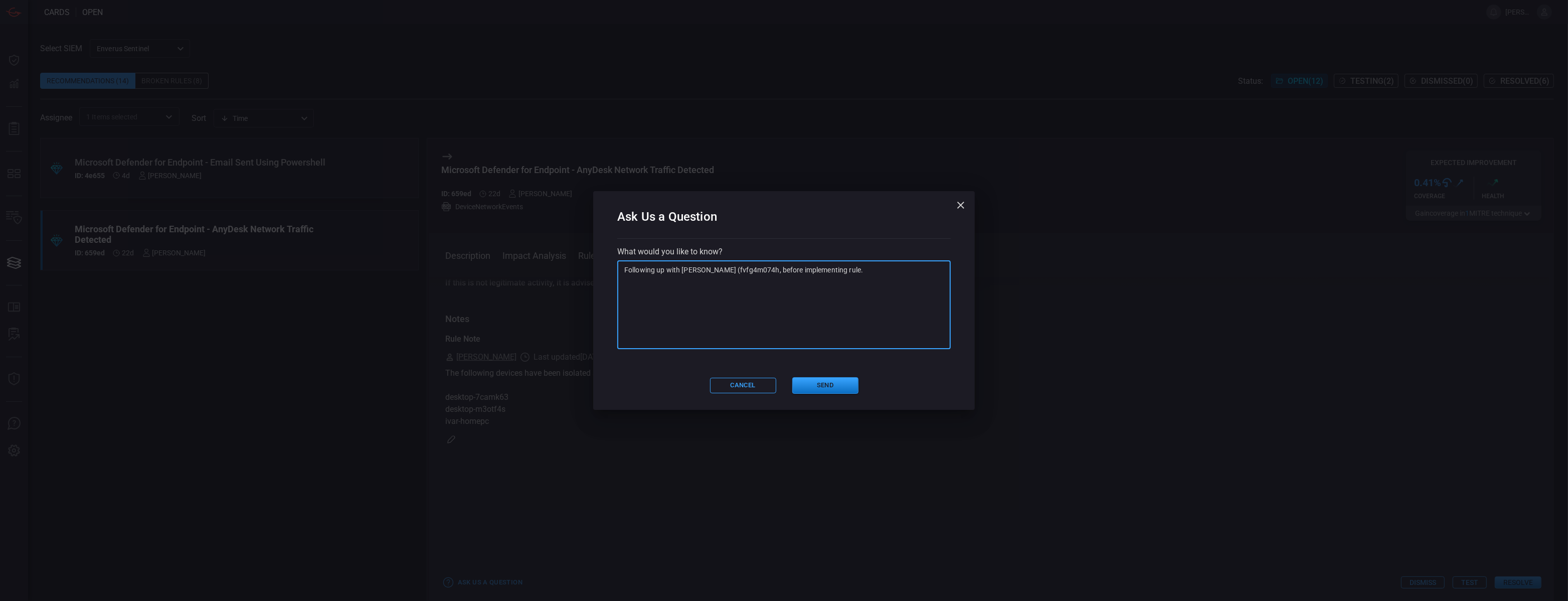
click at [744, 269] on textarea "Following up with [PERSON_NAME] (fvfg4m074h, before implementing rule." at bounding box center [784, 304] width 320 height 80
click at [805, 316] on textarea "Following up with [PERSON_NAME] (fvfg4m074h) before implementing rule." at bounding box center [784, 304] width 320 height 80
type textarea "Following up with [PERSON_NAME] (fvfg4m074h) before implementing rule."
click at [831, 390] on button "Send" at bounding box center [825, 386] width 67 height 17
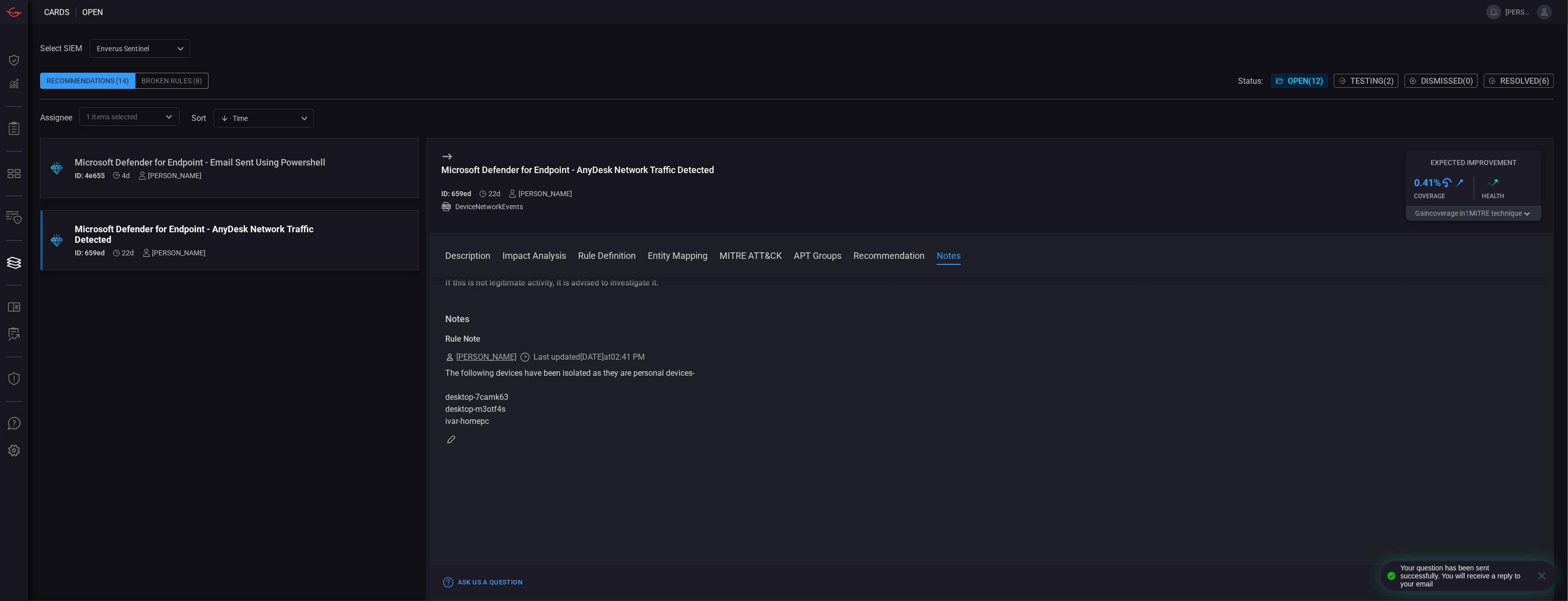
click at [613, 367] on div "The following devices have been isolated as they are personal devices- desktop-…" at bounding box center [991, 397] width 1092 height 60
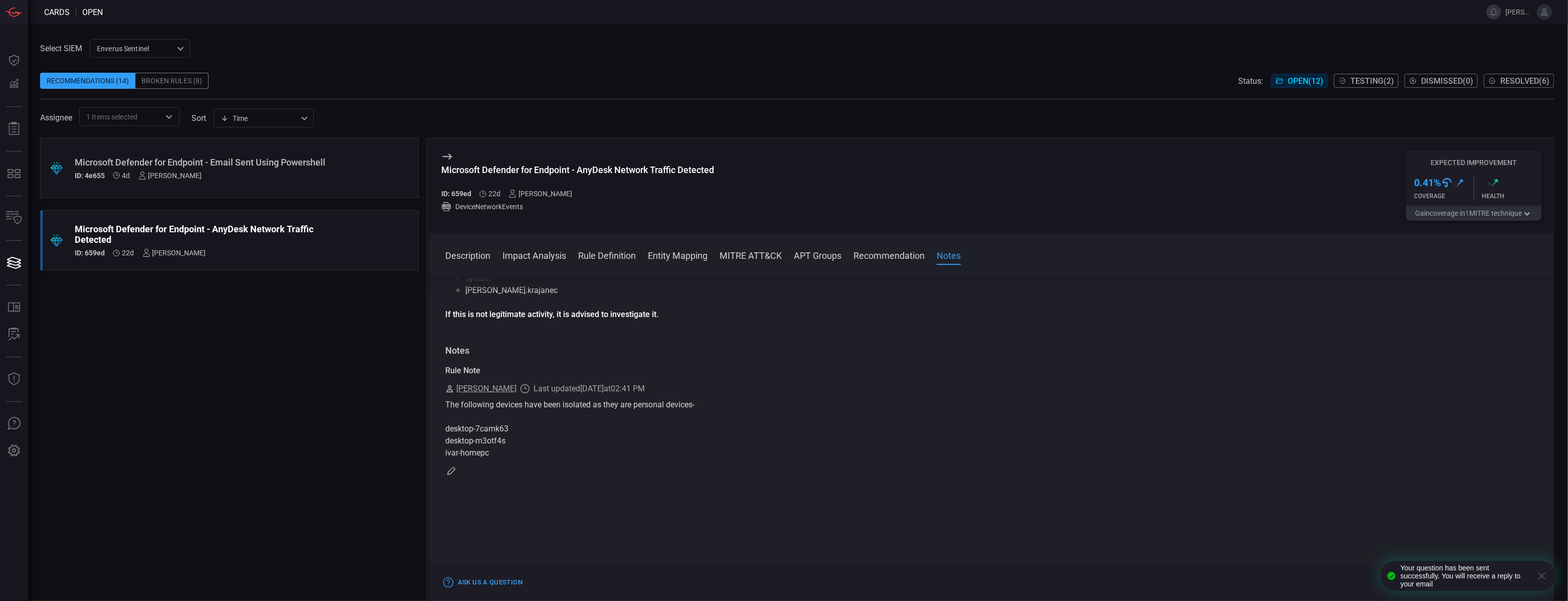
scroll to position [1068, 0]
click at [456, 443] on div "Rule Note [PERSON_NAME] Last updated [DATE] 02:41 PM The following devices have…" at bounding box center [991, 423] width 1092 height 113
click at [453, 468] on icon "button" at bounding box center [451, 472] width 8 height 8
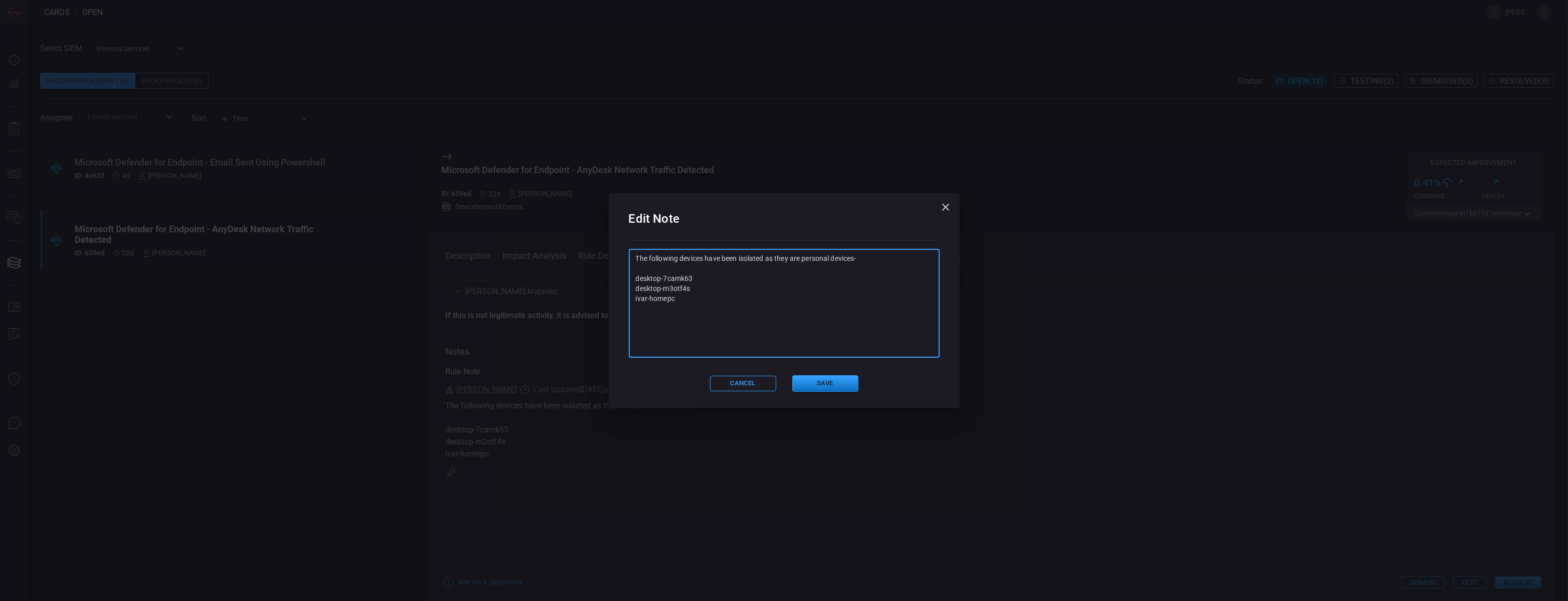
click at [760, 298] on textarea "The following devices have been isolated as they are personal devices- desktop-…" at bounding box center [784, 303] width 297 height 101
paste textarea "desktop-7camk63 desktop-m3otf4s fvfg4m074h ivar-homepc"
drag, startPoint x: 700, startPoint y: 342, endPoint x: 627, endPoint y: 341, distance: 73.0
click at [627, 341] on div "Edit Note The following devices have been isolated as they are personal devices…" at bounding box center [784, 300] width 351 height 215
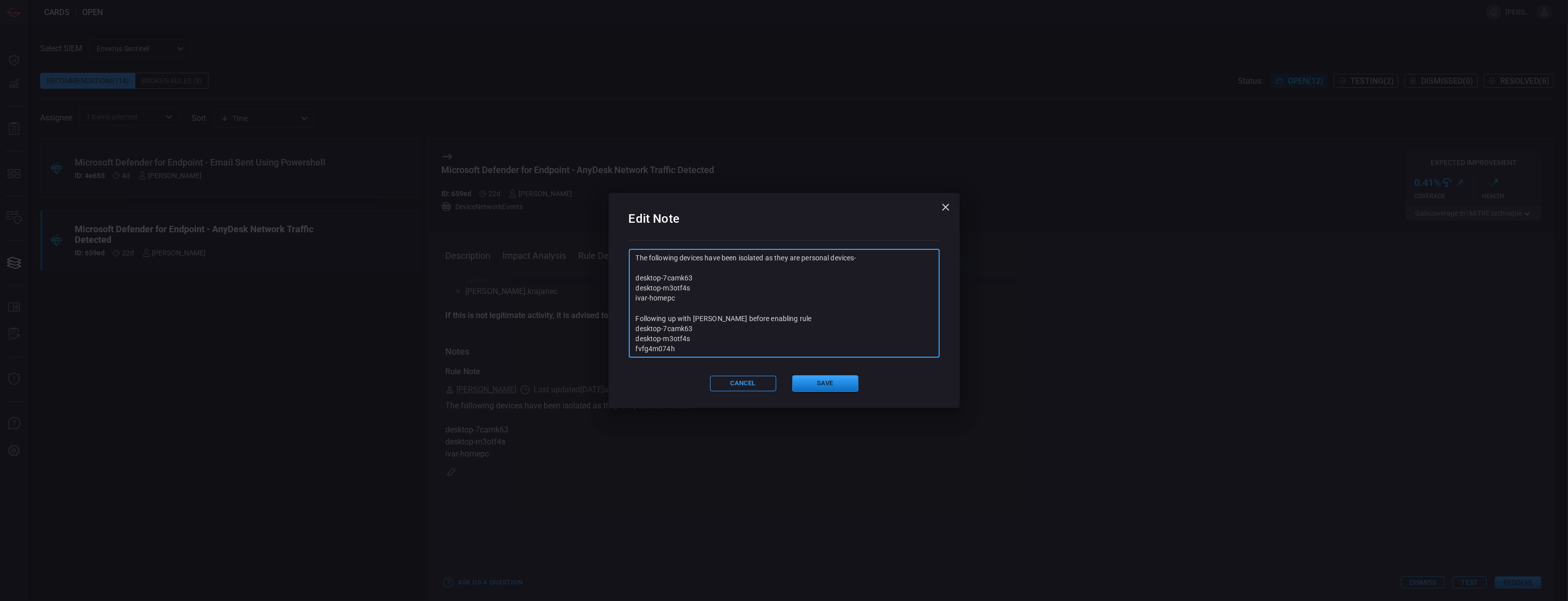
scroll to position [10, 0]
drag, startPoint x: 699, startPoint y: 333, endPoint x: 610, endPoint y: 322, distance: 89.7
click at [610, 322] on div "Edit Note The following devices have been isolated as they are personal devices…" at bounding box center [784, 300] width 351 height 215
drag, startPoint x: 679, startPoint y: 340, endPoint x: 581, endPoint y: 340, distance: 98.0
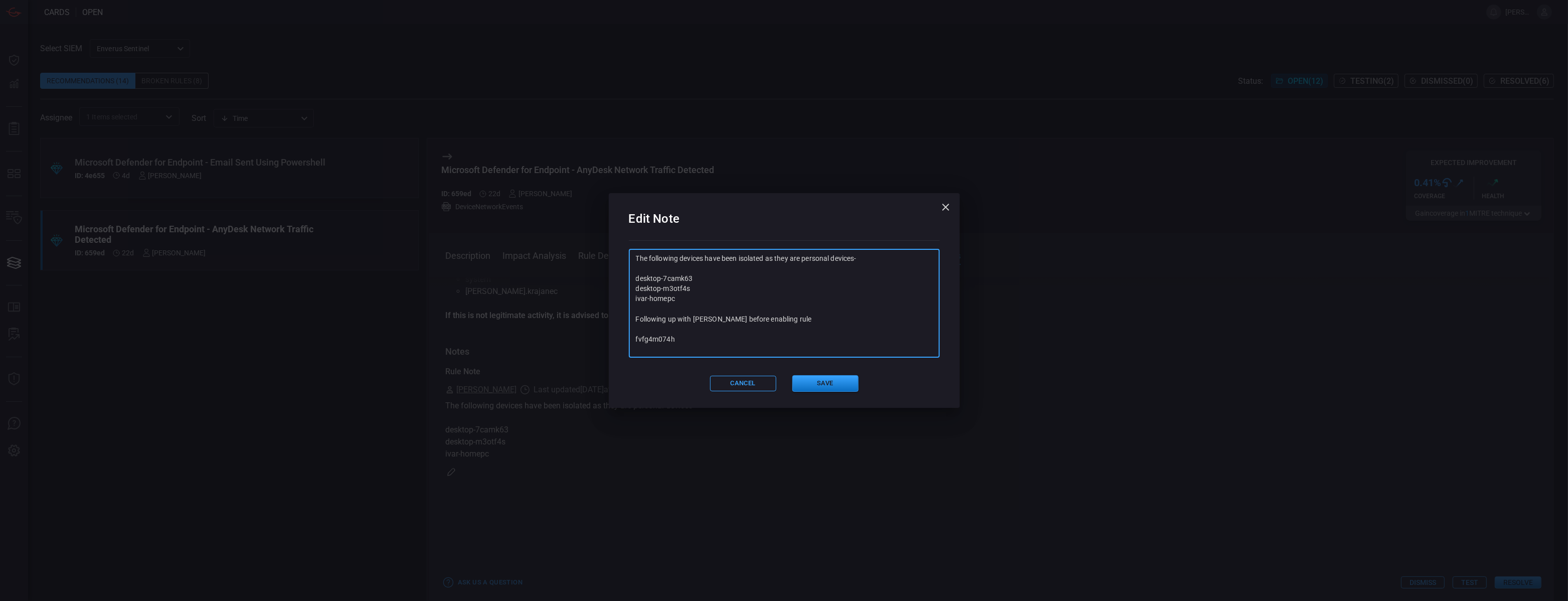
click at [581, 340] on div "Edit Note The following devices have been isolated as they are personal devices…" at bounding box center [784, 300] width 1568 height 601
click at [724, 325] on textarea "The following devices have been isolated as they are personal devices- desktop-…" at bounding box center [784, 303] width 297 height 101
click at [707, 314] on textarea "The following devices have been isolated as they are personal devices- desktop-…" at bounding box center [784, 303] width 297 height 101
click at [716, 318] on textarea "The following devices have been isolated as they are personal devices- desktop-…" at bounding box center [784, 303] width 297 height 101
paste textarea "fvfg4m074h"
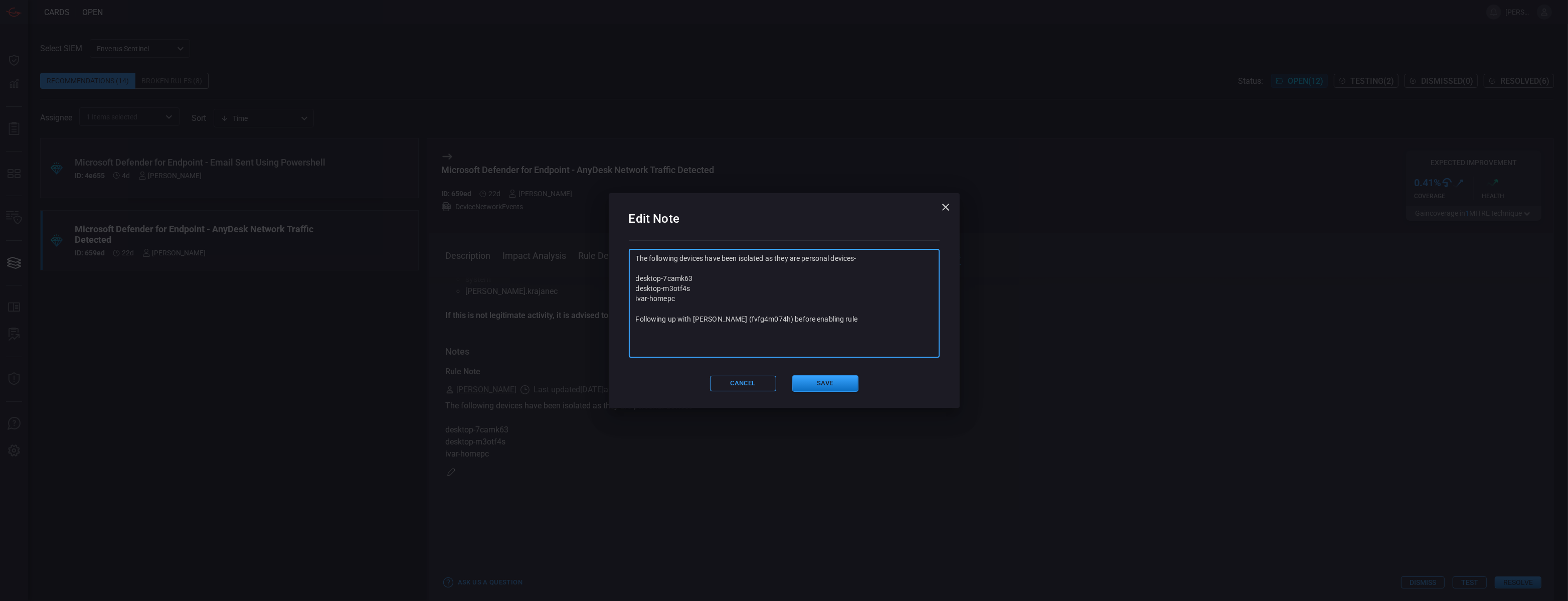
click at [869, 308] on textarea "The following devices have been isolated as they are personal devices- desktop-…" at bounding box center [784, 303] width 297 height 101
click at [862, 315] on textarea "The following devices have been isolated as they are personal devices- desktop-…" at bounding box center [784, 303] width 297 height 101
type textarea "The following devices have been isolated as they are personal devices- desktop-…"
click at [817, 382] on button "Save" at bounding box center [825, 384] width 67 height 17
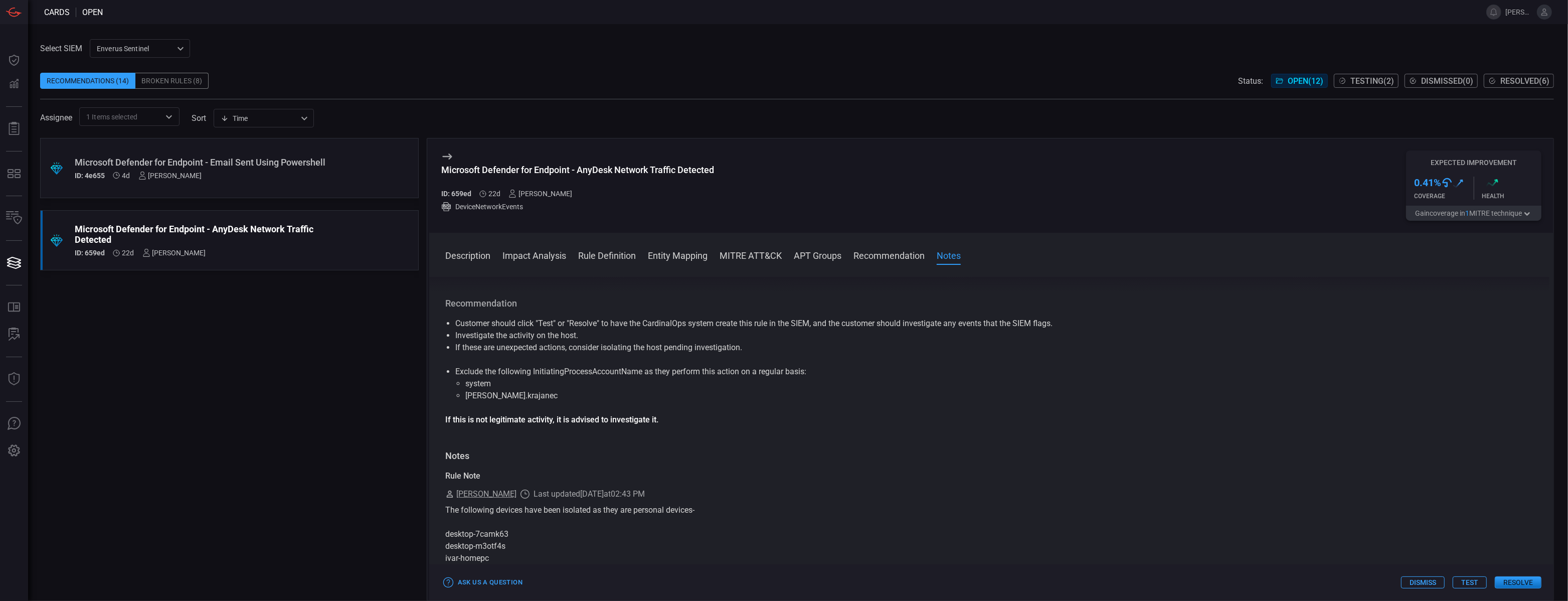
scroll to position [959, 0]
click at [351, 172] on div ".suggested_cards_icon{fill:url(#suggested_cards_icon);} Microsoft Defender for …" at bounding box center [229, 167] width 379 height 60
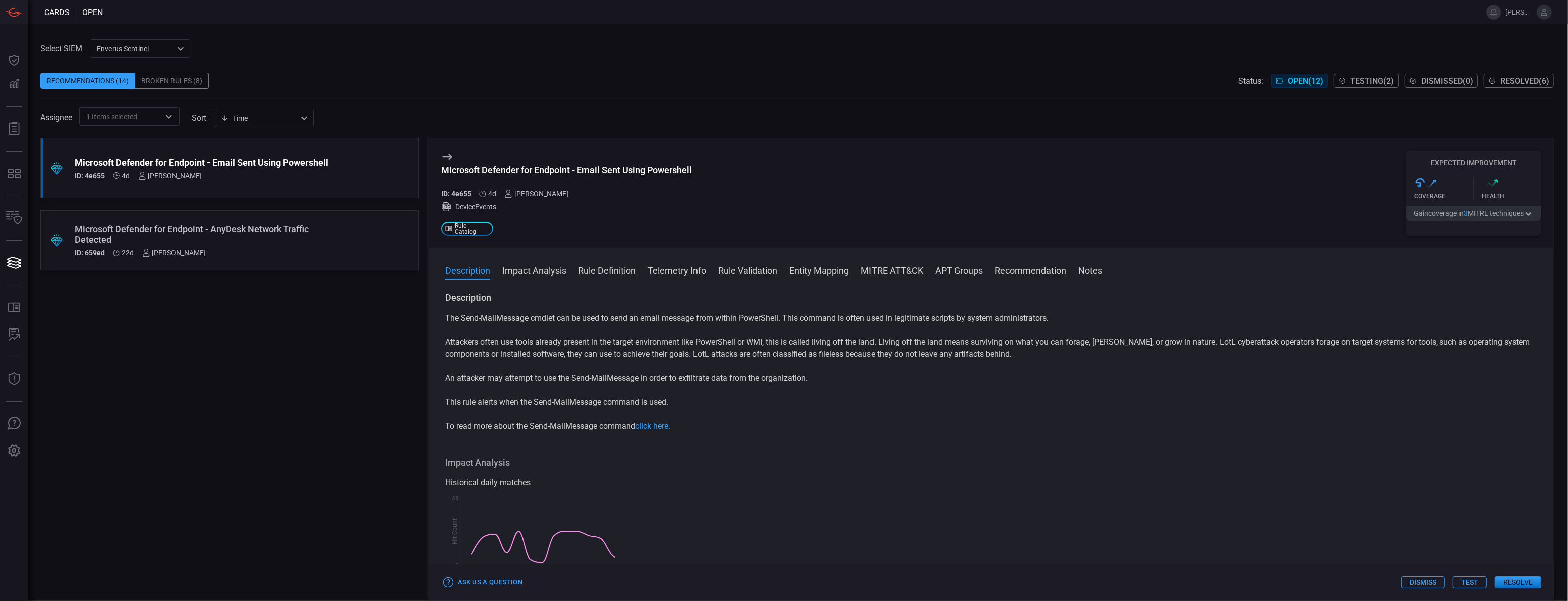
click at [329, 237] on div "Microsoft Defender for Endpoint - AnyDesk Network Traffic Detected" at bounding box center [211, 234] width 272 height 21
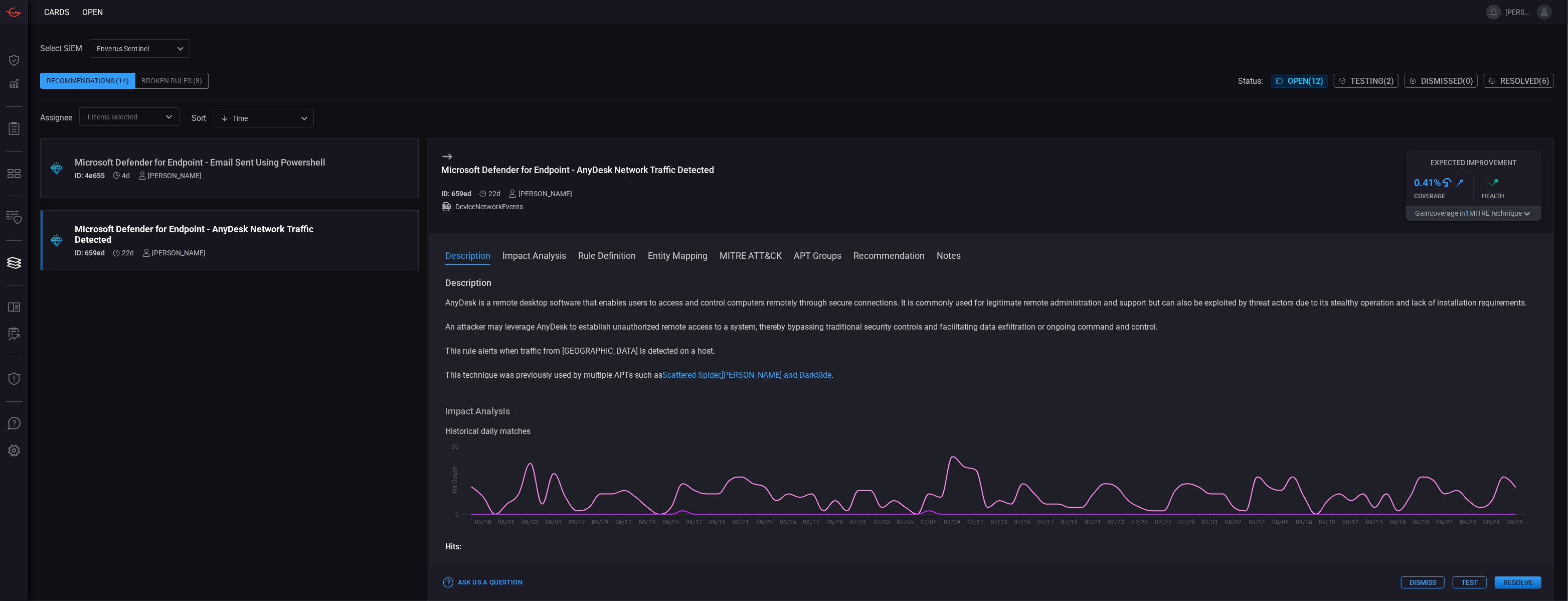
click at [174, 122] on icon "Open" at bounding box center [168, 117] width 12 height 12
click at [163, 146] on icon at bounding box center [162, 144] width 9 height 12
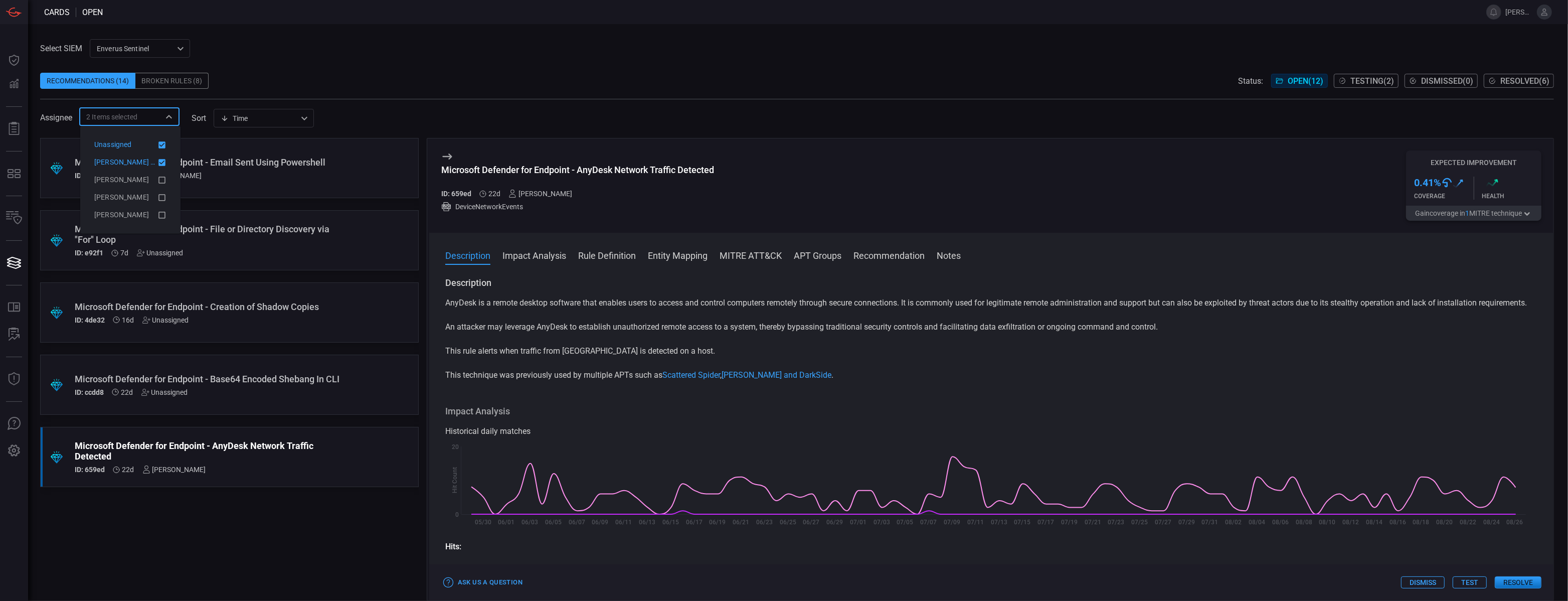
click at [163, 167] on icon at bounding box center [162, 162] width 9 height 12
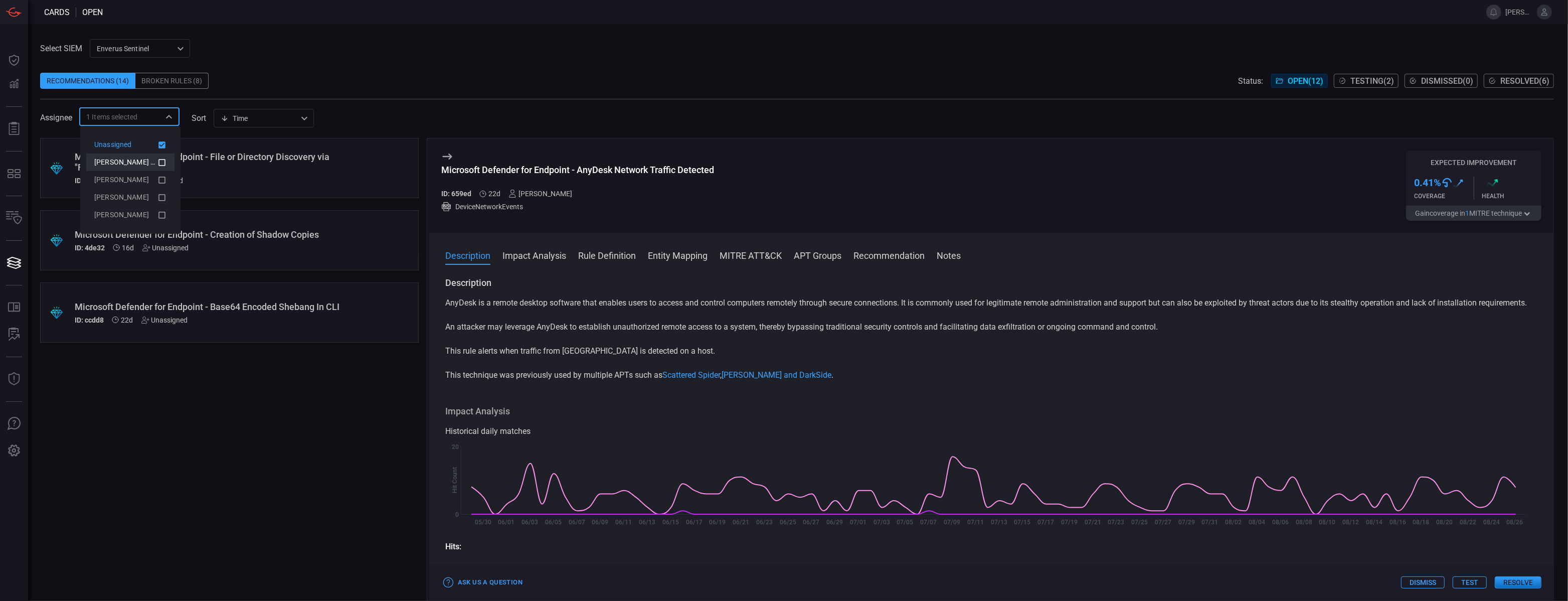
click at [214, 387] on div ".suggested_cards_icon{fill:url(#suggested_cards_icon);} Microsoft Defender for …" at bounding box center [229, 369] width 379 height 463
click at [278, 244] on div "ID: 4de32 16d Unassigned" at bounding box center [211, 248] width 272 height 8
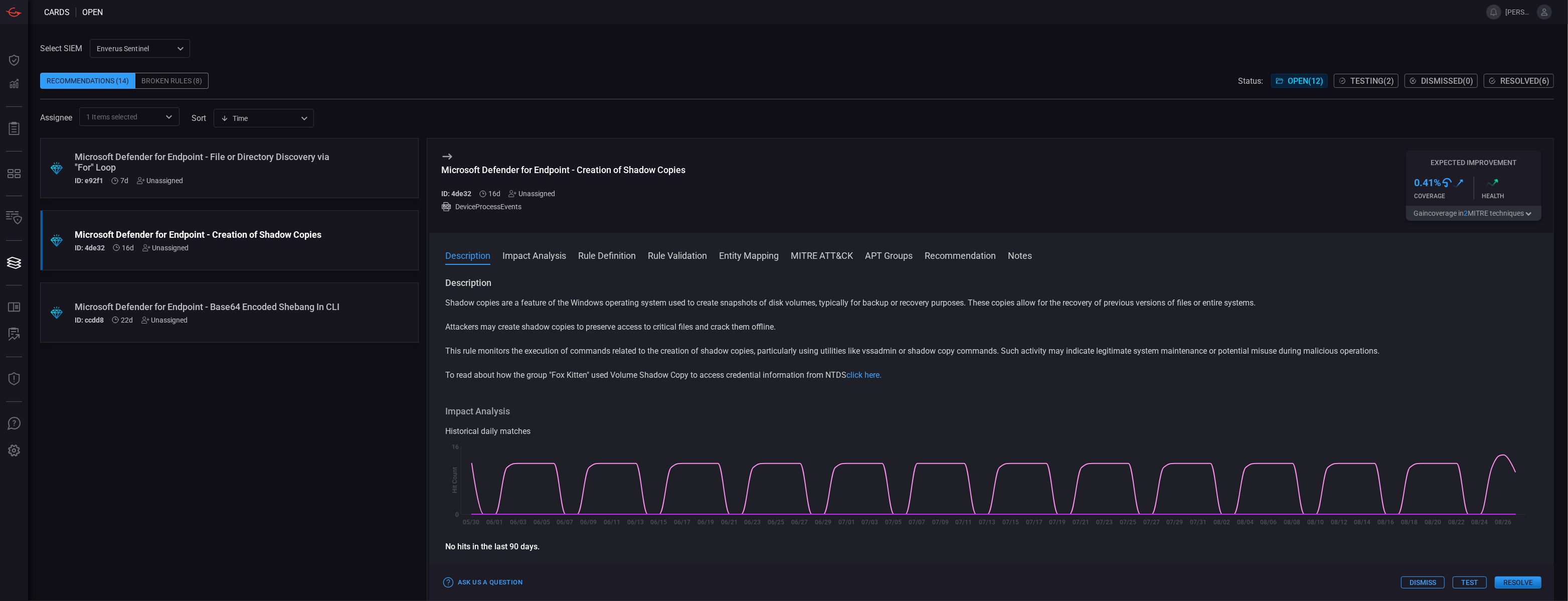
click at [288, 294] on div ".suggested_cards_icon{fill:url(#suggested_cards_icon);} Microsoft Defender for …" at bounding box center [229, 312] width 379 height 60
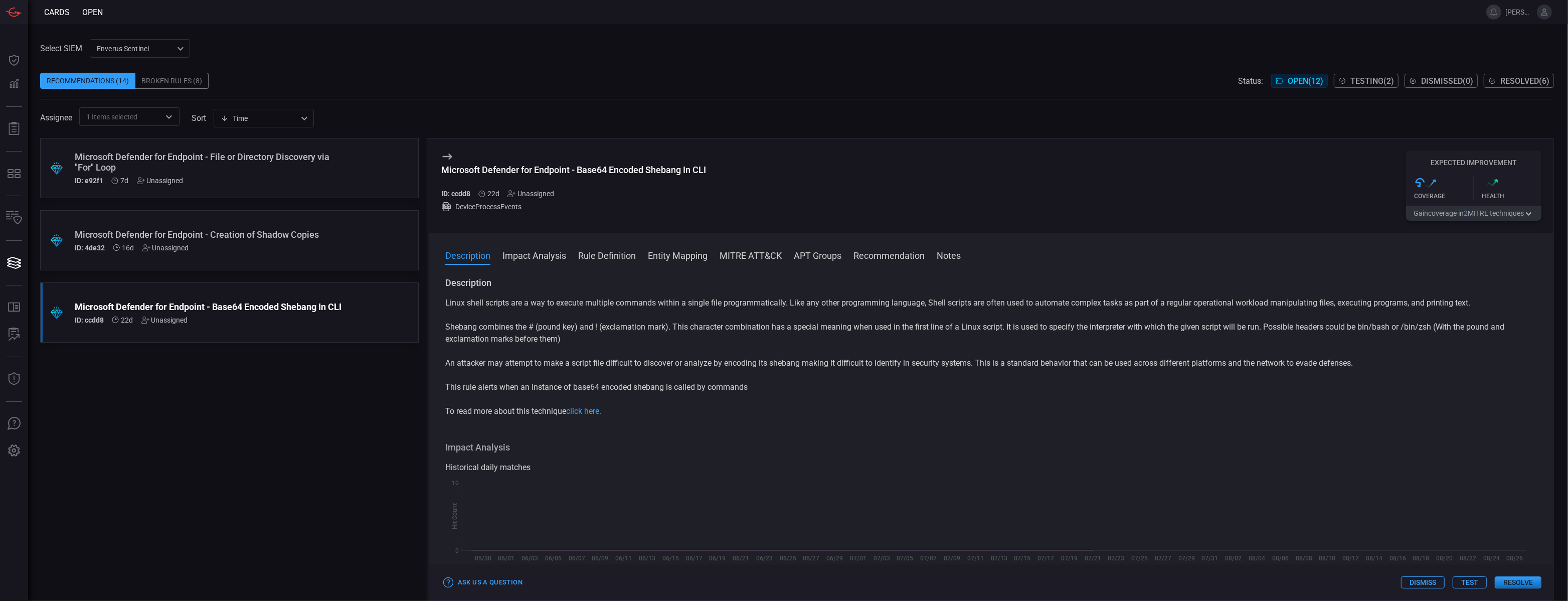
click at [304, 153] on div "Microsoft Defender for Endpoint - File or Directory Discovery via "For" Loop" at bounding box center [211, 162] width 272 height 21
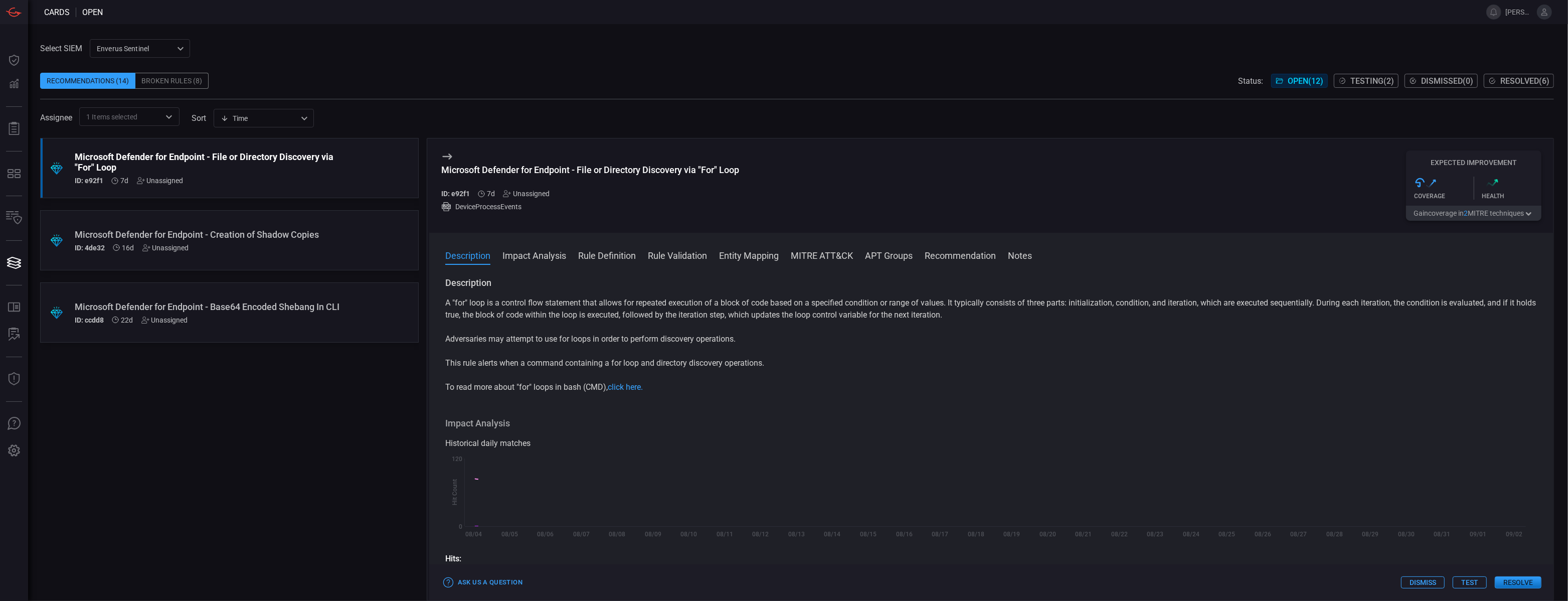
click at [286, 288] on div ".suggested_cards_icon{fill:url(#suggested_cards_icon);} Microsoft Defender for …" at bounding box center [229, 312] width 379 height 60
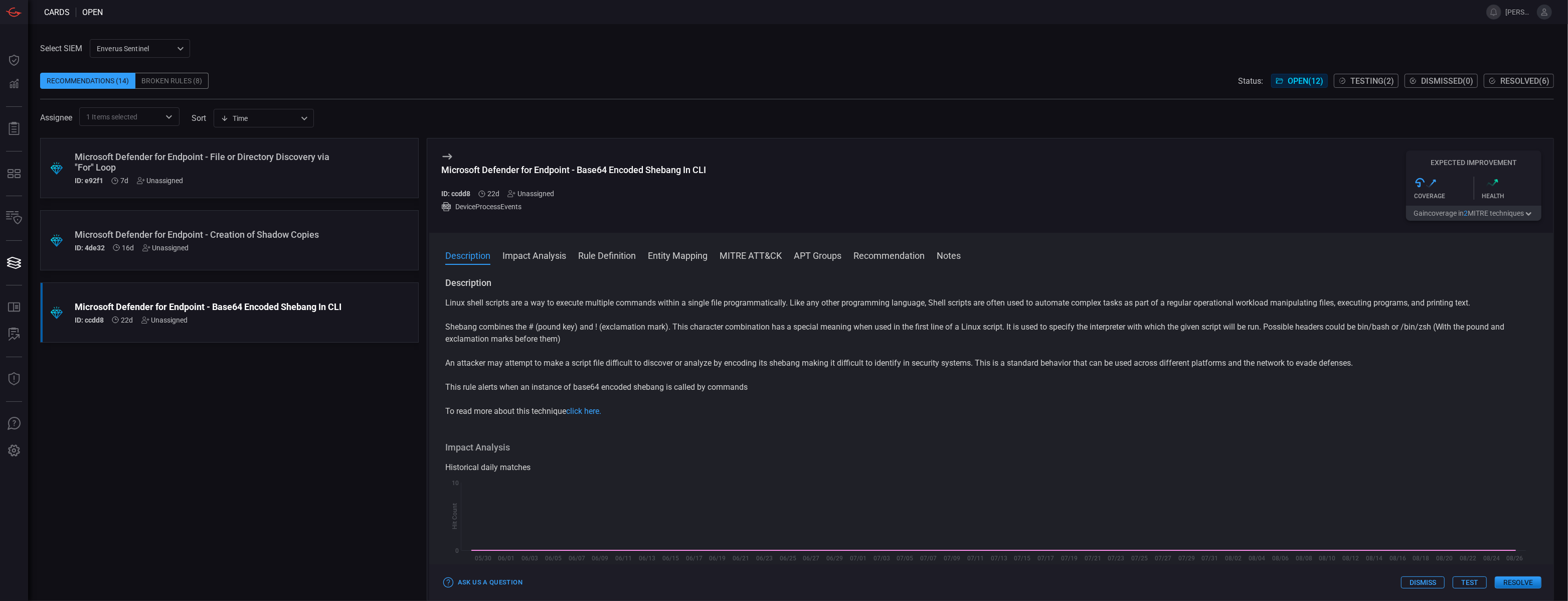
click at [295, 241] on div "Microsoft Defender for Endpoint - Creation of Shadow Copies ID: 4de32 16d Unass…" at bounding box center [211, 240] width 272 height 22
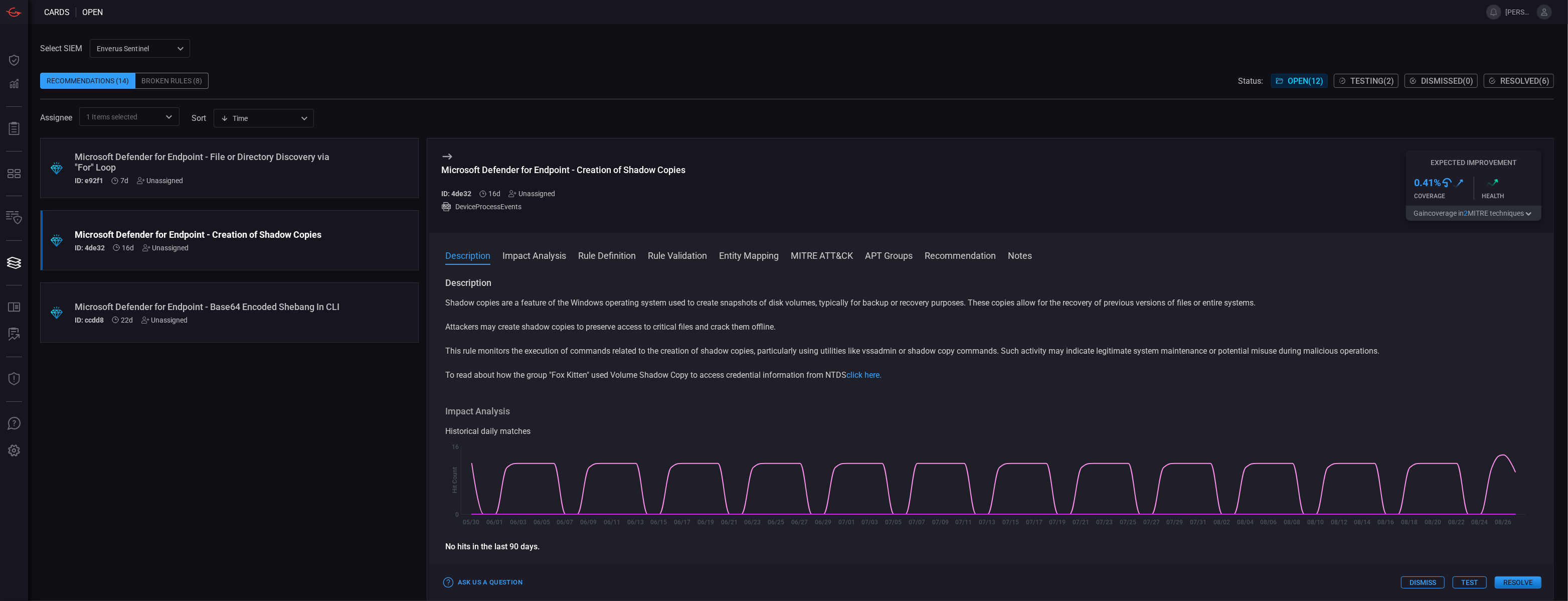
click at [150, 119] on input "text" at bounding box center [149, 117] width 22 height 13
click at [161, 161] on icon at bounding box center [162, 162] width 9 height 12
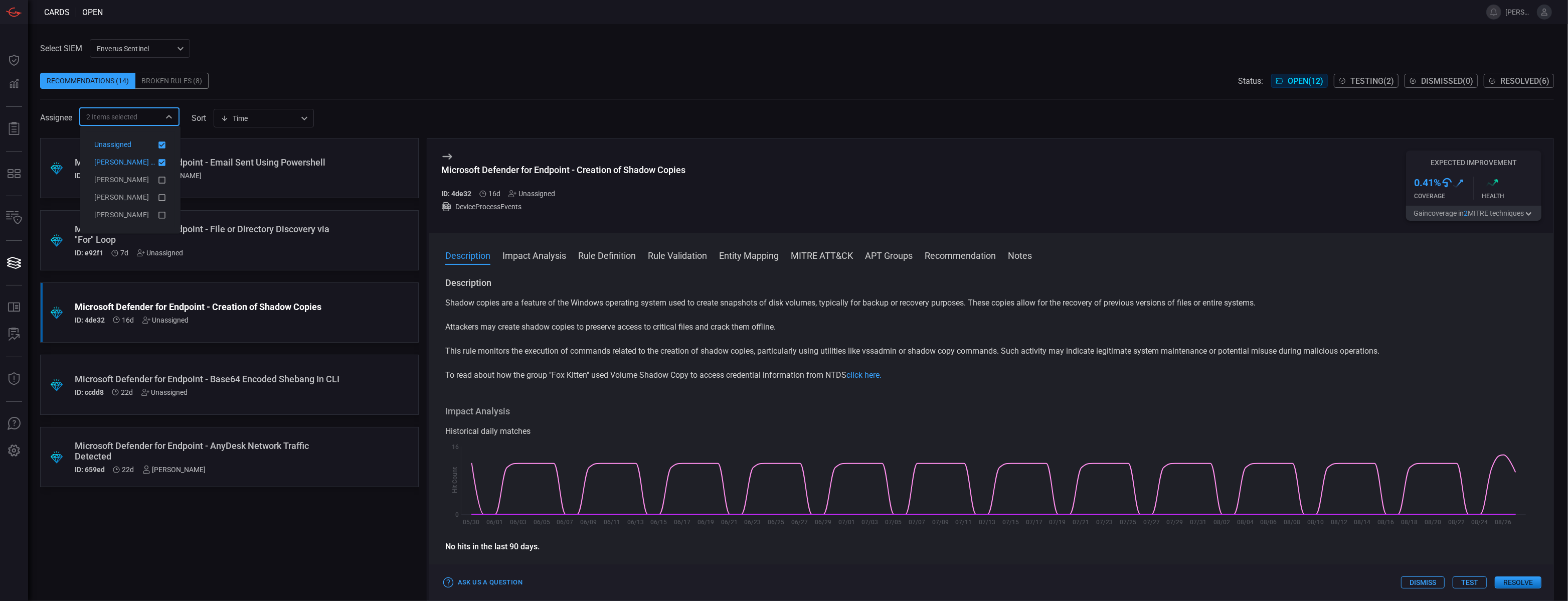
click at [160, 142] on icon at bounding box center [162, 145] width 7 height 7
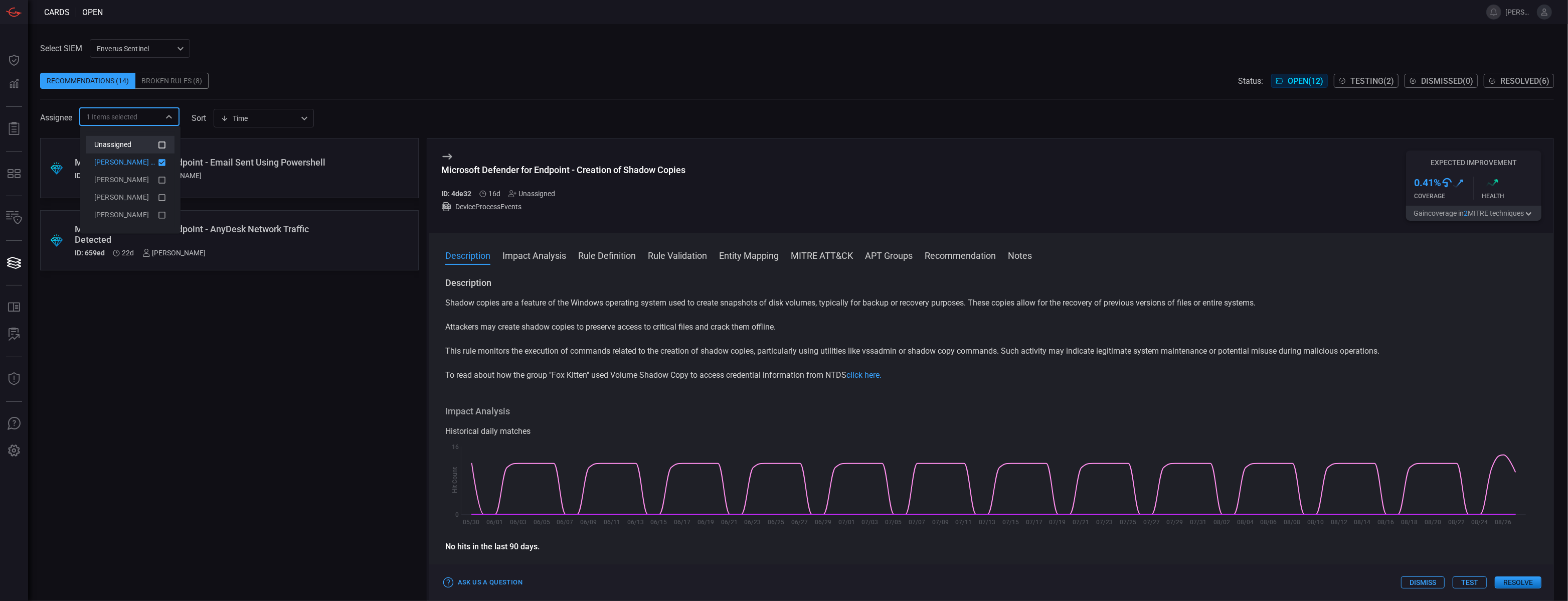
click at [189, 475] on div ".suggested_cards_icon{fill:url(#suggested_cards_icon);} Microsoft Defender for …" at bounding box center [229, 369] width 379 height 463
click at [307, 164] on div "Microsoft Defender for Endpoint - Email Sent Using Powershell" at bounding box center [211, 162] width 272 height 10
